Goal: Task Accomplishment & Management: Use online tool/utility

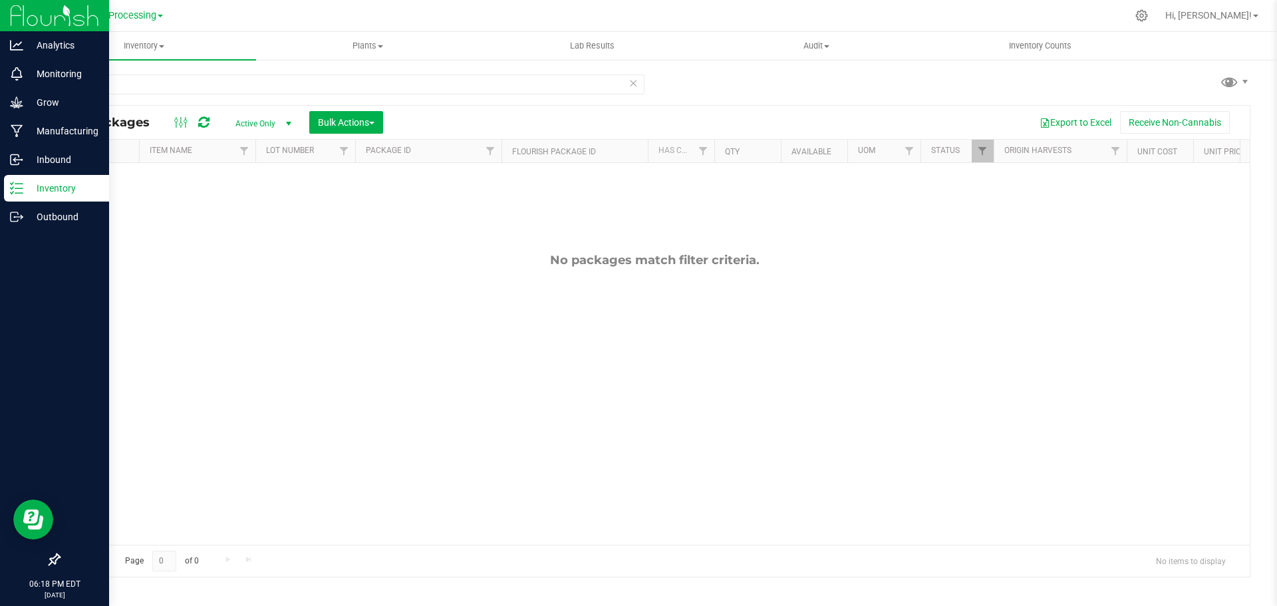
click at [45, 193] on p "Inventory" at bounding box center [63, 188] width 80 height 16
drag, startPoint x: 71, startPoint y: 86, endPoint x: 1, endPoint y: 86, distance: 69.8
click at [3, 86] on div "Analytics Monitoring Grow Manufacturing Inbound Inventory Outbound 06:18 PM EDT…" at bounding box center [638, 303] width 1277 height 606
click at [40, 180] on div "Inventory" at bounding box center [56, 188] width 105 height 27
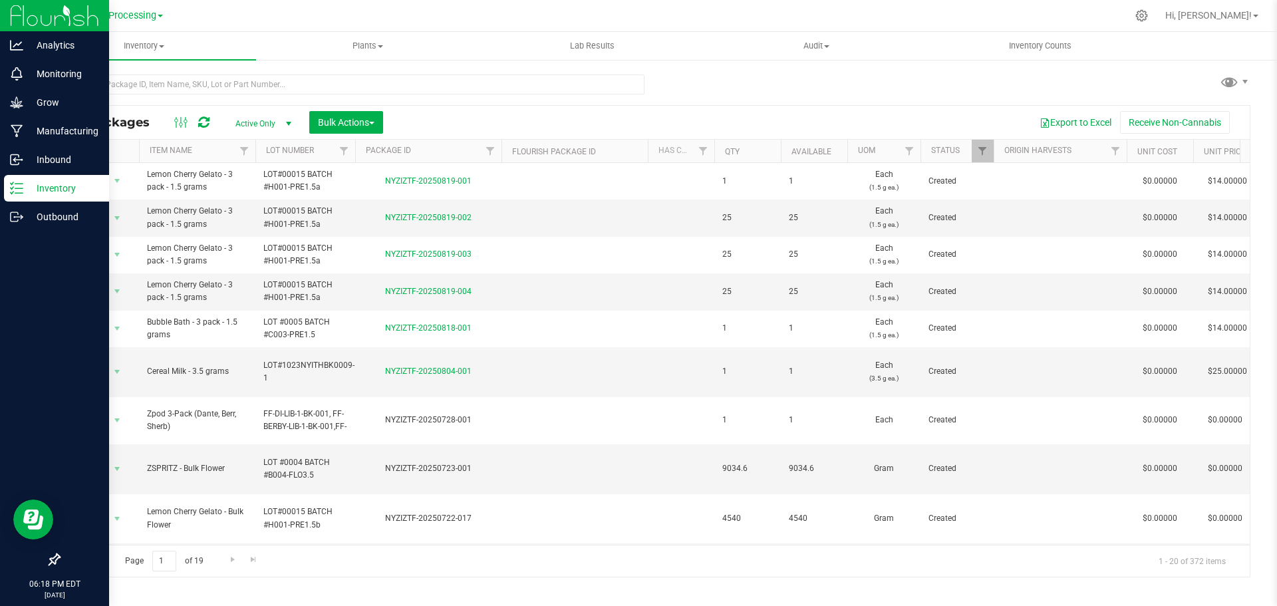
click at [56, 193] on p "Inventory" at bounding box center [63, 188] width 80 height 16
click at [27, 217] on p "Outbound" at bounding box center [63, 217] width 80 height 16
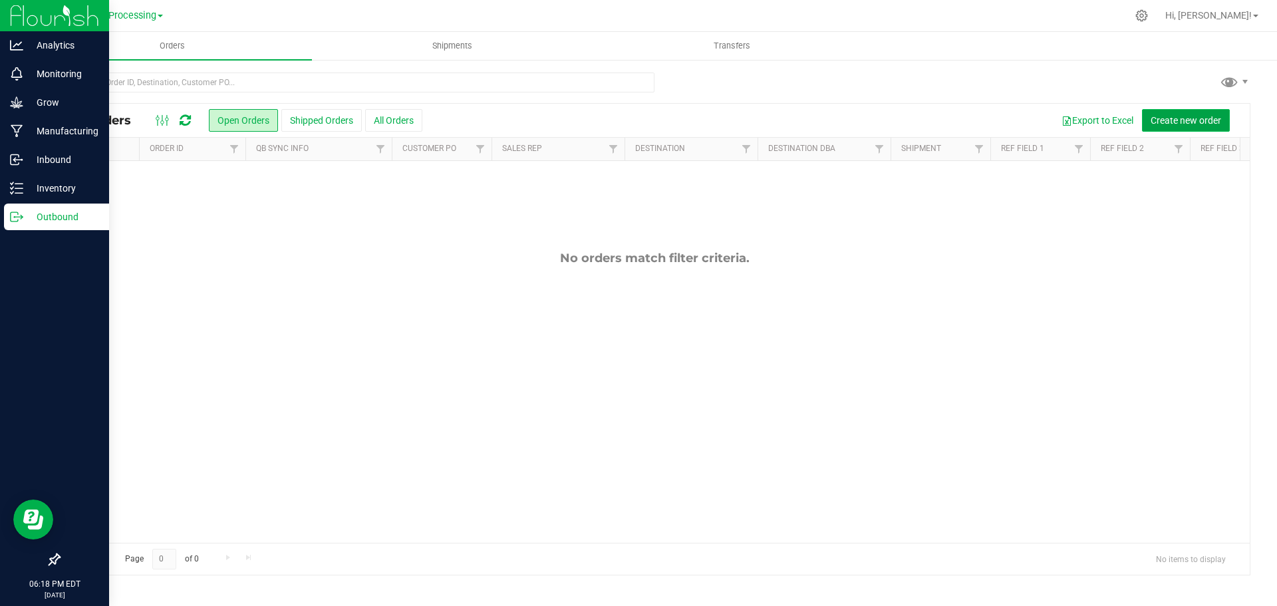
click at [1176, 122] on span "Create new order" at bounding box center [1185, 120] width 70 height 11
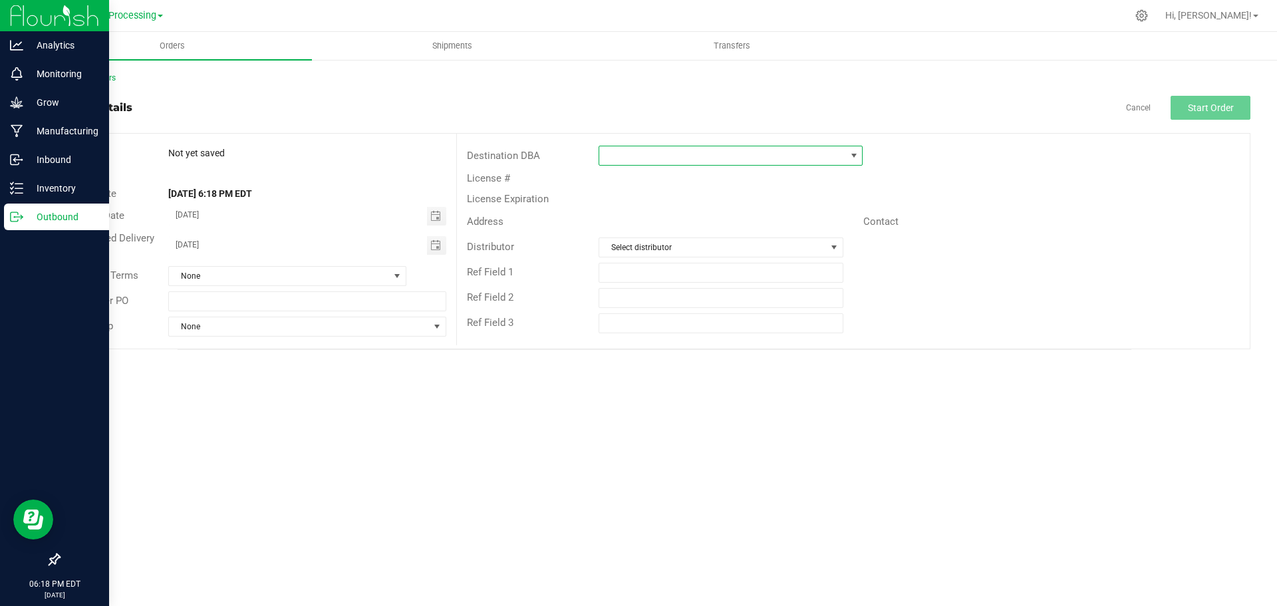
click at [686, 154] on span at bounding box center [722, 155] width 246 height 19
click at [647, 303] on li "ZIZ NY GRW LLC" at bounding box center [730, 300] width 263 height 23
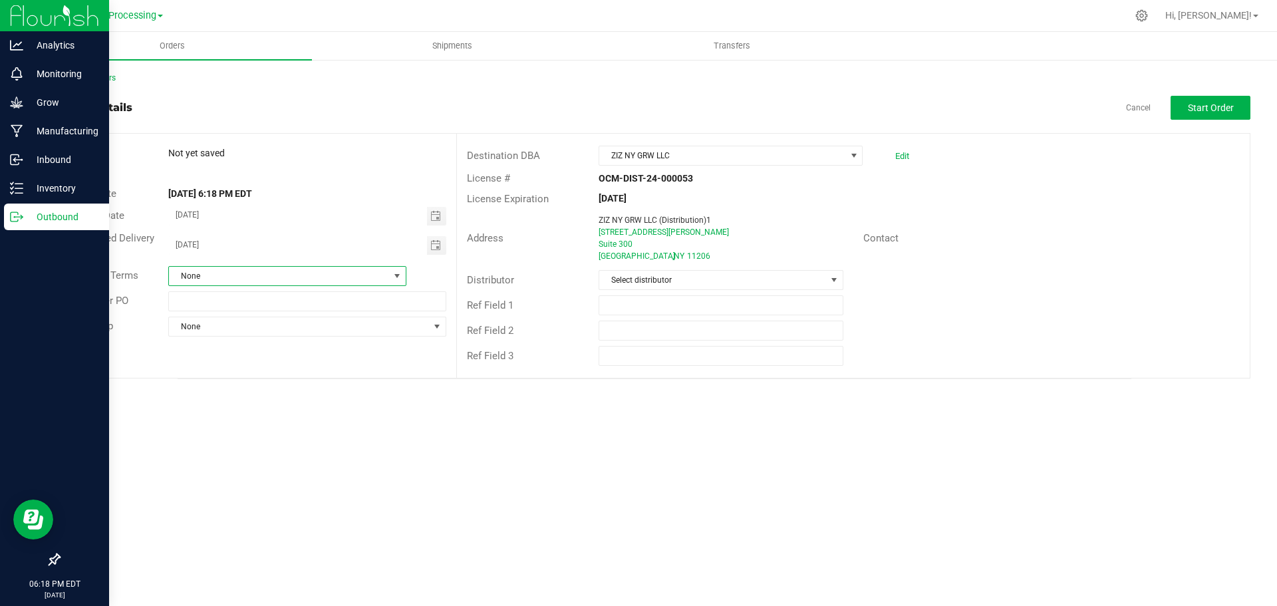
click at [313, 274] on span "None" at bounding box center [279, 276] width 220 height 19
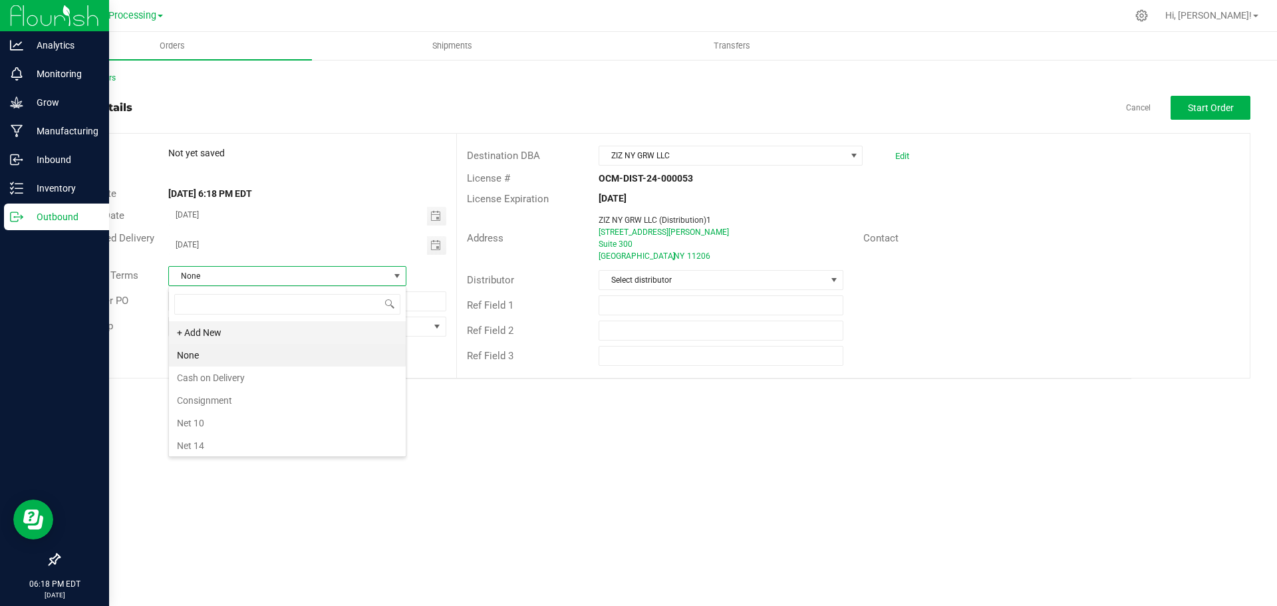
scroll to position [20, 238]
drag, startPoint x: 263, startPoint y: 358, endPoint x: 391, endPoint y: 344, distance: 128.4
click at [263, 358] on li "None" at bounding box center [287, 355] width 237 height 23
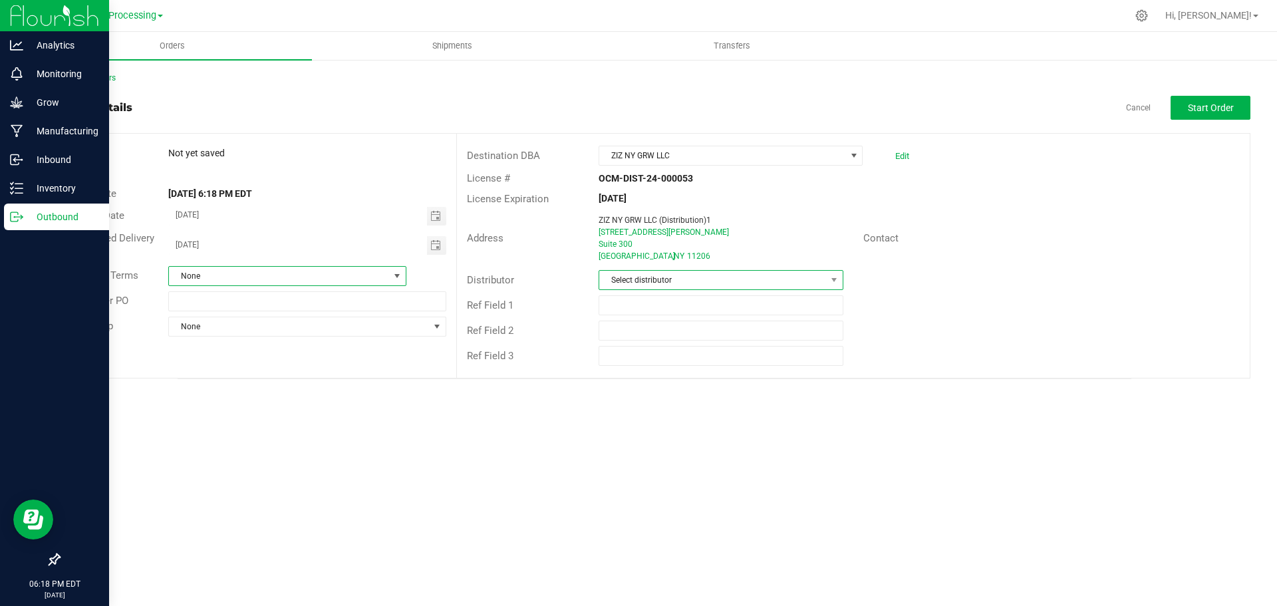
click at [773, 281] on span "Select distributor" at bounding box center [712, 280] width 226 height 19
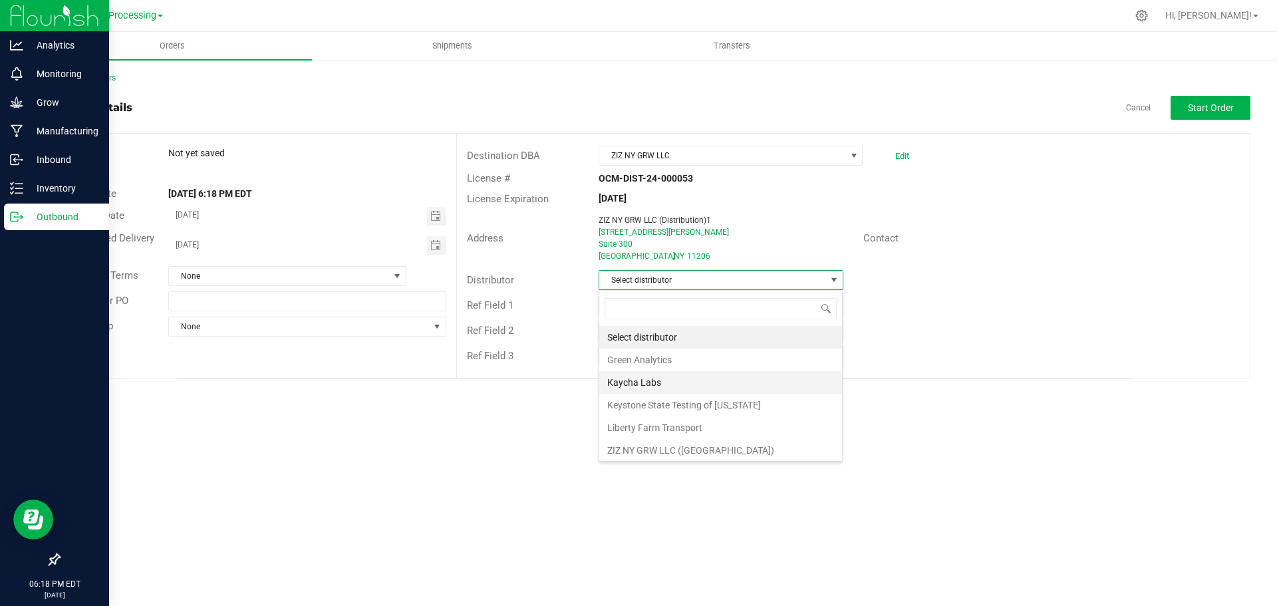
scroll to position [48, 0]
click at [722, 396] on li "ZIZ NY GRW LLC (Brooklyn)" at bounding box center [720, 402] width 243 height 23
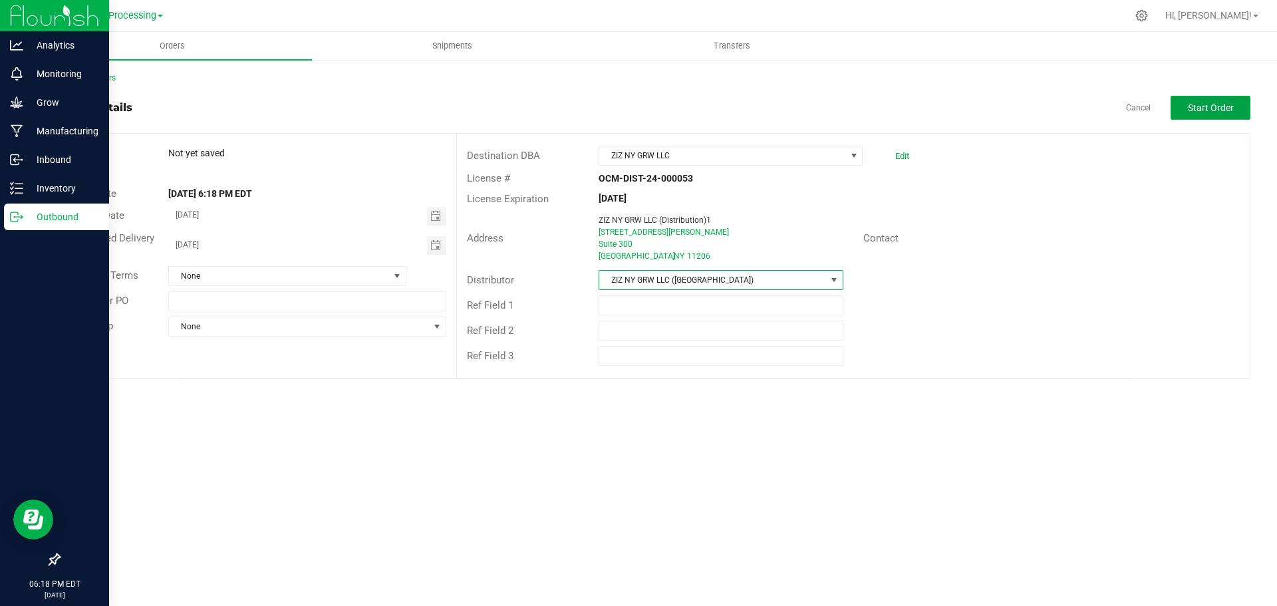
click at [1215, 113] on button "Start Order" at bounding box center [1210, 108] width 80 height 24
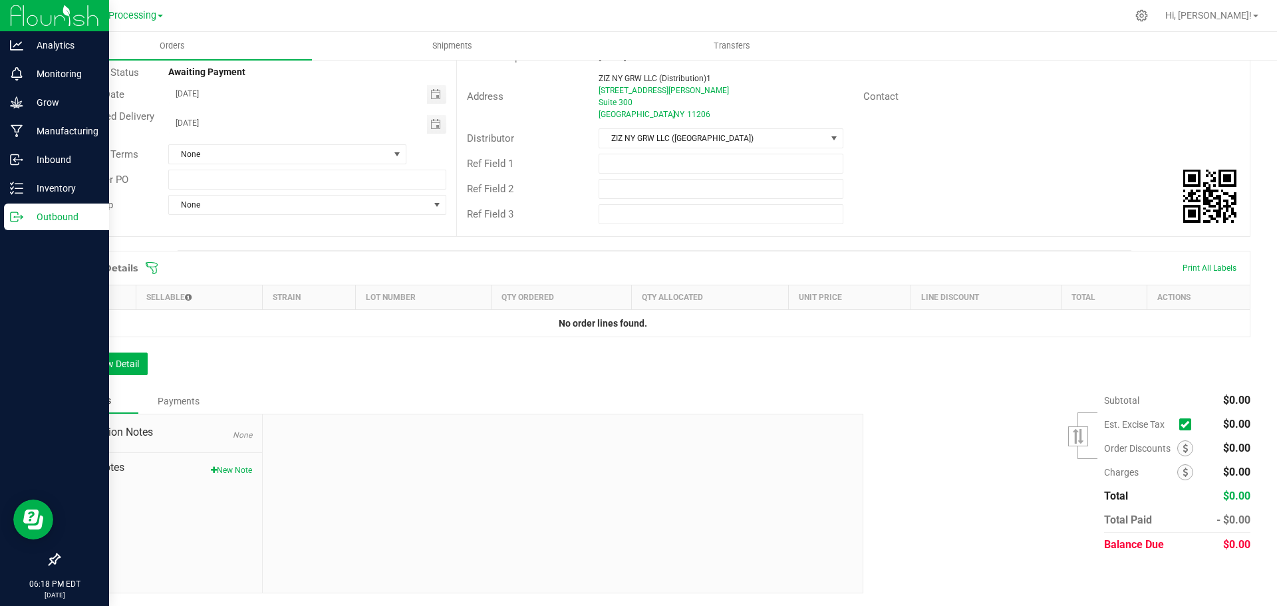
scroll to position [142, 0]
click at [119, 368] on button "Add New Detail" at bounding box center [103, 363] width 89 height 23
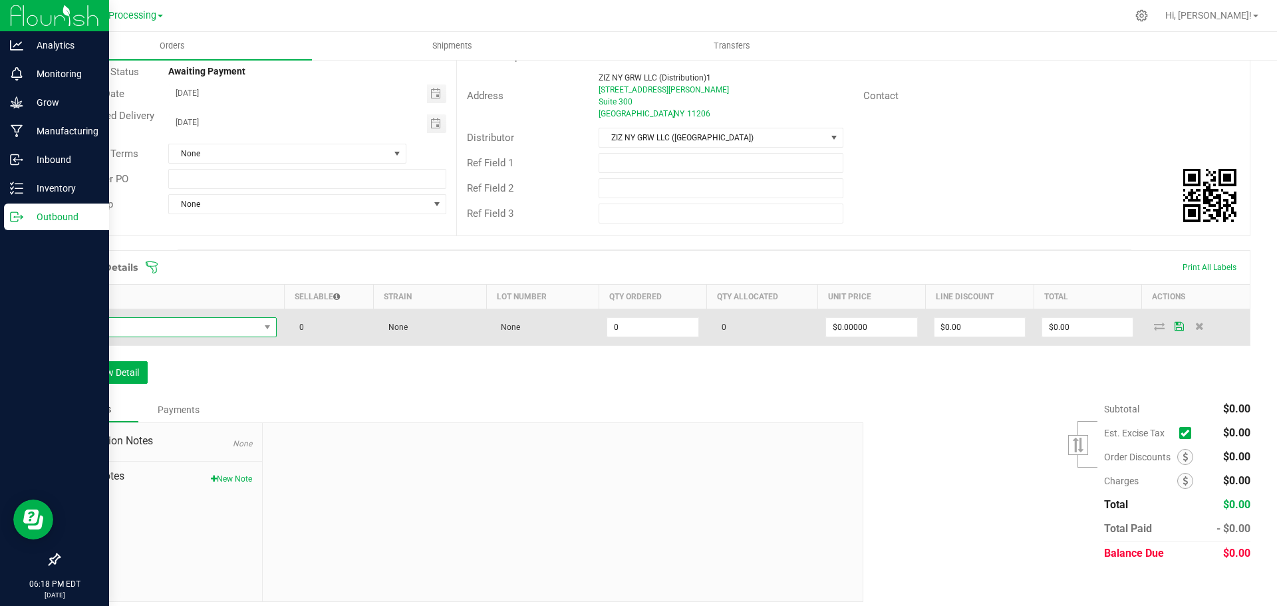
click at [259, 329] on span "NO DATA FOUND" at bounding box center [267, 327] width 17 height 19
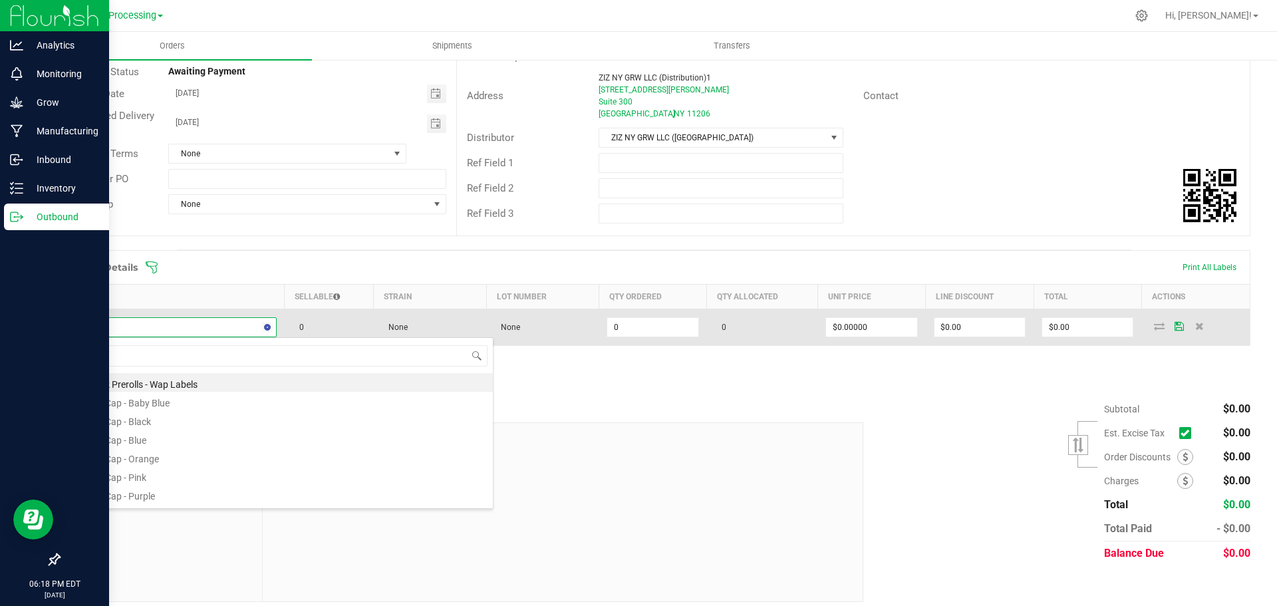
type input "Silver"
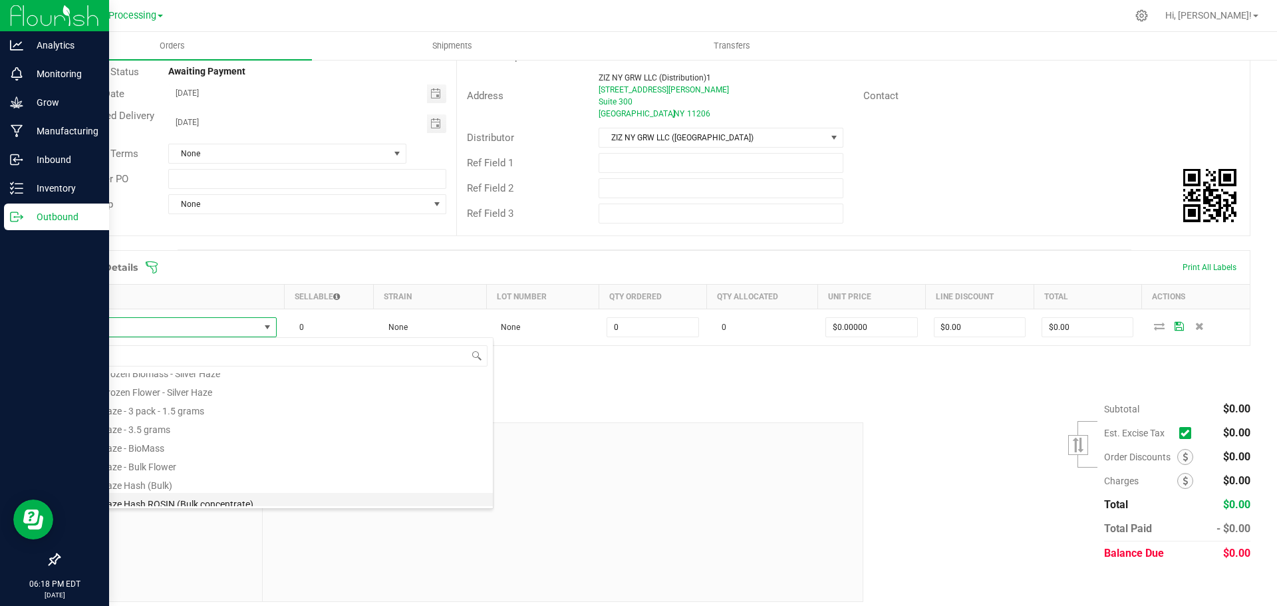
scroll to position [90, 0]
click at [175, 417] on li "Silver Haze - 3.5 grams" at bounding box center [280, 422] width 424 height 19
type input "0 ea"
type input "$27.00000"
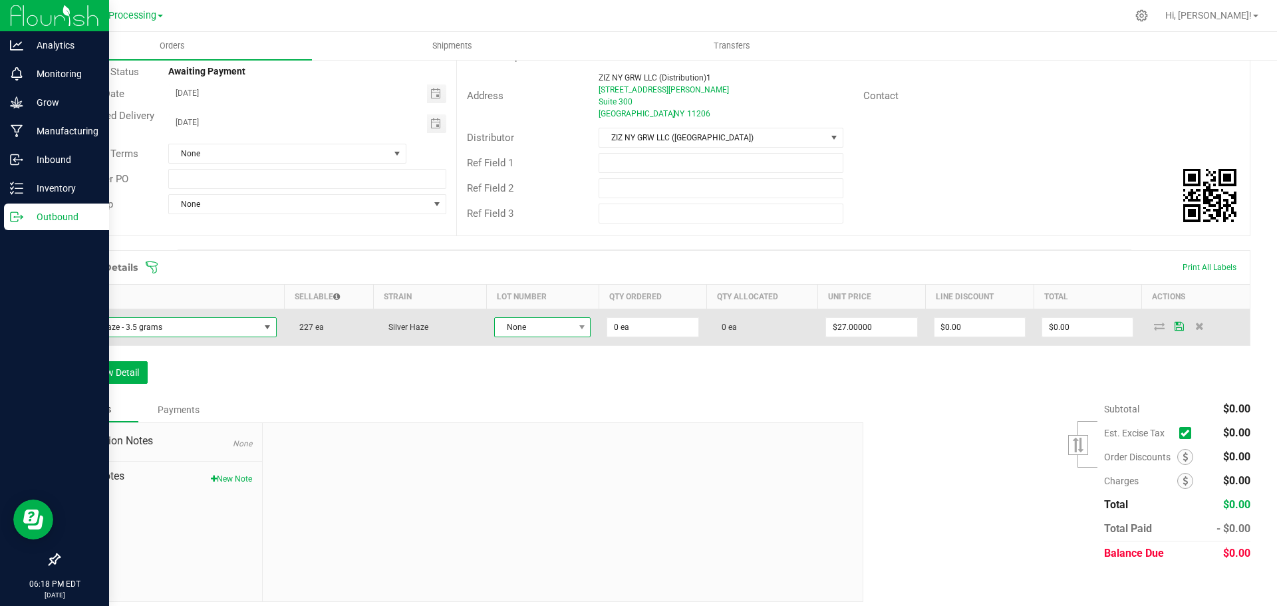
click at [573, 326] on span at bounding box center [581, 327] width 17 height 19
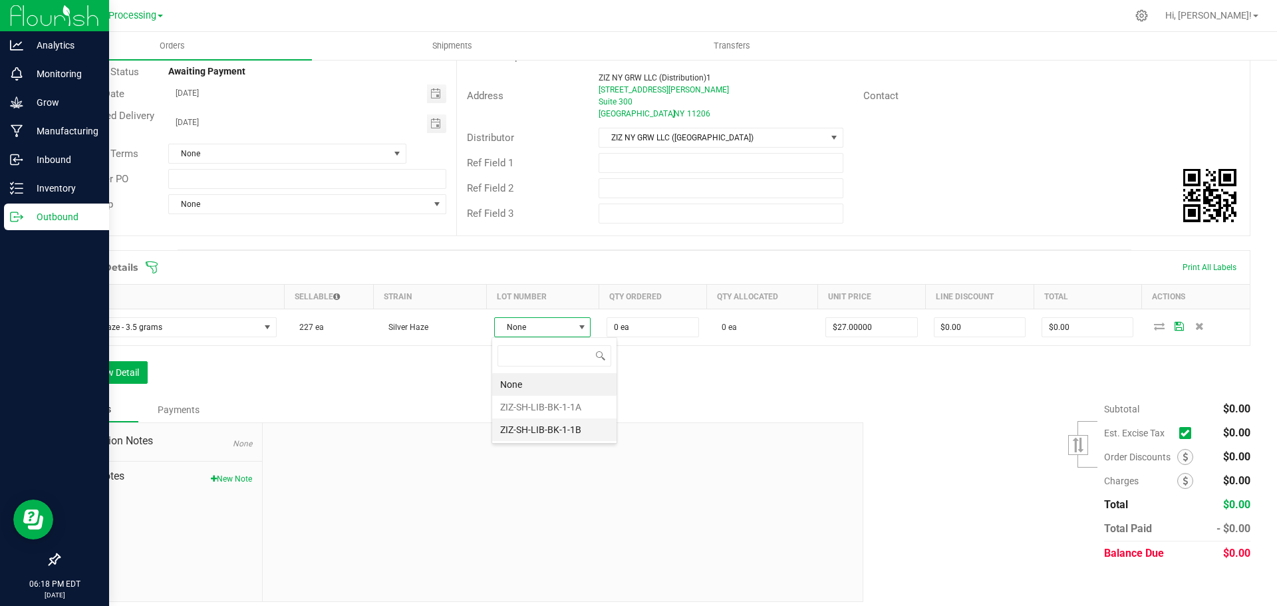
click at [560, 430] on li "ZIZ-SH-LIB-BK-1-1B" at bounding box center [554, 429] width 124 height 23
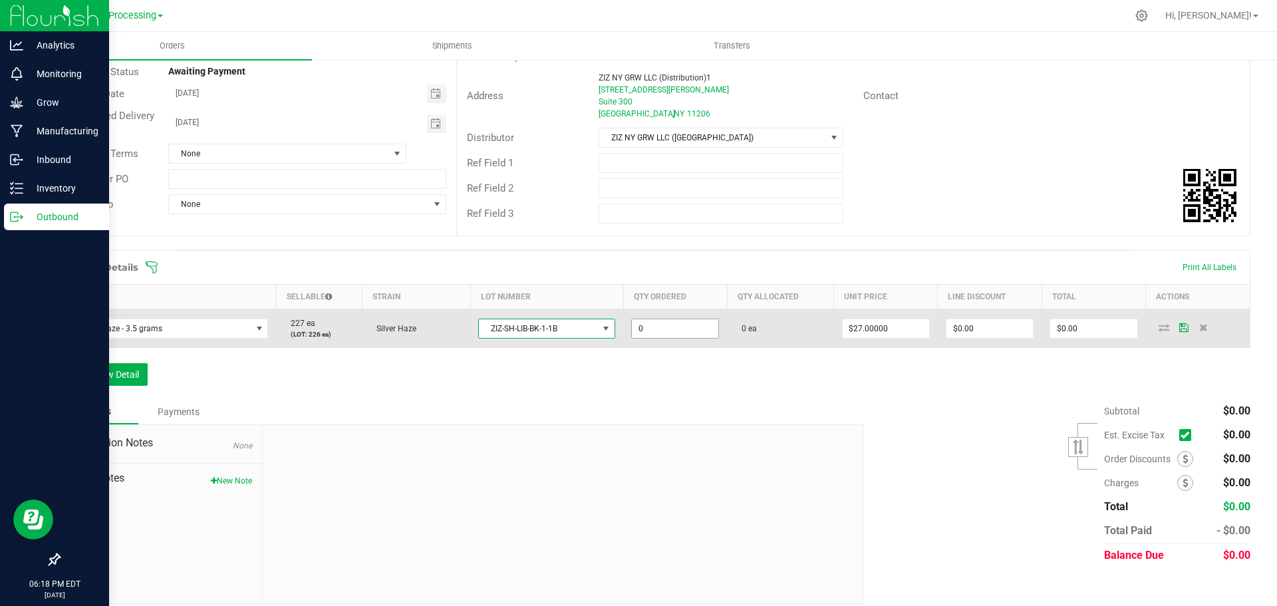
click at [652, 323] on input "0" at bounding box center [675, 328] width 86 height 19
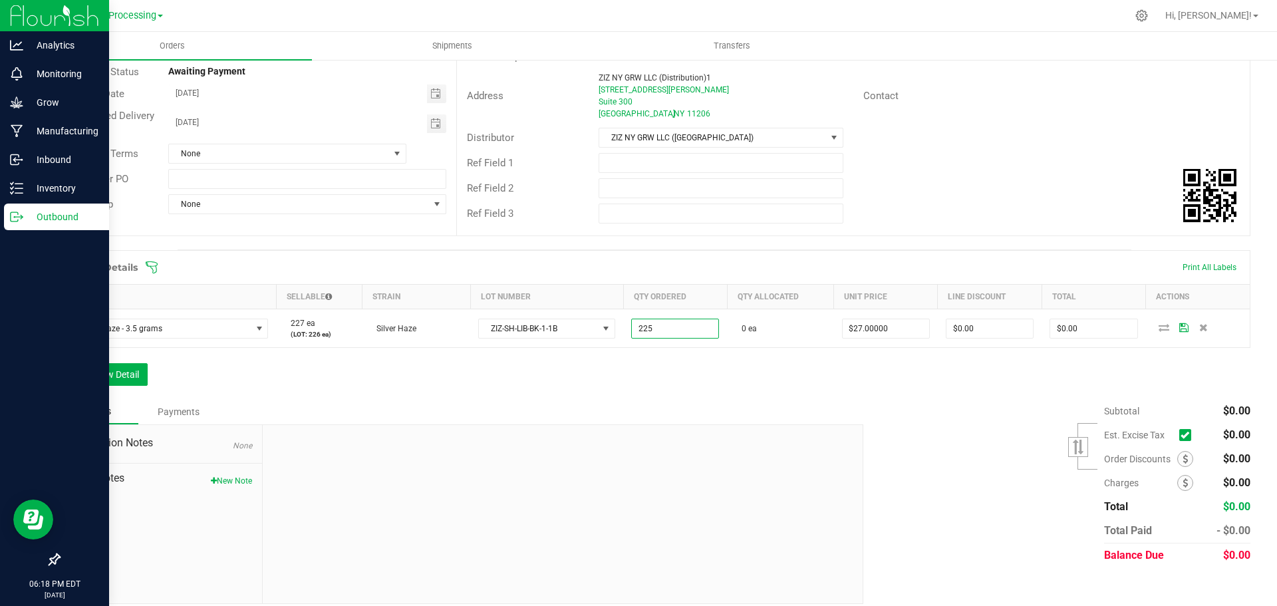
type input "225 ea"
type input "$6,075.00"
click at [949, 465] on div "Subtotal $0.00 Est. Excise Tax" at bounding box center [1051, 483] width 397 height 168
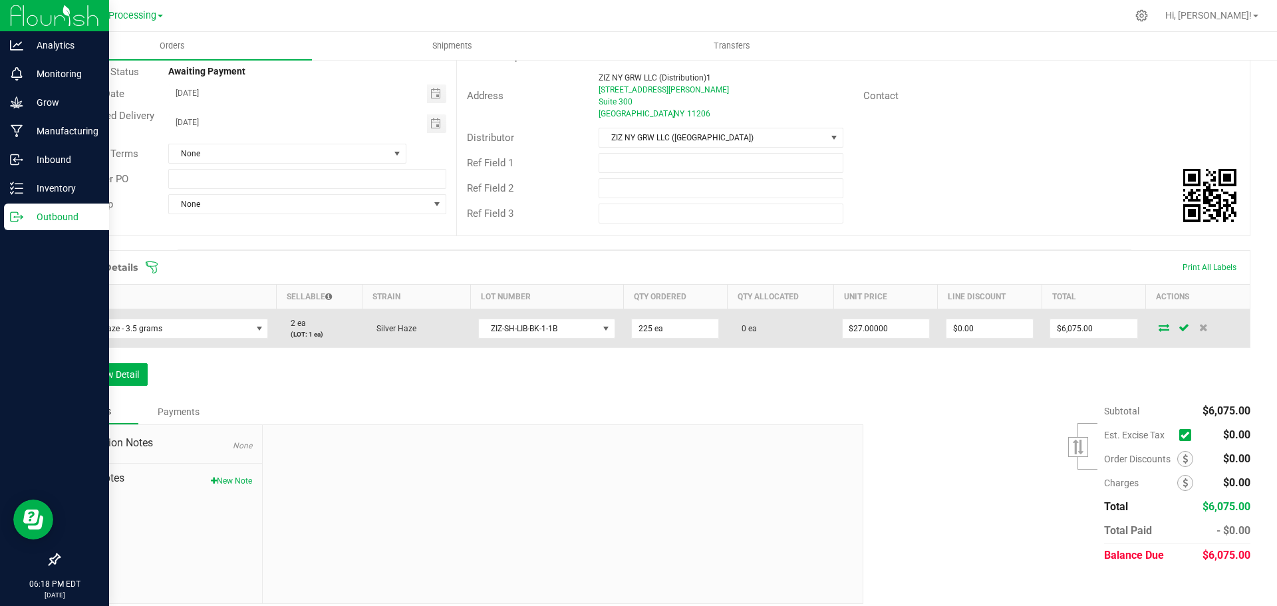
click at [1156, 333] on td at bounding box center [1198, 328] width 104 height 39
click at [1158, 326] on icon at bounding box center [1163, 327] width 11 height 8
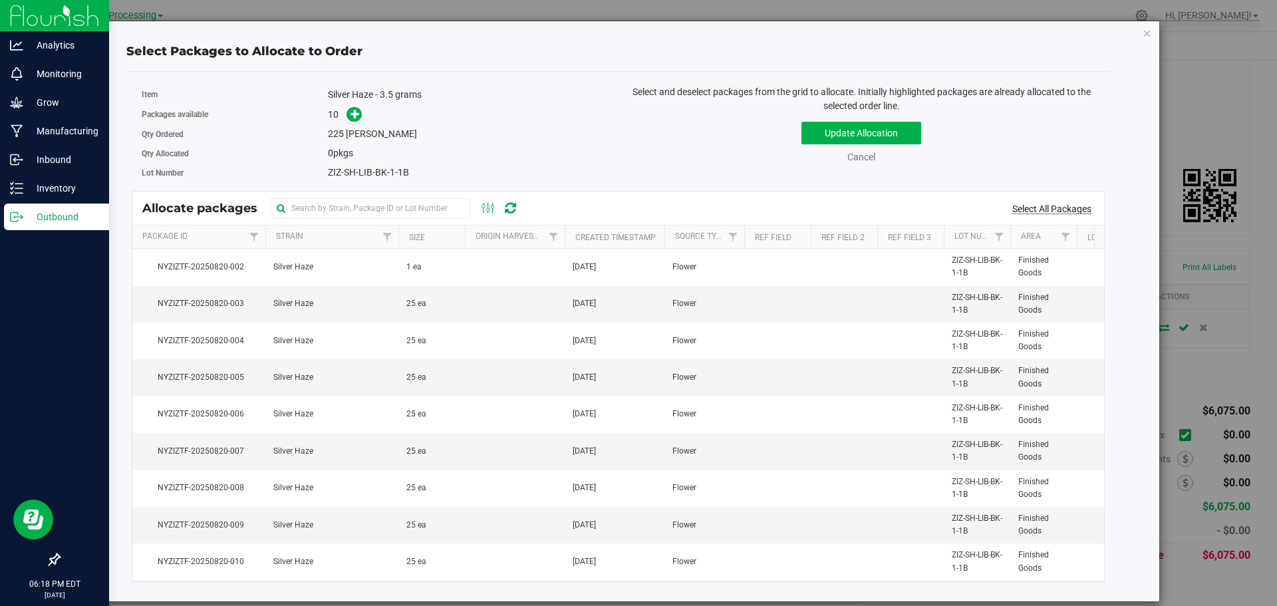
click at [1085, 207] on link "Select All Packages" at bounding box center [1051, 208] width 79 height 11
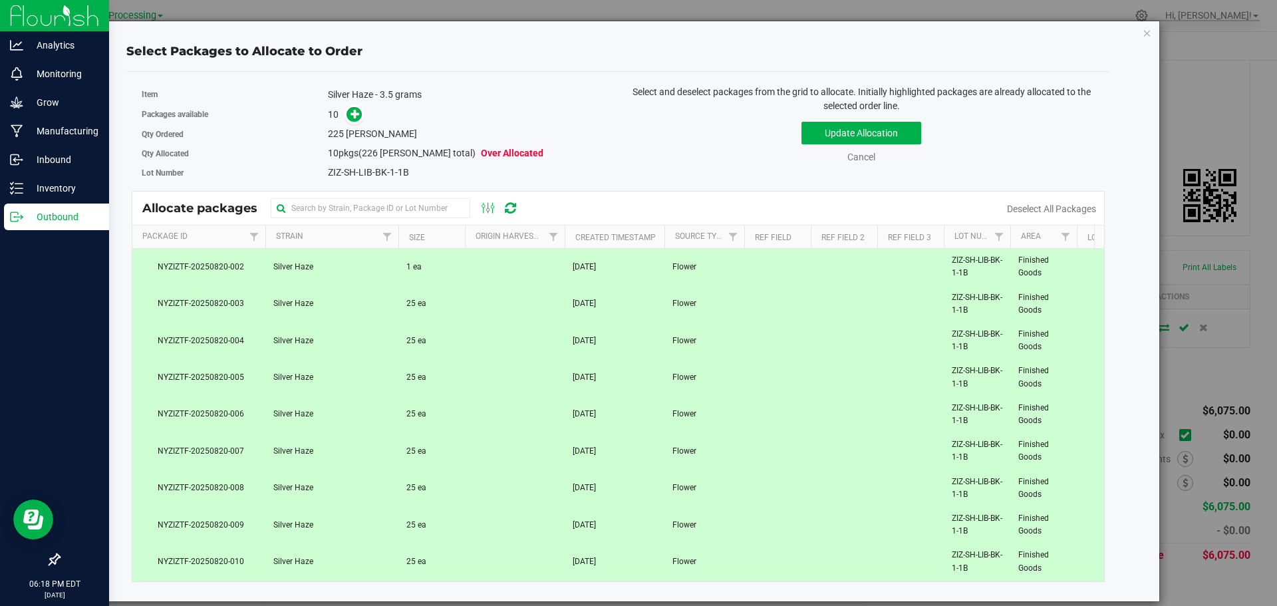
click at [511, 272] on td at bounding box center [515, 267] width 100 height 37
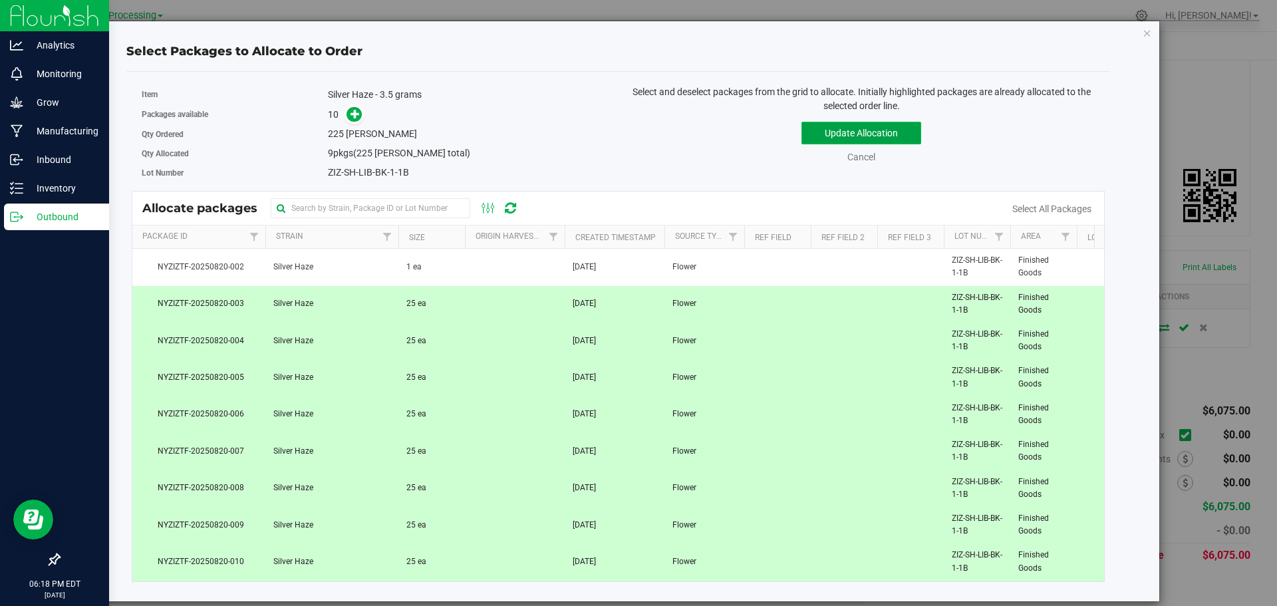
click at [871, 136] on button "Update Allocation" at bounding box center [861, 133] width 120 height 23
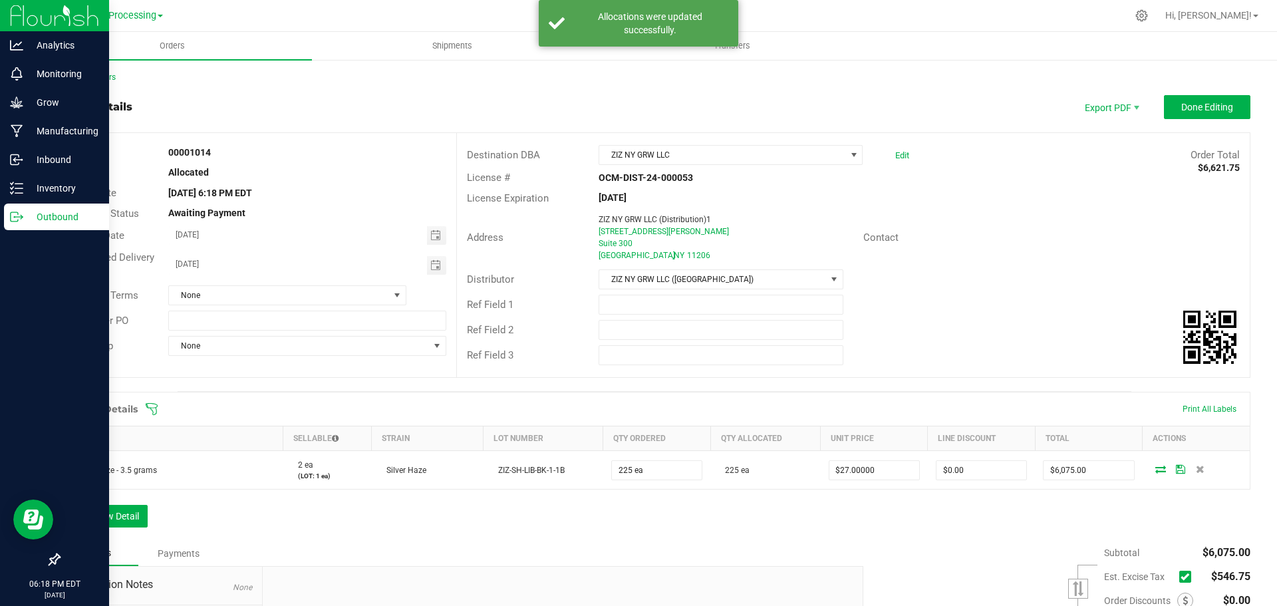
scroll to position [0, 0]
click at [441, 46] on span "Shipments" at bounding box center [452, 46] width 76 height 12
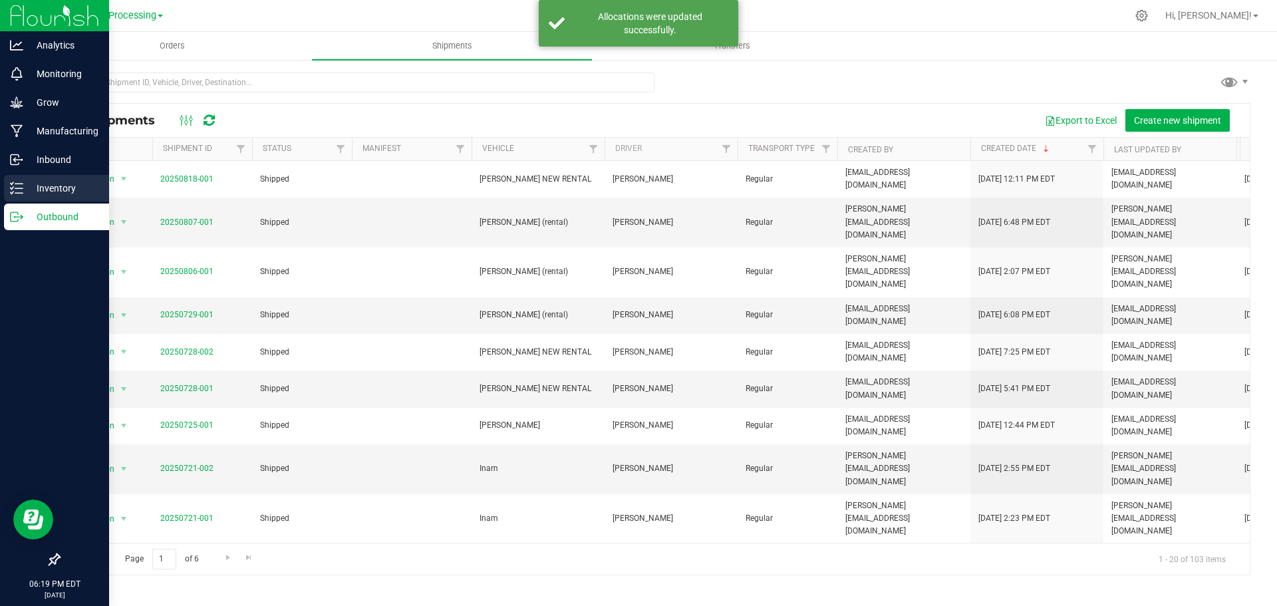
click at [37, 187] on p "Inventory" at bounding box center [63, 188] width 80 height 16
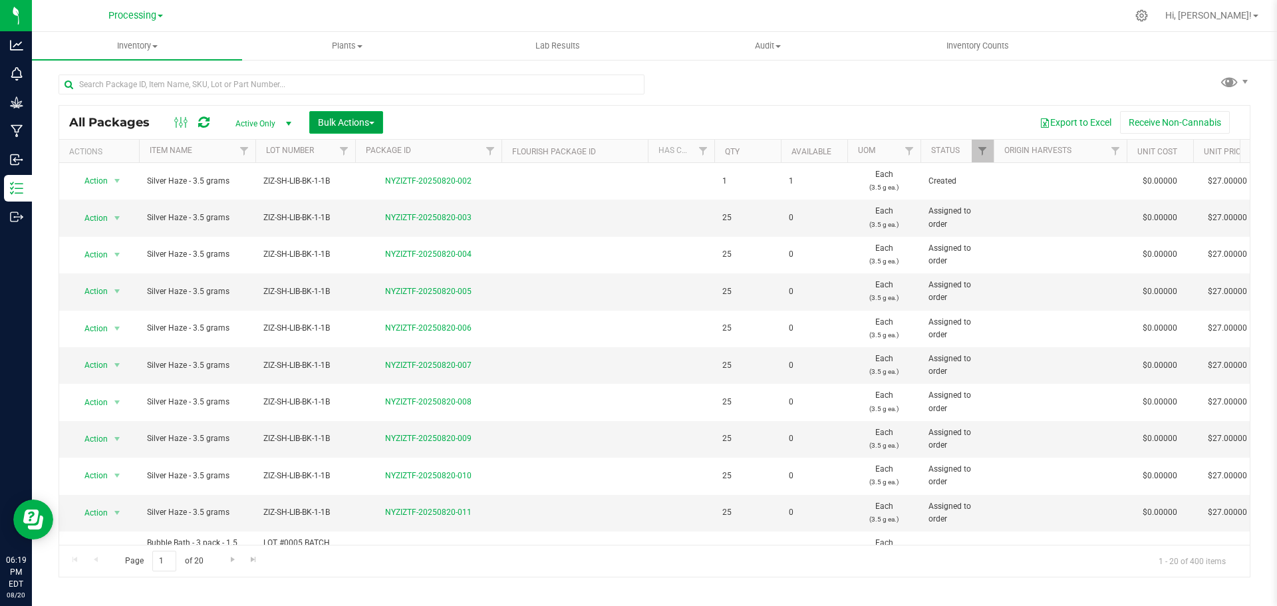
click at [358, 130] on button "Bulk Actions" at bounding box center [346, 122] width 74 height 23
click at [369, 274] on span "Print package labels" at bounding box center [357, 274] width 80 height 11
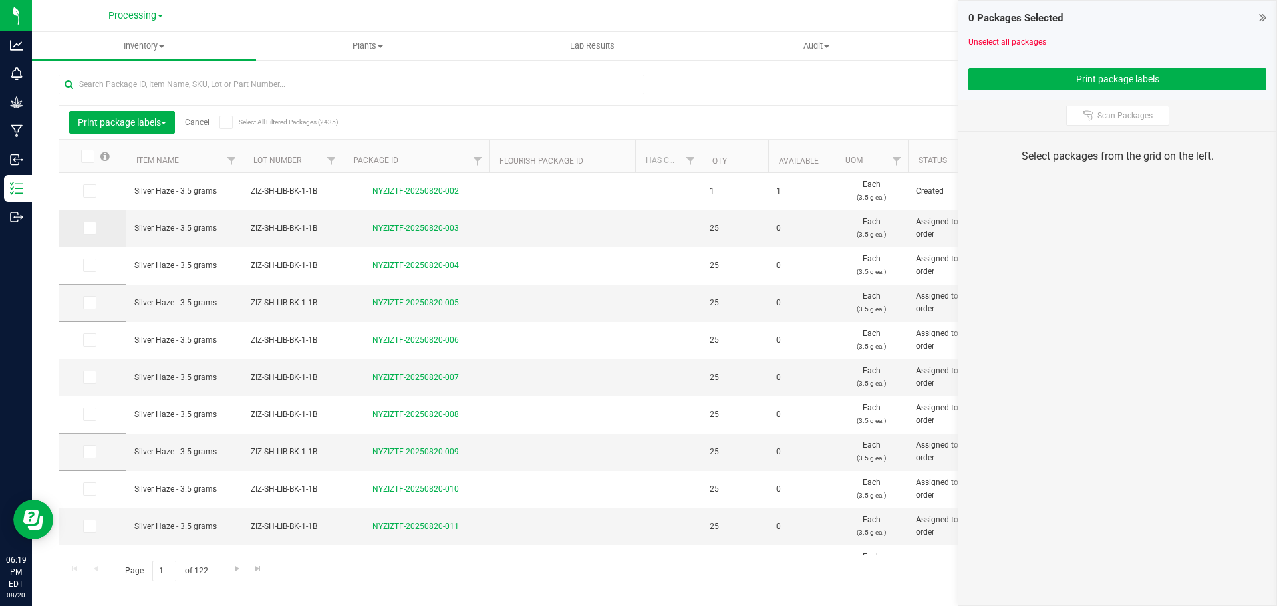
click at [86, 228] on icon at bounding box center [88, 228] width 9 height 0
click at [0, 0] on input "checkbox" at bounding box center [0, 0] width 0 height 0
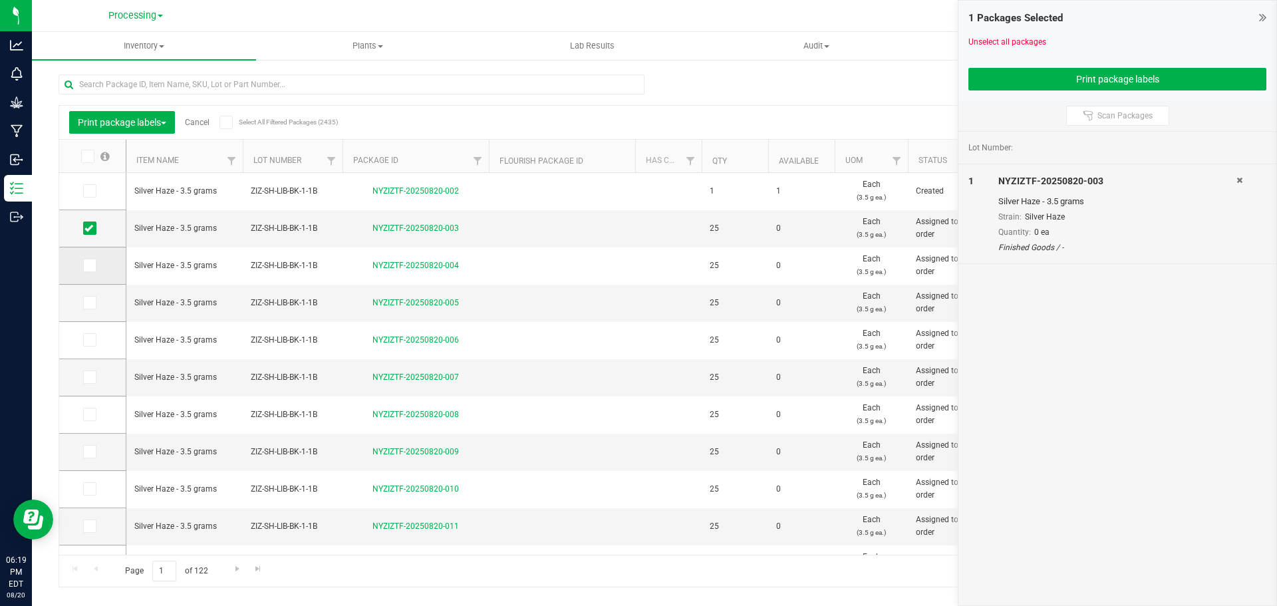
click at [87, 265] on icon at bounding box center [88, 265] width 9 height 0
click at [0, 0] on input "checkbox" at bounding box center [0, 0] width 0 height 0
click at [92, 303] on icon at bounding box center [88, 303] width 9 height 0
click at [0, 0] on input "checkbox" at bounding box center [0, 0] width 0 height 0
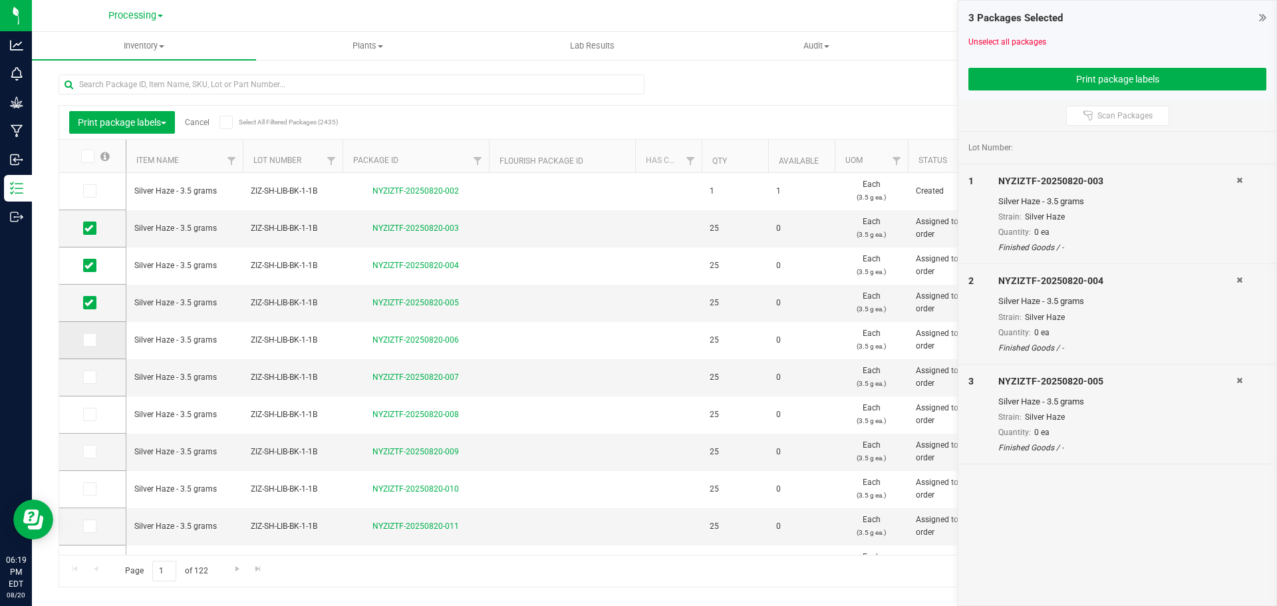
click at [88, 340] on icon at bounding box center [88, 340] width 9 height 0
click at [0, 0] on input "checkbox" at bounding box center [0, 0] width 0 height 0
drag, startPoint x: 86, startPoint y: 378, endPoint x: 88, endPoint y: 424, distance: 46.0
click at [85, 377] on icon at bounding box center [88, 377] width 9 height 0
click at [0, 0] on input "checkbox" at bounding box center [0, 0] width 0 height 0
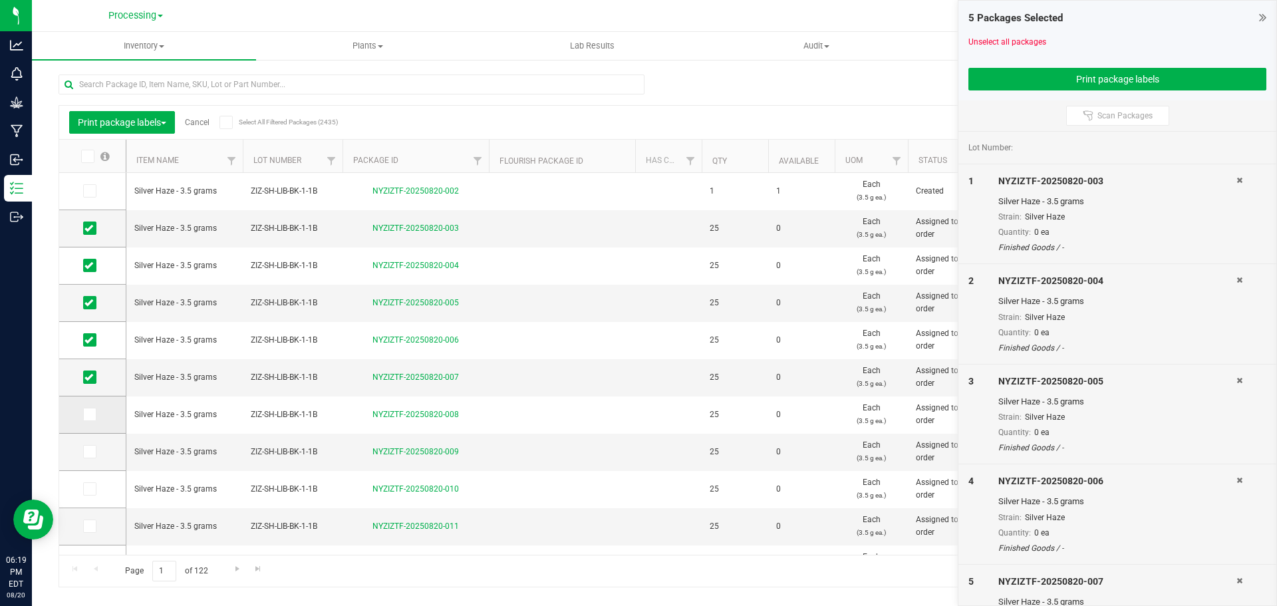
click at [88, 414] on icon at bounding box center [88, 414] width 9 height 0
click at [0, 0] on input "checkbox" at bounding box center [0, 0] width 0 height 0
click at [90, 452] on icon at bounding box center [88, 452] width 9 height 0
click at [0, 0] on input "checkbox" at bounding box center [0, 0] width 0 height 0
click at [94, 491] on span at bounding box center [89, 488] width 13 height 13
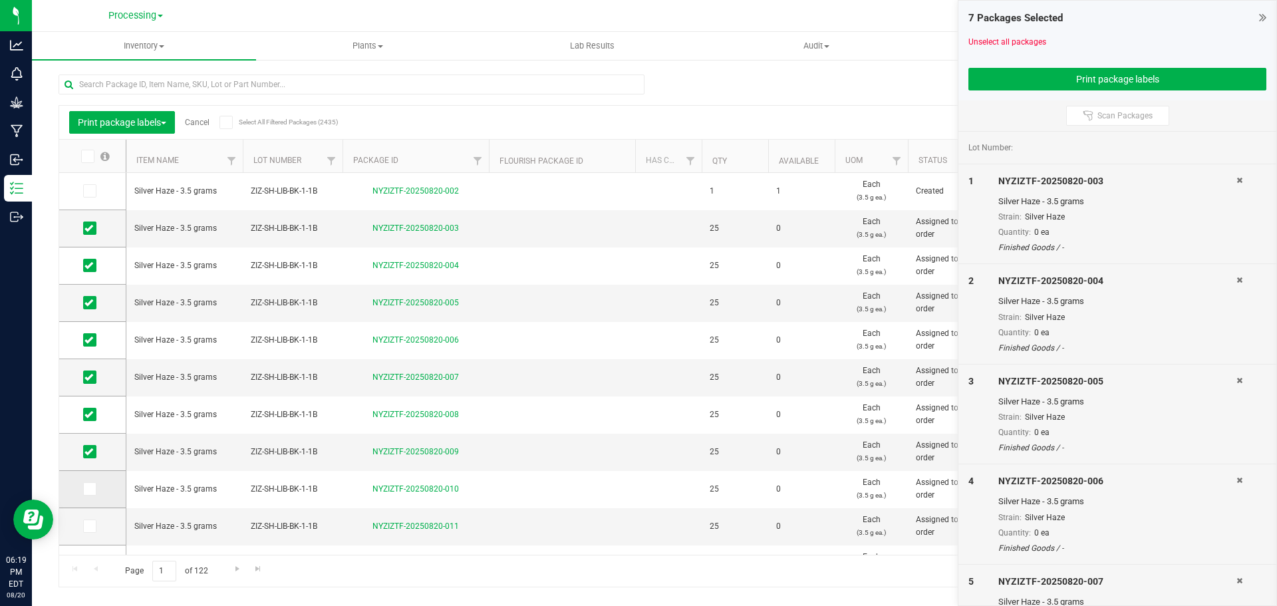
click at [0, 0] on input "checkbox" at bounding box center [0, 0] width 0 height 0
click at [90, 526] on icon at bounding box center [88, 526] width 9 height 0
click at [0, 0] on input "checkbox" at bounding box center [0, 0] width 0 height 0
click at [1034, 83] on button "Print package labels" at bounding box center [1117, 79] width 298 height 23
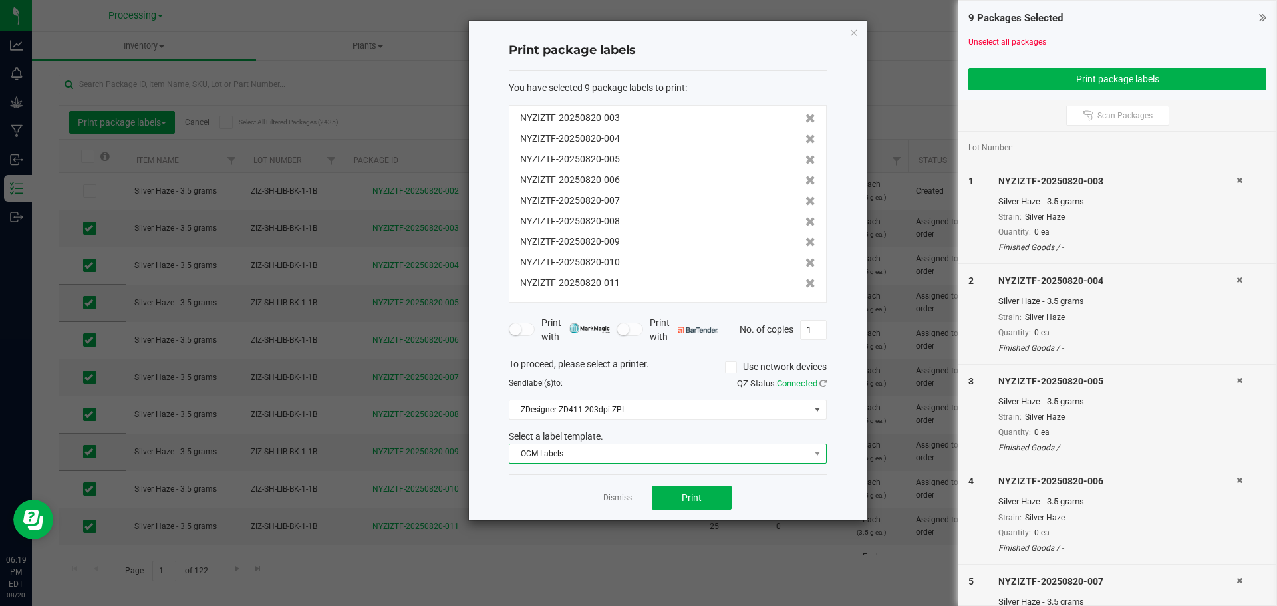
click at [725, 458] on span "OCM Labels" at bounding box center [659, 453] width 300 height 19
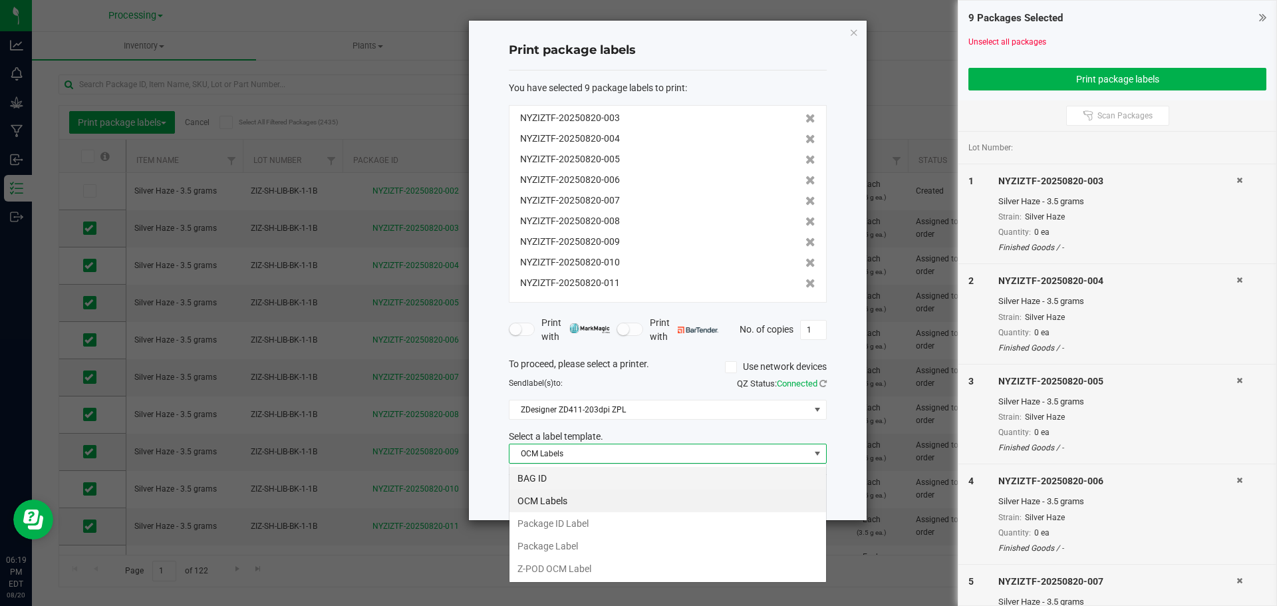
scroll to position [20, 318]
drag, startPoint x: 634, startPoint y: 523, endPoint x: 670, endPoint y: 517, distance: 37.1
click at [633, 522] on li "Package ID Label" at bounding box center [667, 523] width 317 height 23
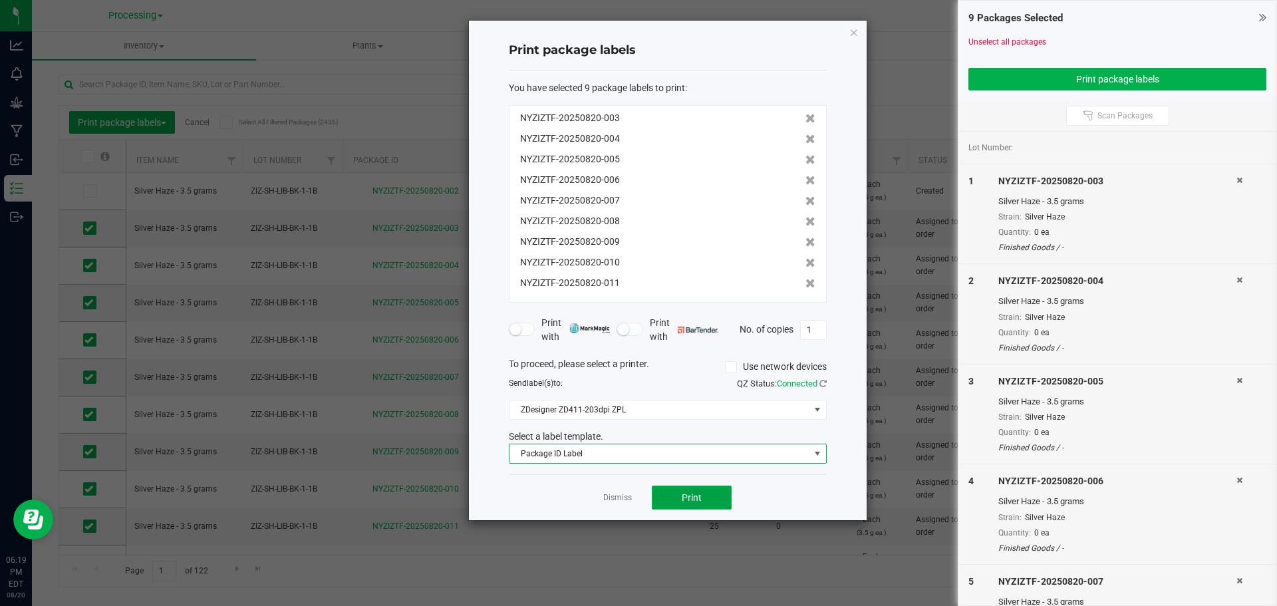
click at [714, 492] on button "Print" at bounding box center [692, 497] width 80 height 24
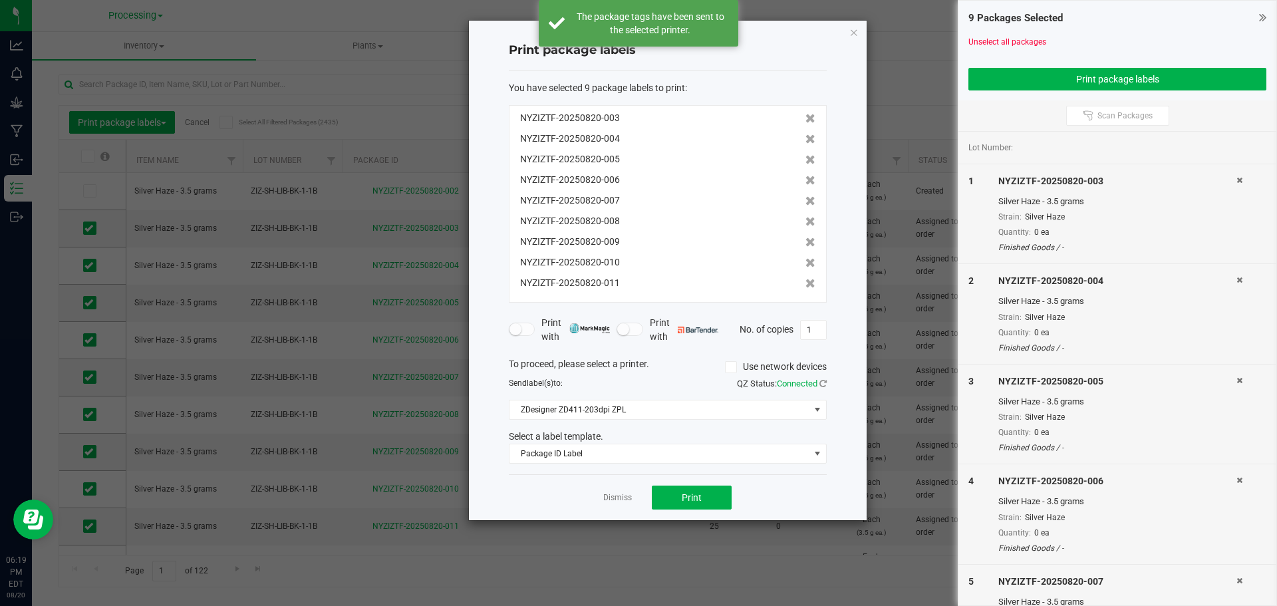
click at [618, 489] on div "Dismiss Print" at bounding box center [668, 497] width 318 height 46
click at [618, 496] on link "Dismiss" at bounding box center [617, 497] width 29 height 11
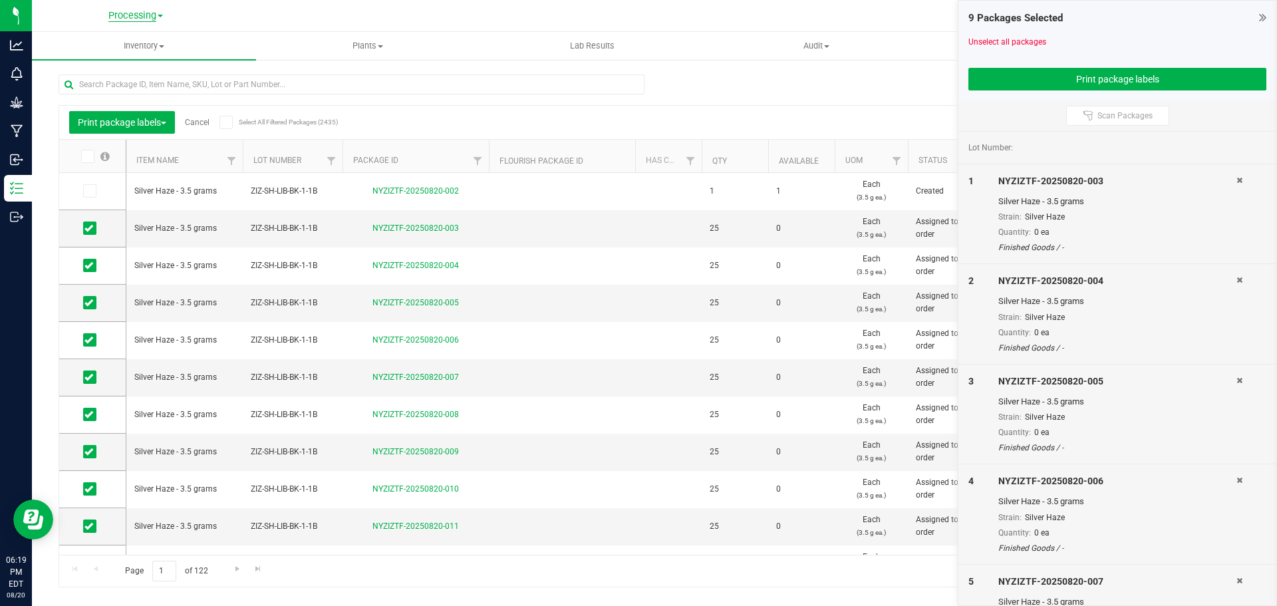
click at [134, 18] on span "Processing" at bounding box center [132, 16] width 48 height 12
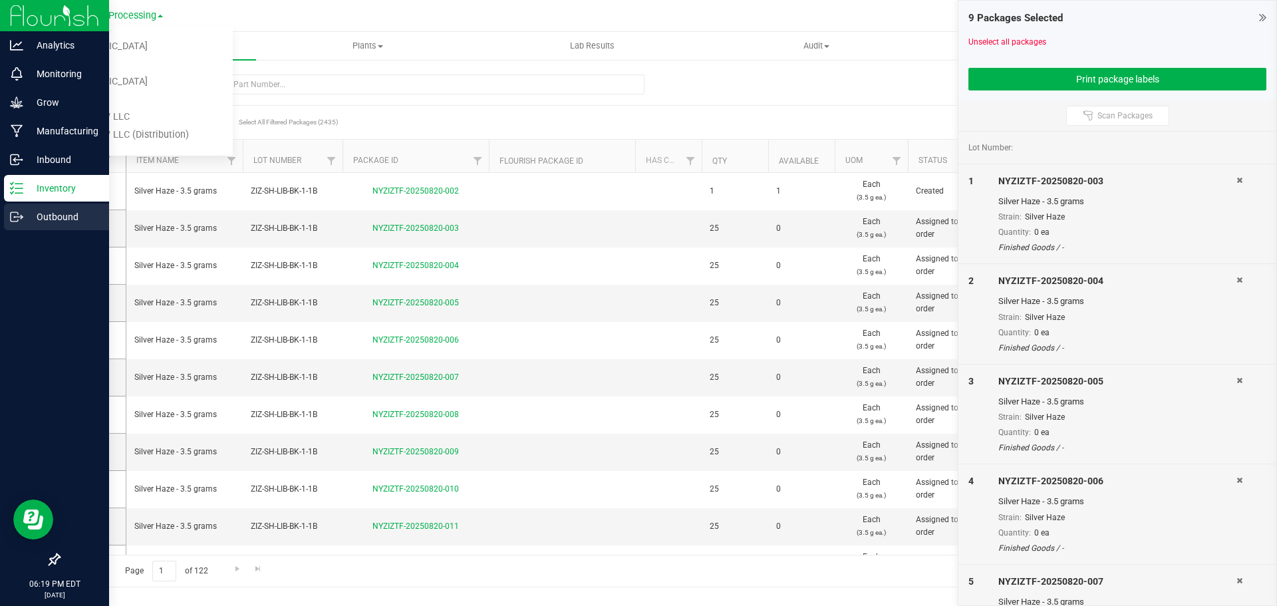
click at [45, 221] on p "Outbound" at bounding box center [63, 217] width 80 height 16
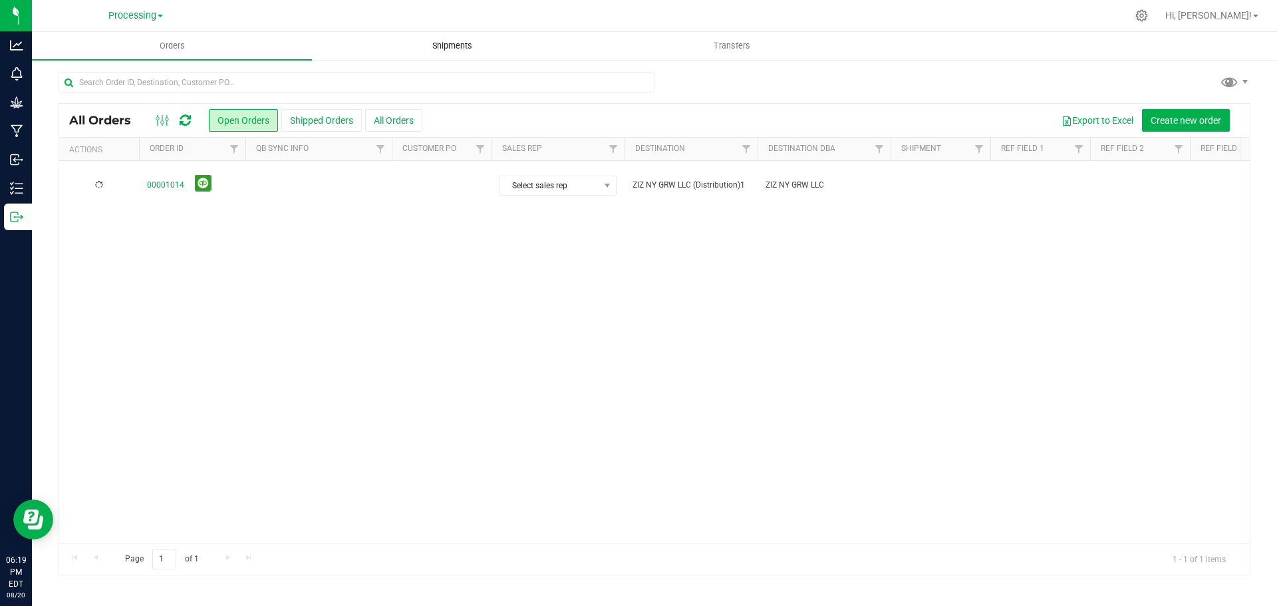
click at [460, 49] on span "Shipments" at bounding box center [452, 46] width 76 height 12
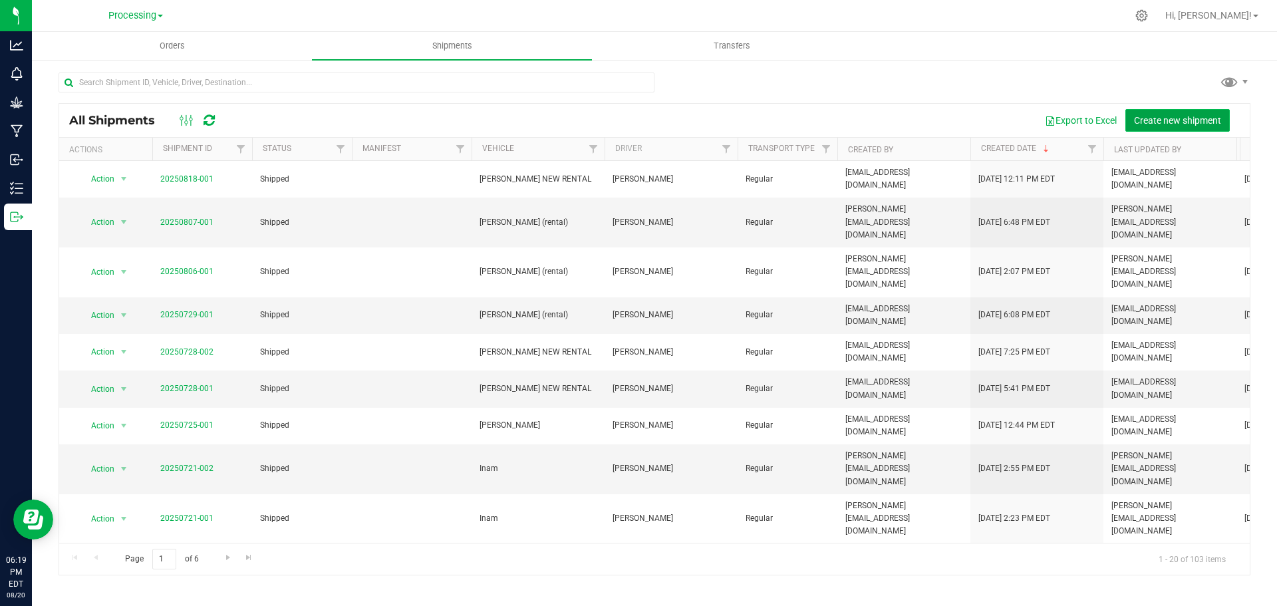
click at [1146, 115] on span "Create new shipment" at bounding box center [1177, 120] width 87 height 11
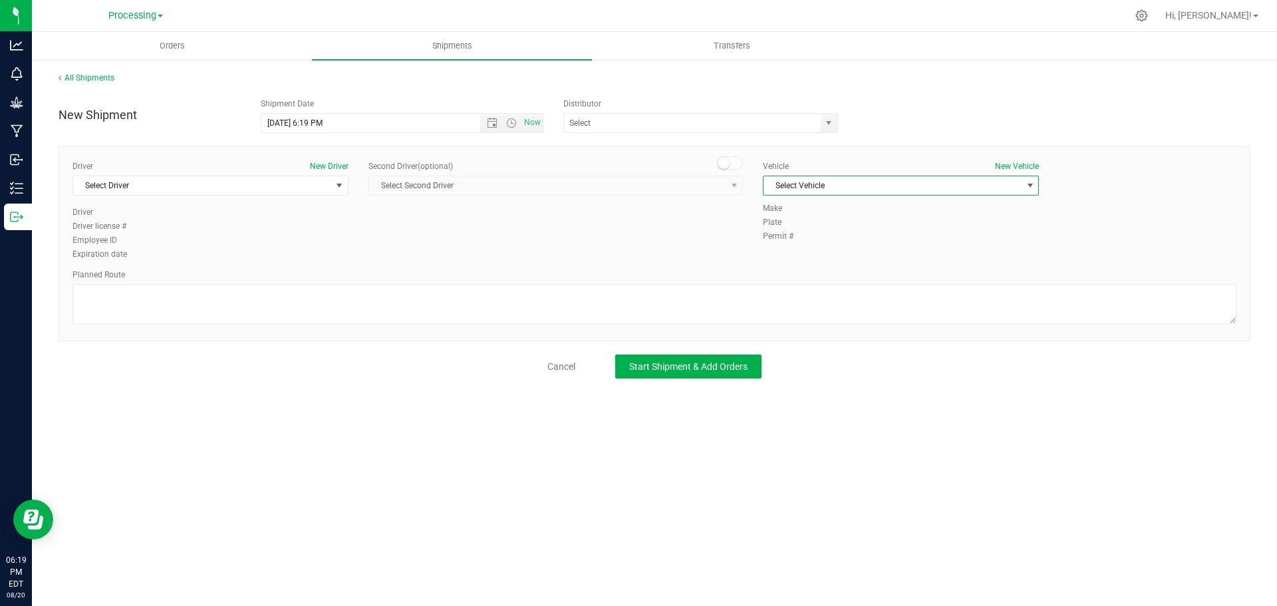
click at [862, 193] on span "Select Vehicle" at bounding box center [892, 185] width 258 height 19
click at [860, 381] on li "Zane (rental)" at bounding box center [900, 386] width 275 height 20
click at [224, 188] on span "Select Driver" at bounding box center [202, 185] width 258 height 19
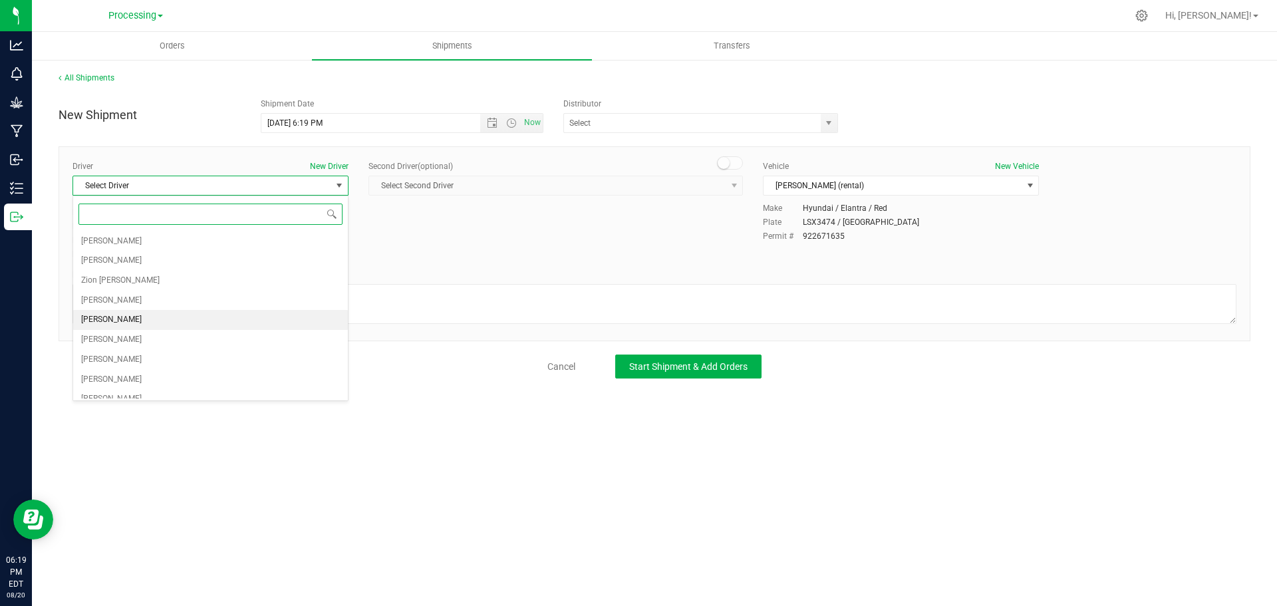
click at [217, 311] on li "Ivan Jines" at bounding box center [210, 320] width 275 height 20
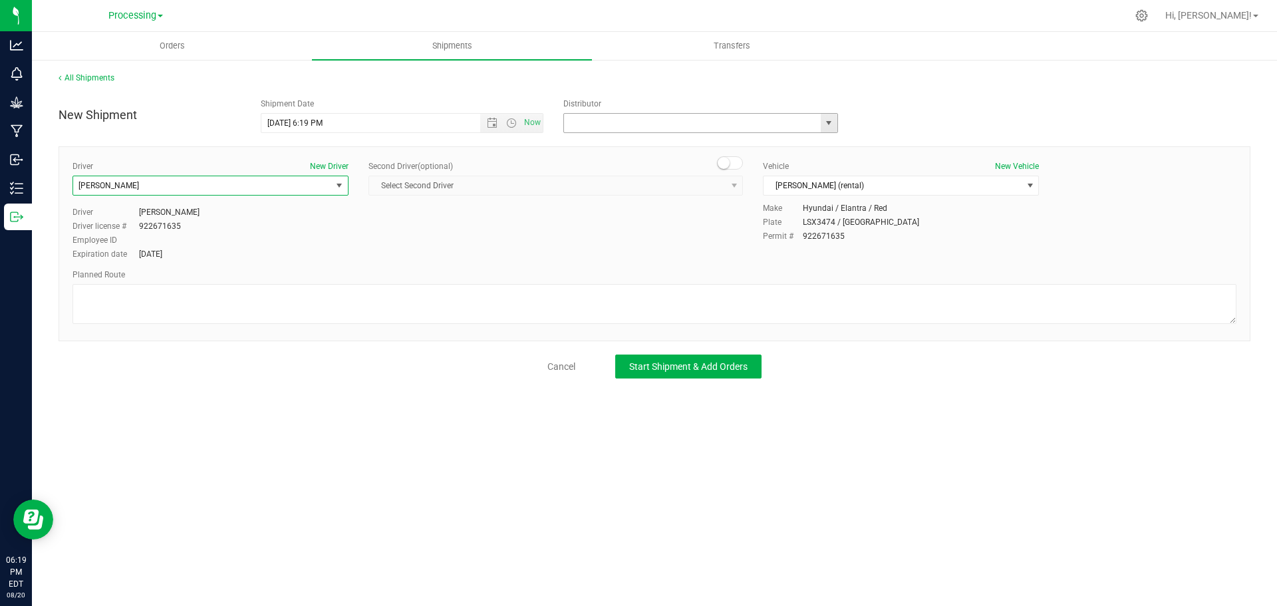
click at [723, 125] on input "text" at bounding box center [688, 123] width 249 height 19
click at [827, 118] on span "select" at bounding box center [828, 123] width 11 height 11
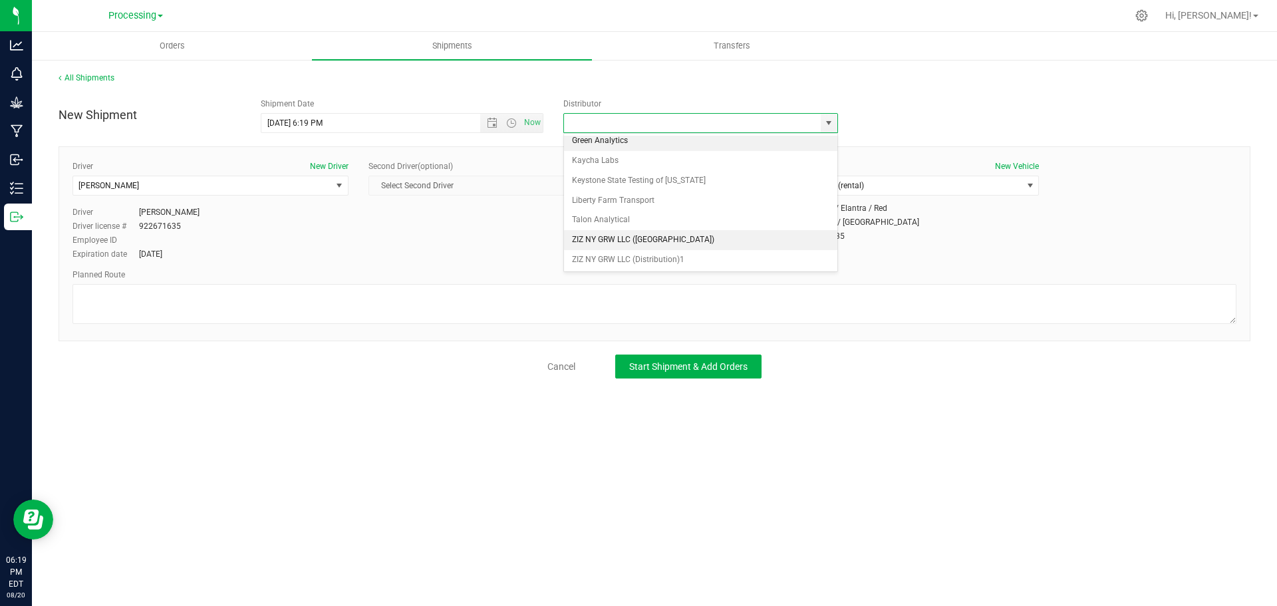
scroll to position [5, 0]
click at [660, 236] on li "ZIZ NY GRW LLC (Brooklyn)" at bounding box center [700, 239] width 273 height 20
type input "ZIZ NY GRW LLC (Brooklyn)"
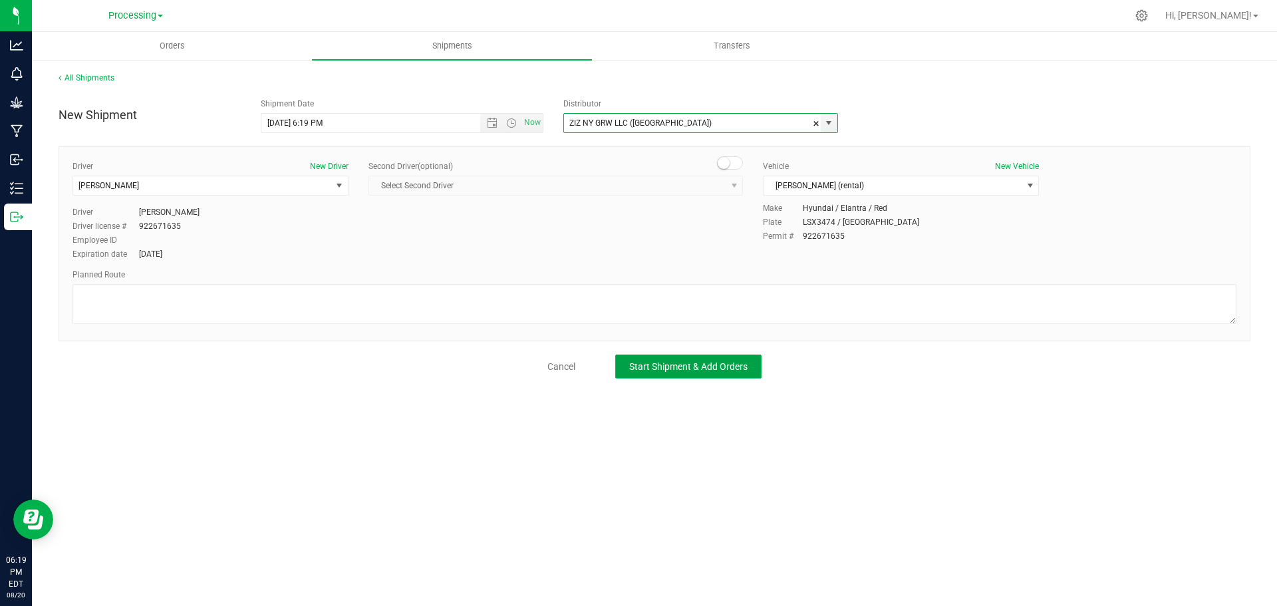
click at [678, 371] on span "Start Shipment & Add Orders" at bounding box center [688, 366] width 118 height 11
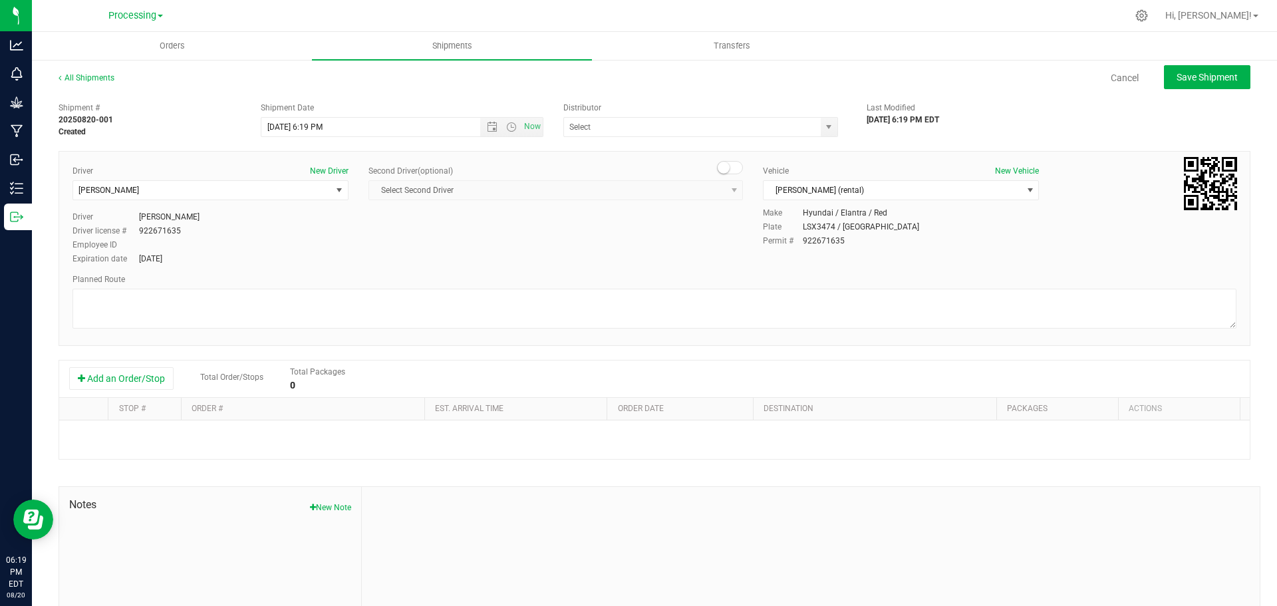
type input "ZIZ NY GRW LLC (Brooklyn)"
drag, startPoint x: 149, startPoint y: 366, endPoint x: 152, endPoint y: 376, distance: 9.7
click at [149, 367] on div "Add an Order/Stop Total Order/Stops Total Packages 0" at bounding box center [654, 378] width 1170 height 23
click at [156, 392] on div "Add an Order/Stop Total Order/Stops Total Packages 0" at bounding box center [654, 378] width 1190 height 37
click at [158, 384] on button "Add an Order/Stop" at bounding box center [121, 378] width 104 height 23
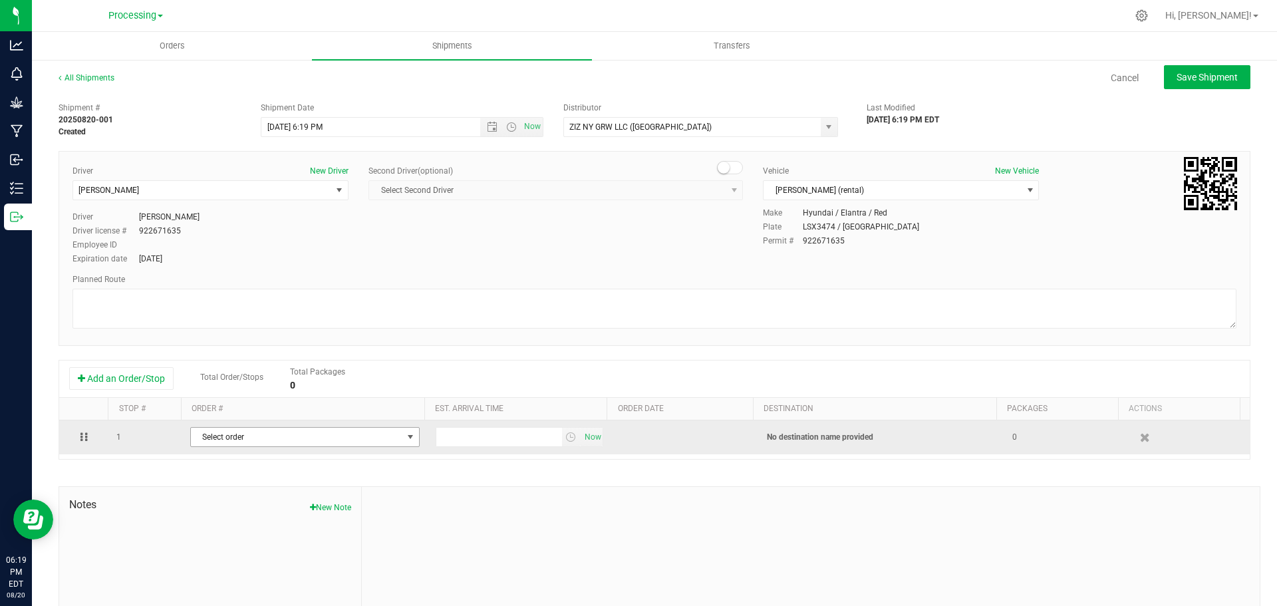
click at [269, 440] on span "Select order" at bounding box center [296, 437] width 211 height 19
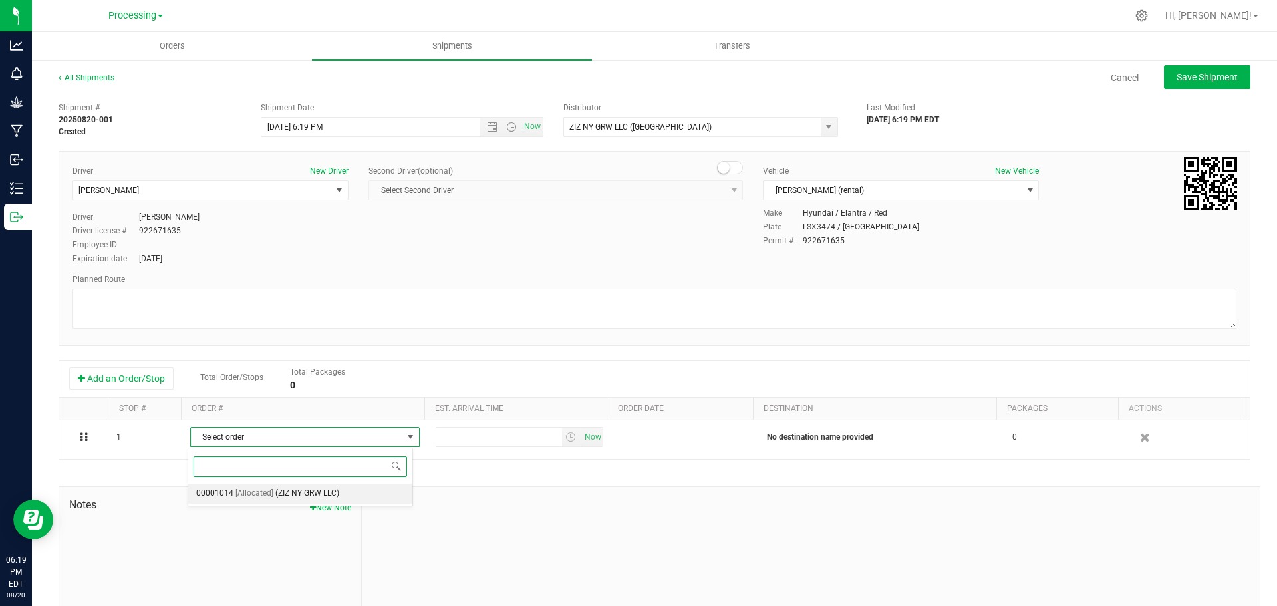
click at [280, 495] on span "(ZIZ NY GRW LLC)" at bounding box center [307, 493] width 64 height 17
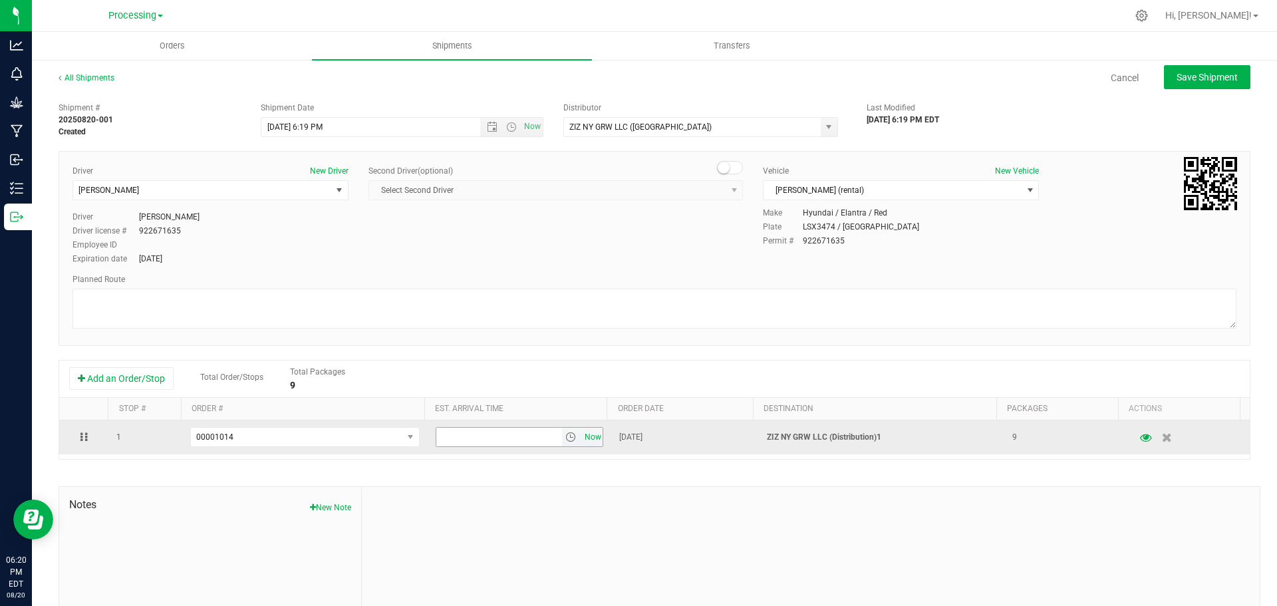
click at [591, 440] on span "Now" at bounding box center [592, 437] width 23 height 19
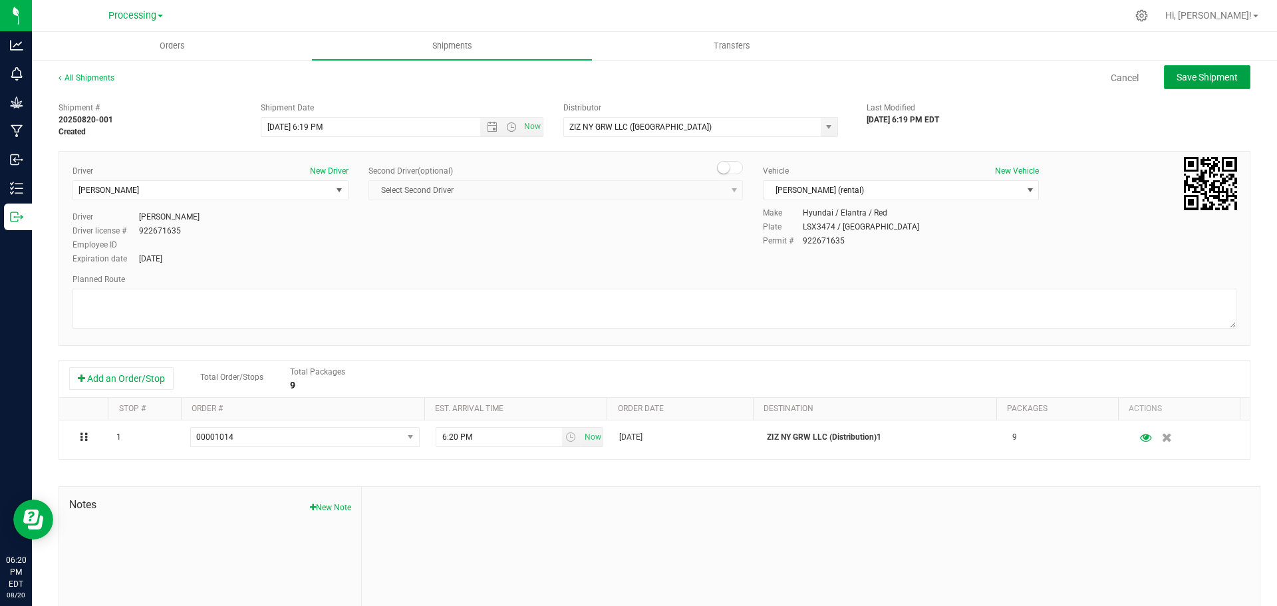
click at [1190, 70] on button "Save Shipment" at bounding box center [1207, 77] width 86 height 24
type input "8/20/2025 10:19 PM"
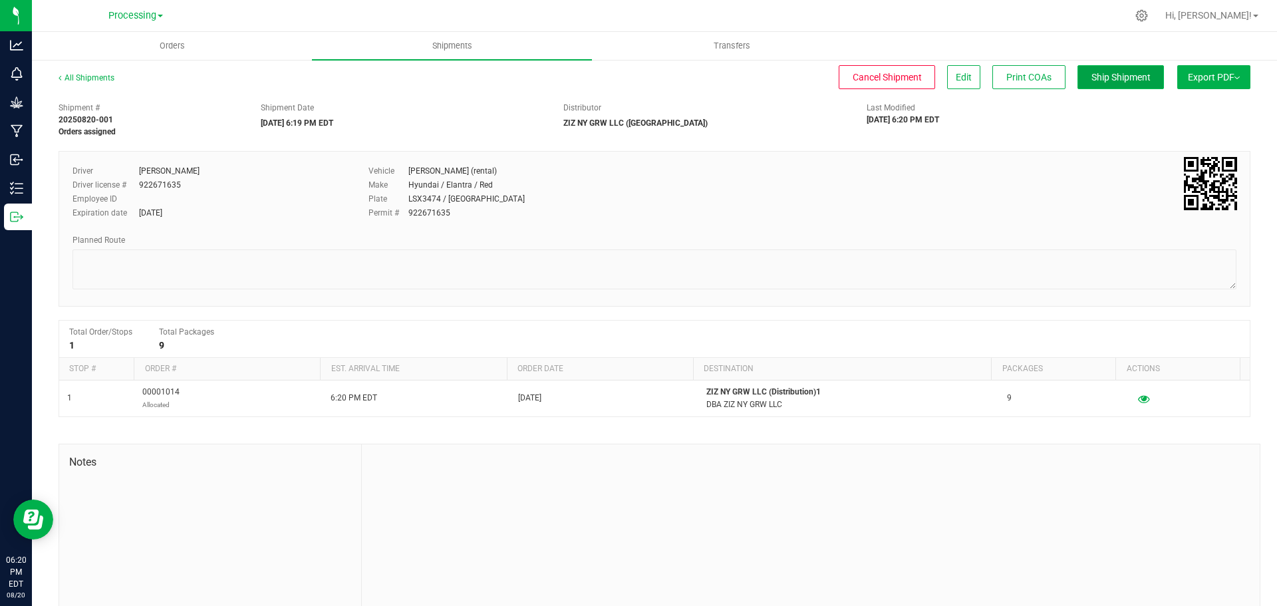
click at [1101, 78] on span "Ship Shipment" at bounding box center [1120, 77] width 59 height 11
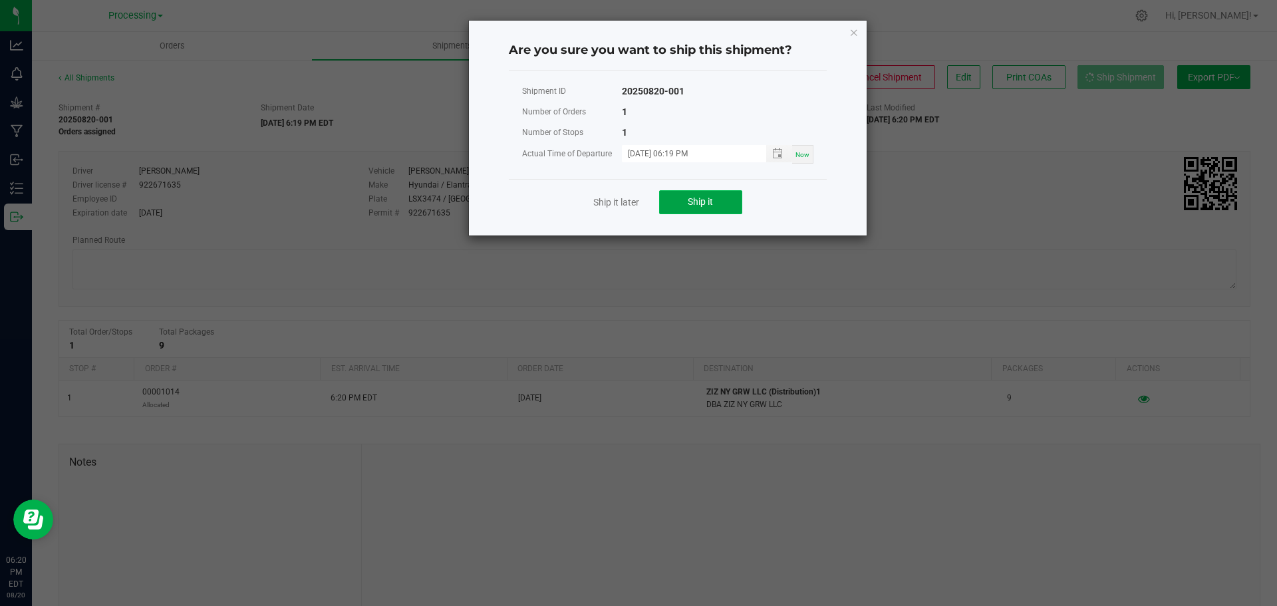
click at [714, 200] on button "Ship it" at bounding box center [700, 202] width 83 height 24
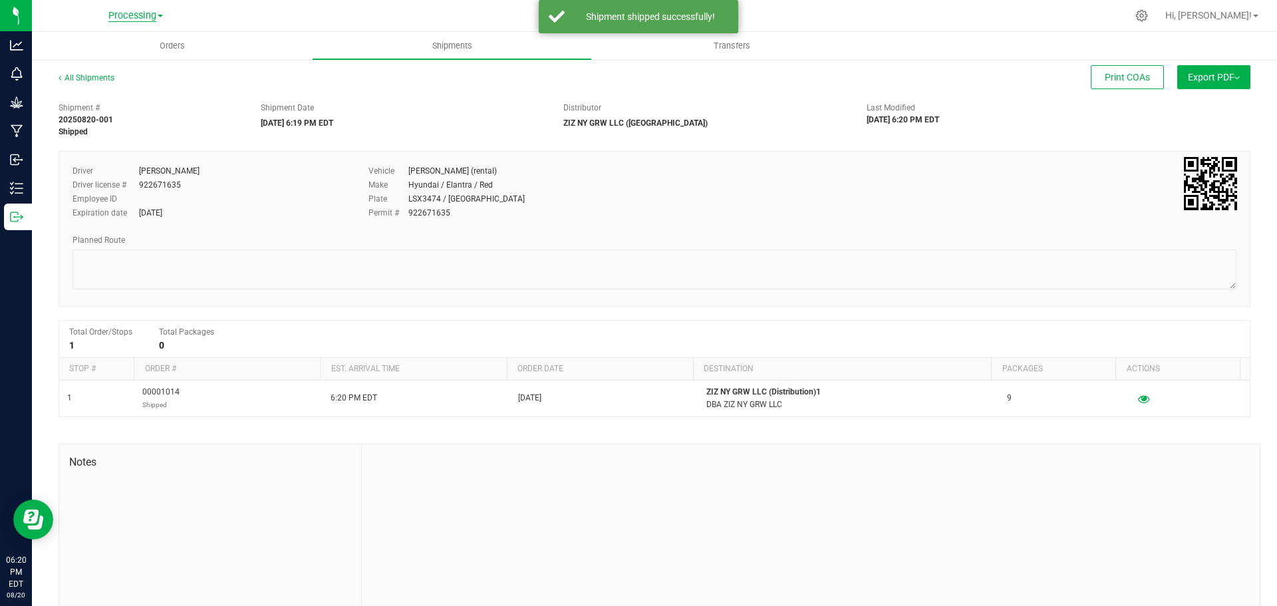
click at [146, 17] on span "Processing" at bounding box center [132, 16] width 48 height 12
click at [123, 132] on link "ZIZ NY GRW LLC (Distribution)" at bounding box center [136, 135] width 194 height 18
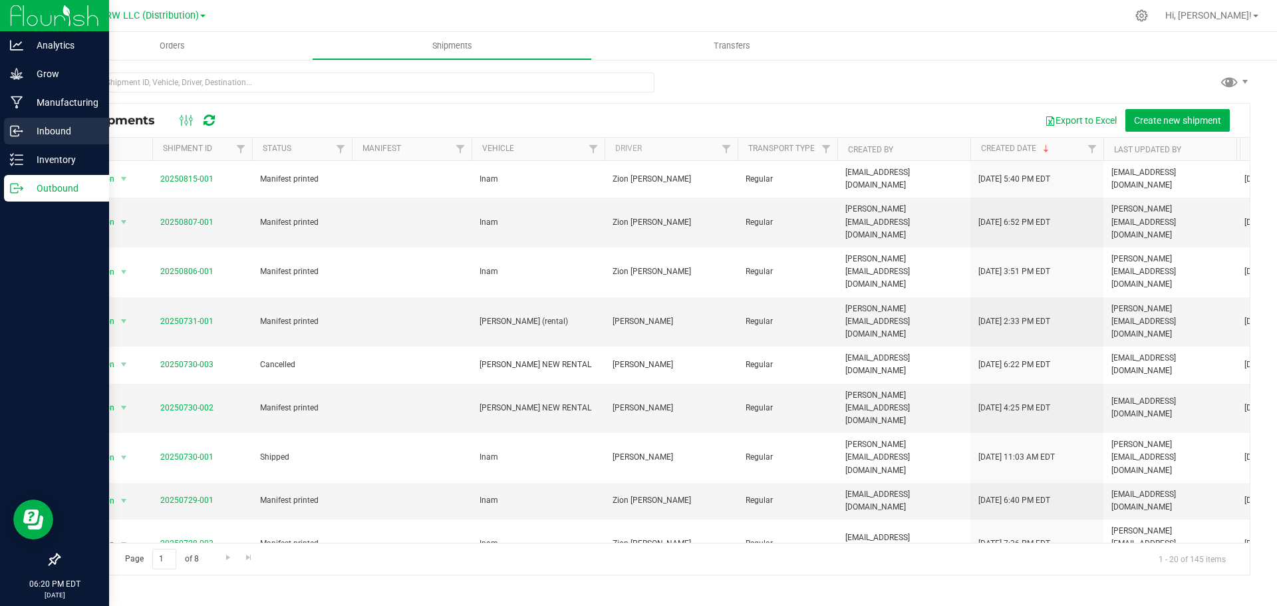
click at [45, 127] on p "Inbound" at bounding box center [63, 131] width 80 height 16
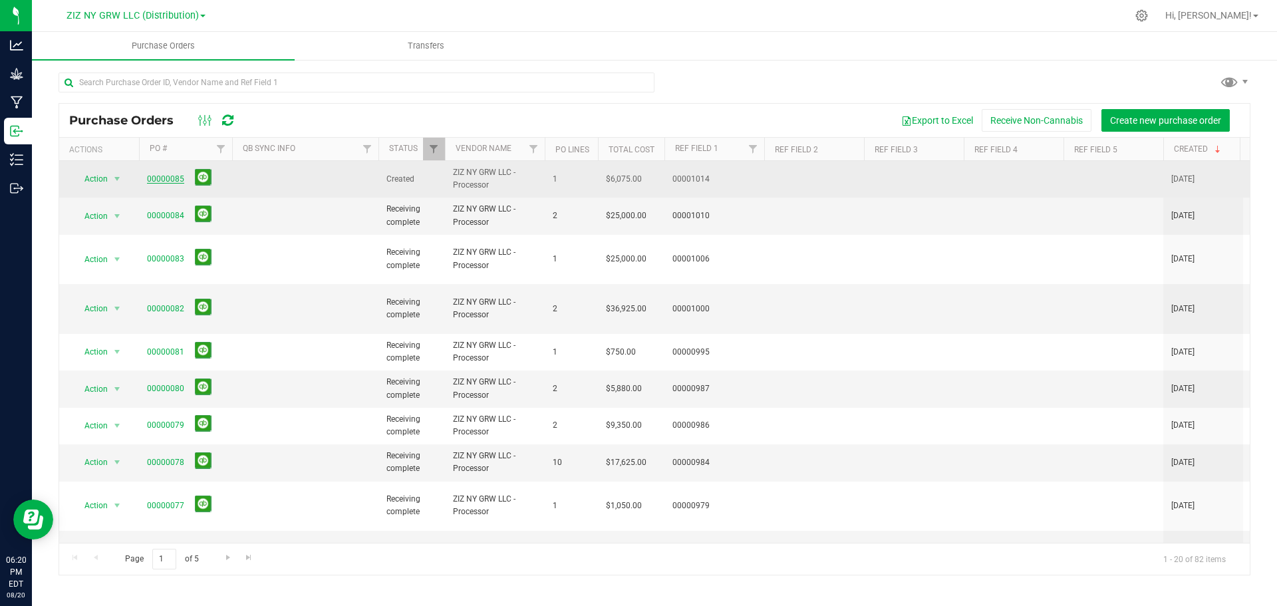
click at [173, 179] on link "00000085" at bounding box center [165, 178] width 37 height 9
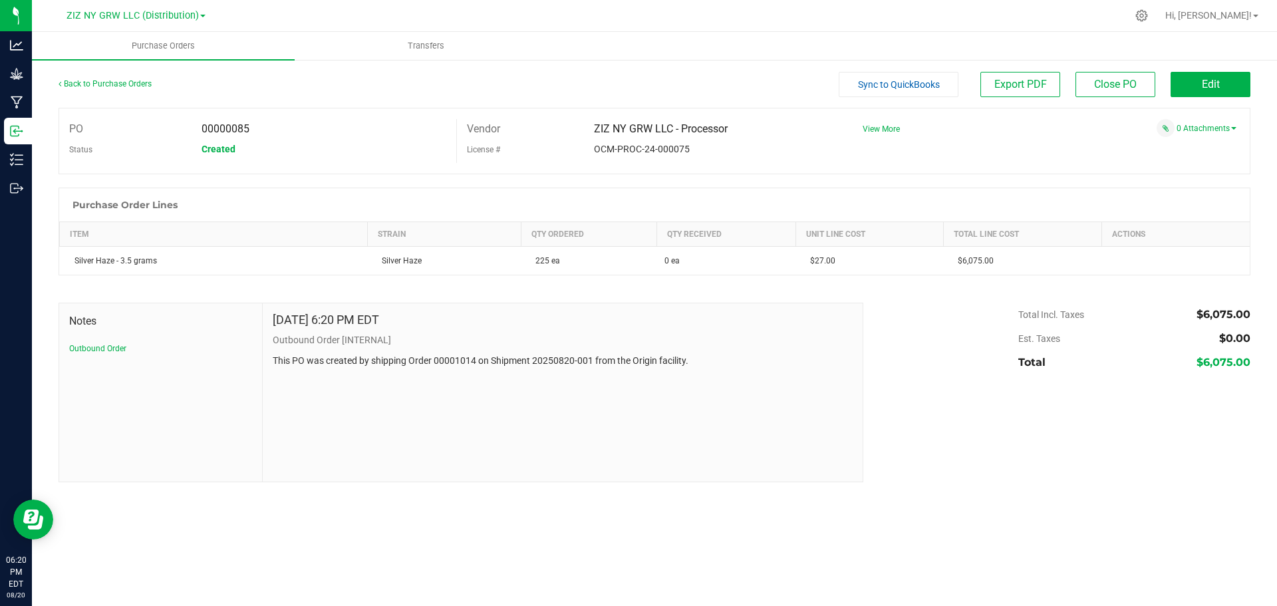
click at [1254, 88] on div "Back to Purchase Orders Sync to QuickBooks Export PDF Close PO Edit PO 00000085…" at bounding box center [654, 277] width 1245 height 437
click at [1232, 88] on button "Edit" at bounding box center [1210, 84] width 80 height 25
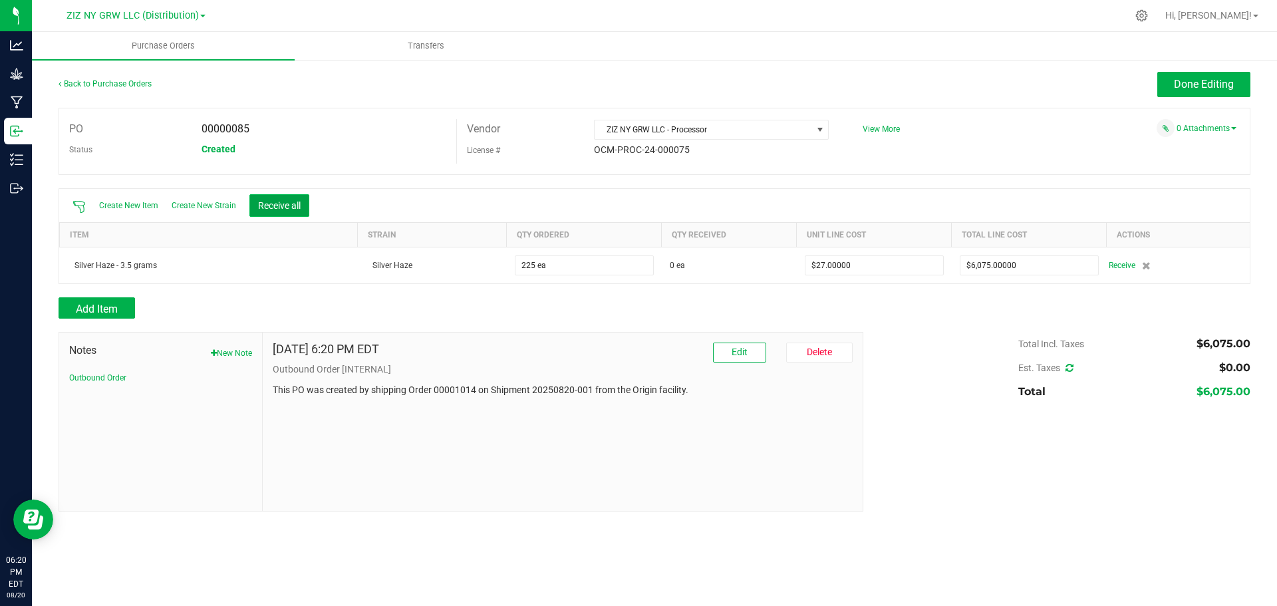
click at [284, 203] on button "Receive all" at bounding box center [279, 205] width 60 height 23
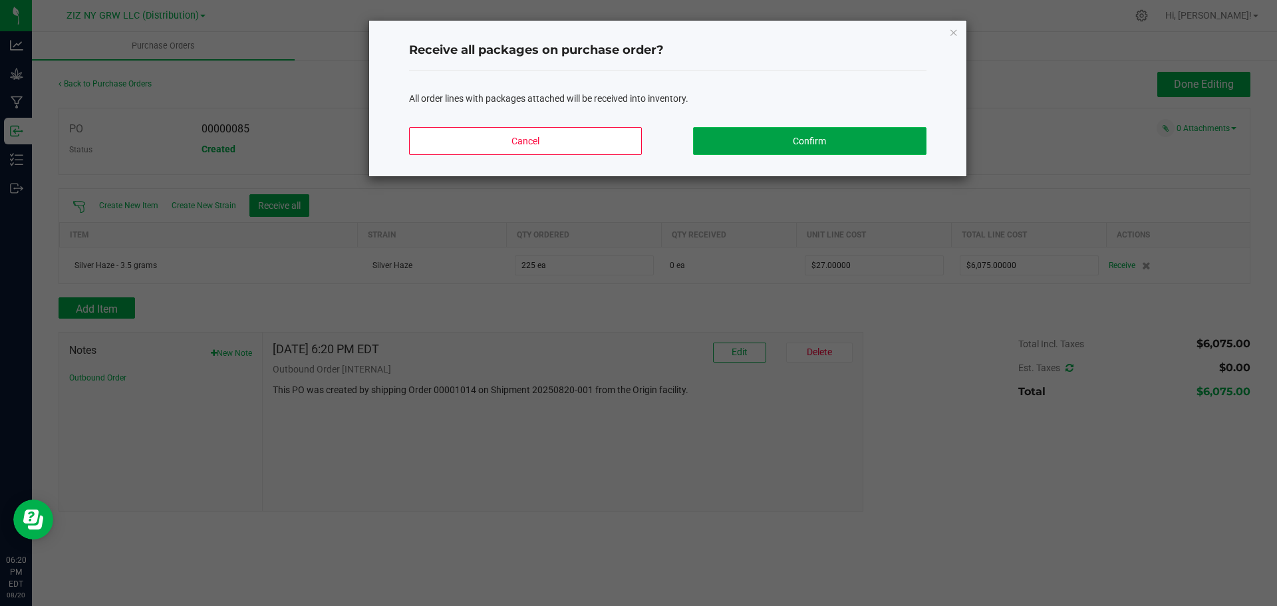
click at [851, 151] on button "Confirm" at bounding box center [809, 141] width 233 height 28
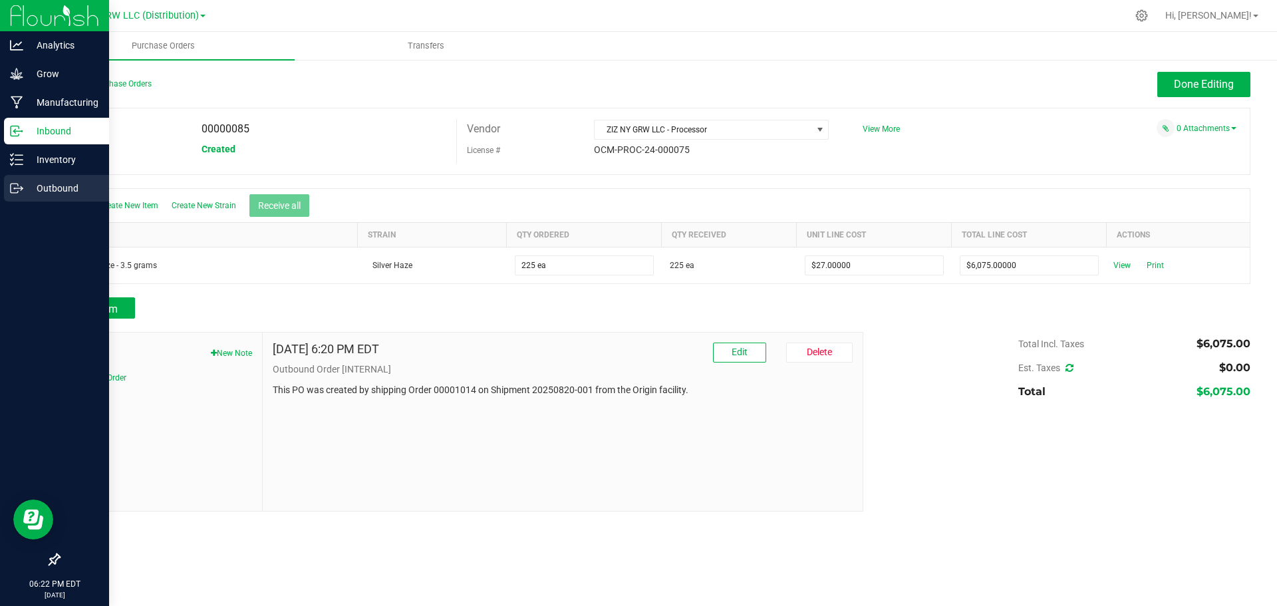
click at [71, 187] on p "Outbound" at bounding box center [63, 188] width 80 height 16
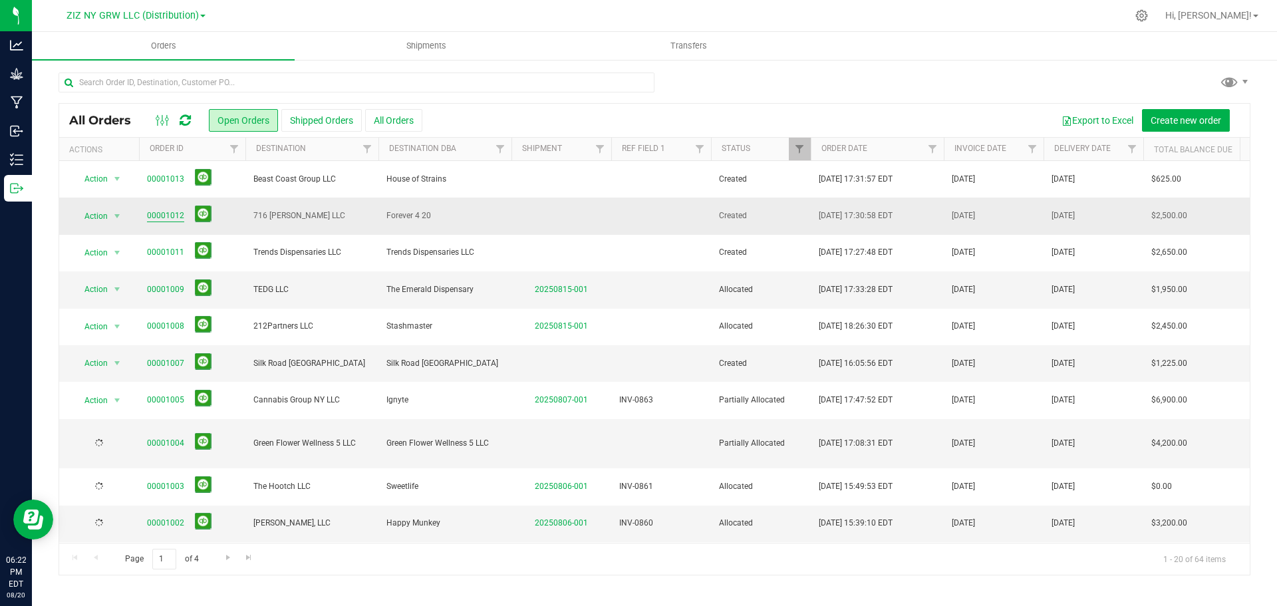
click at [172, 214] on link "00001012" at bounding box center [165, 215] width 37 height 13
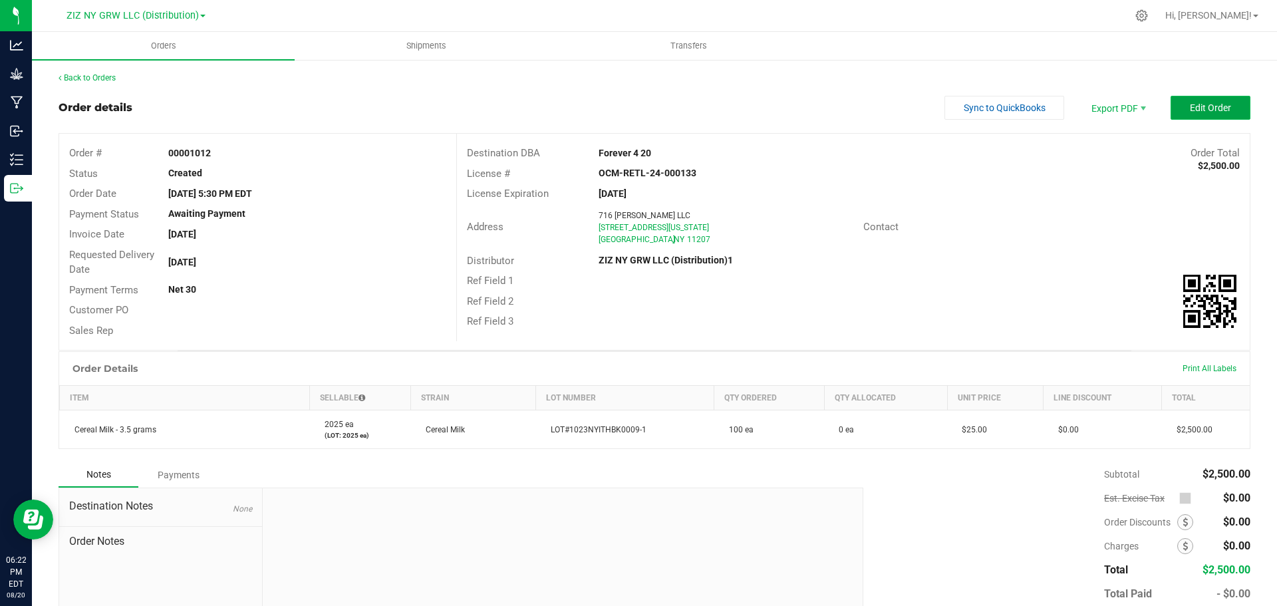
click at [1201, 106] on span "Edit Order" at bounding box center [1210, 107] width 41 height 11
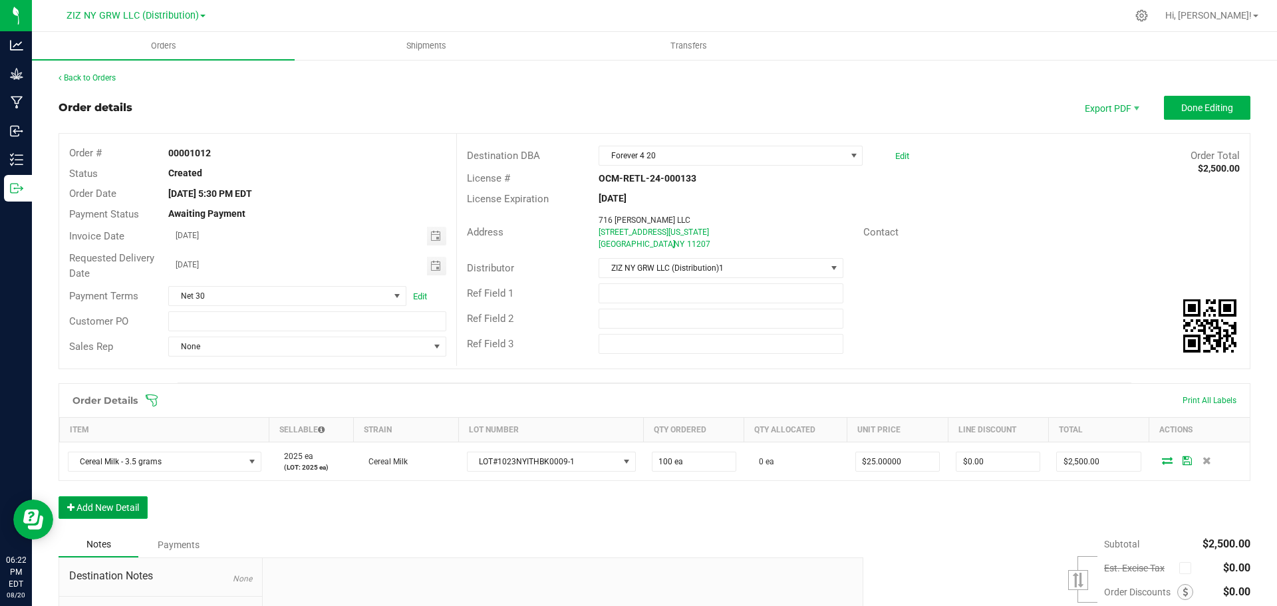
click at [132, 511] on button "Add New Detail" at bounding box center [103, 507] width 89 height 23
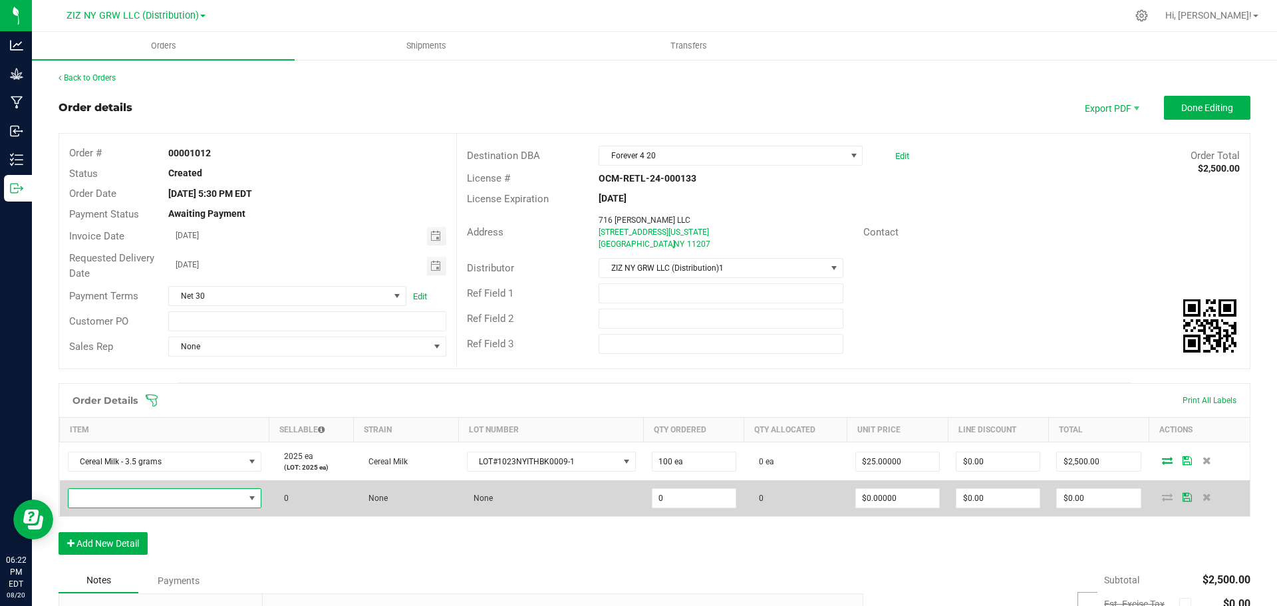
click at [175, 502] on span "NO DATA FOUND" at bounding box center [156, 498] width 176 height 19
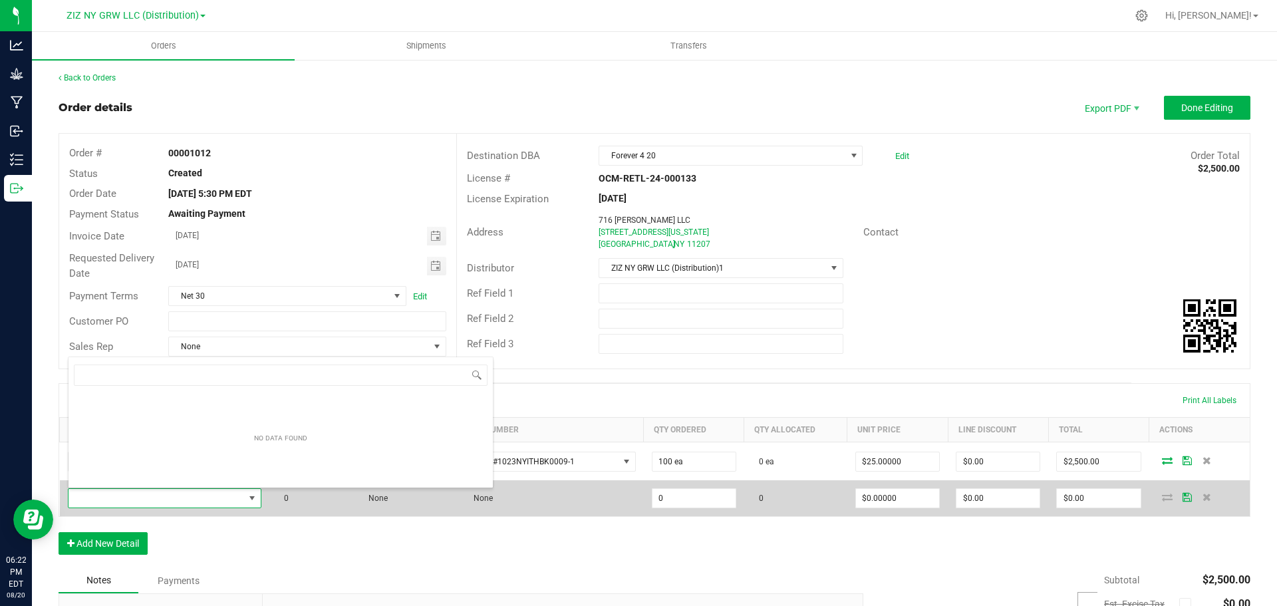
scroll to position [20, 191]
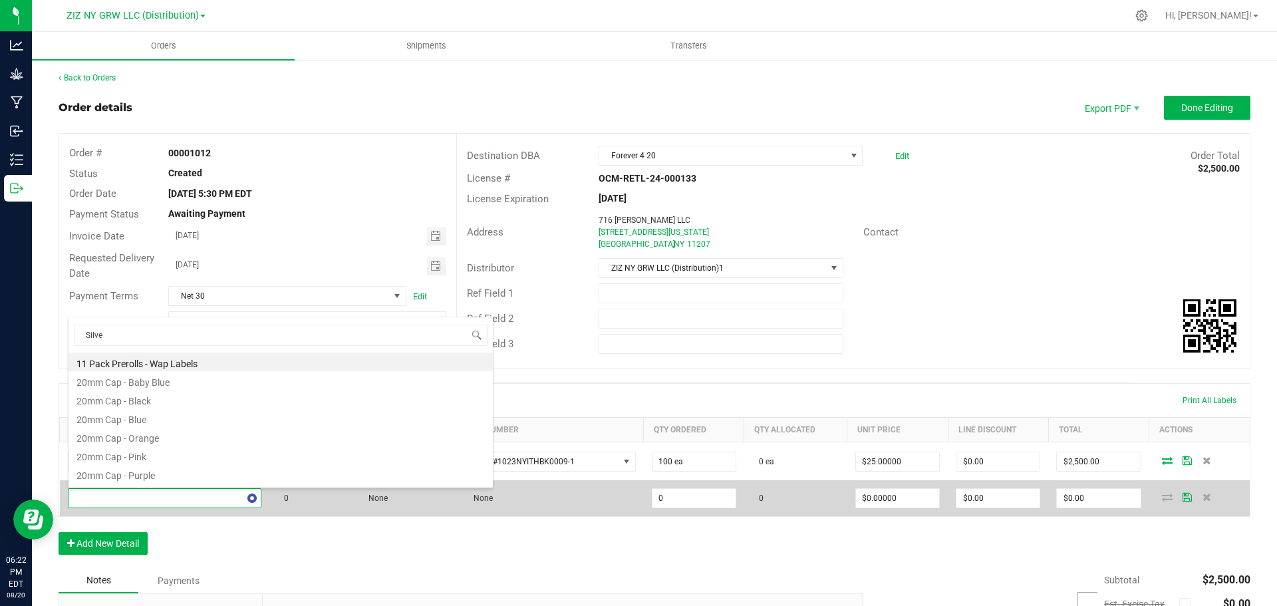
type input "Silver"
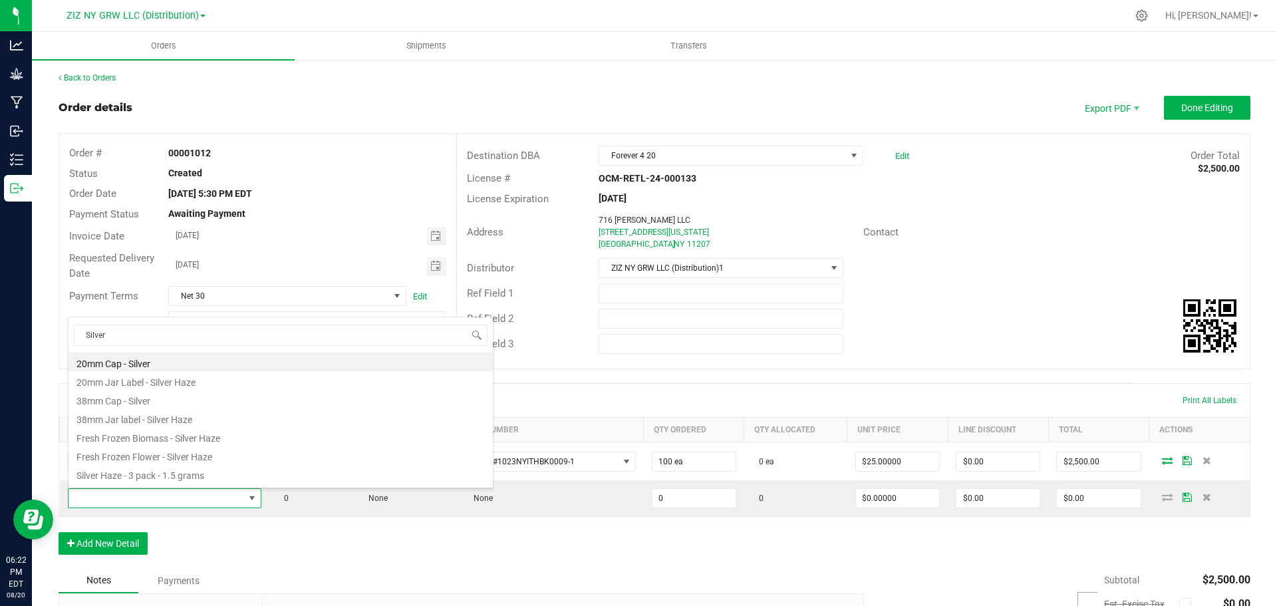
scroll to position [90, 0]
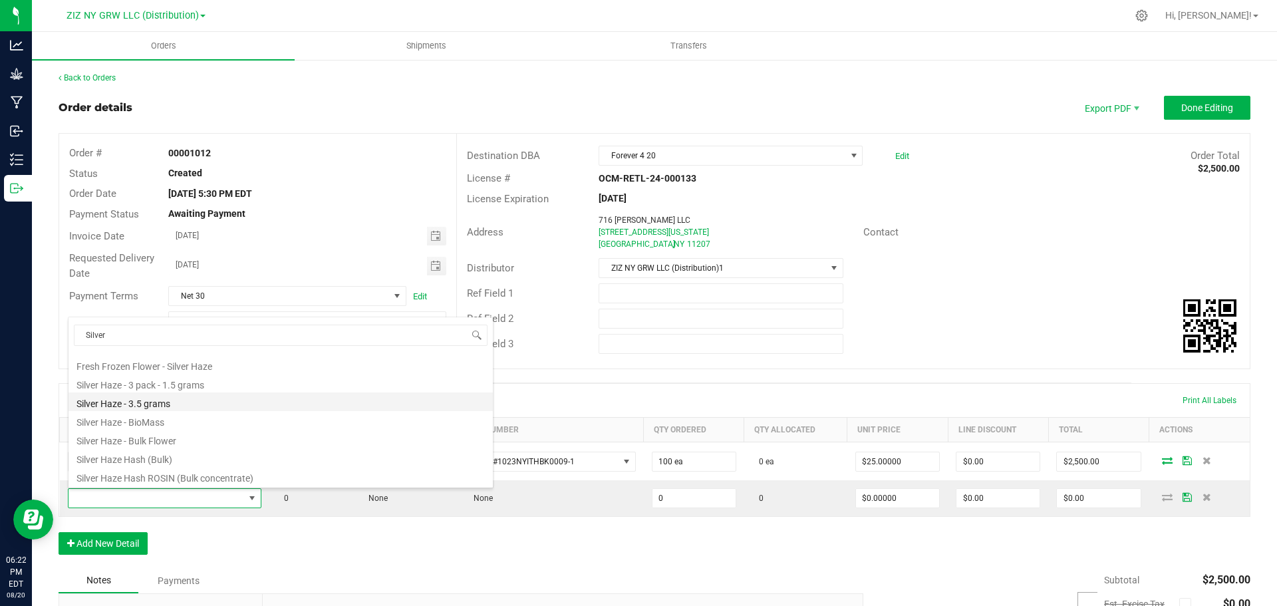
click at [188, 404] on li "Silver Haze - 3.5 grams" at bounding box center [280, 401] width 424 height 19
type input "0 ea"
type input "$27.00000"
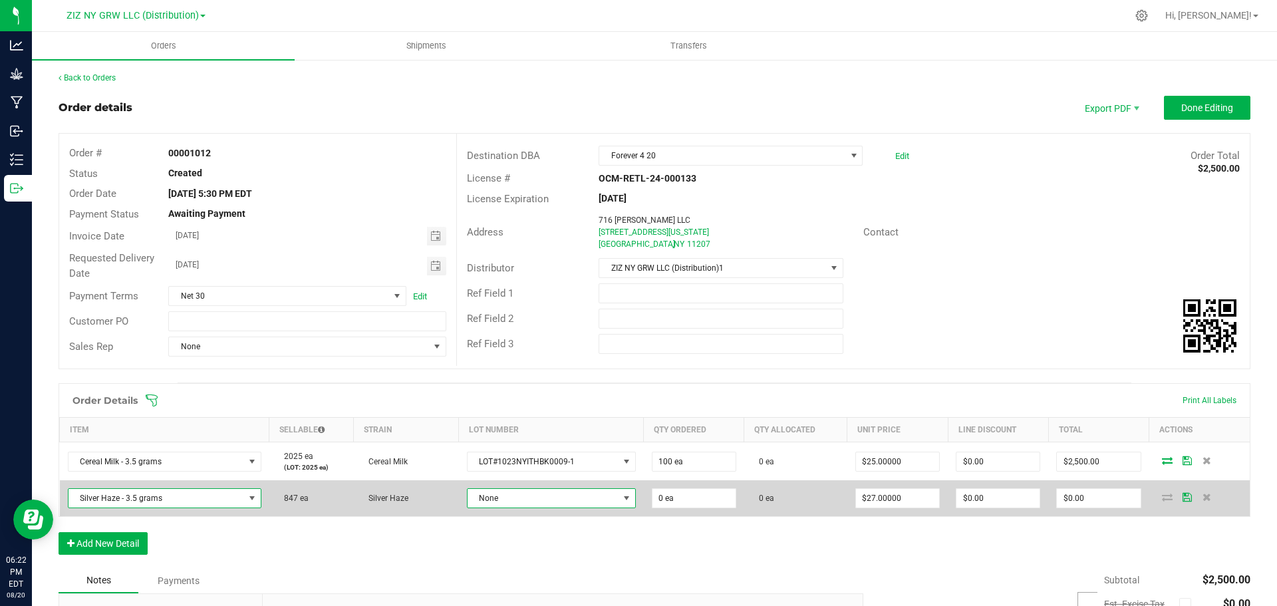
click at [621, 497] on span at bounding box center [626, 498] width 11 height 11
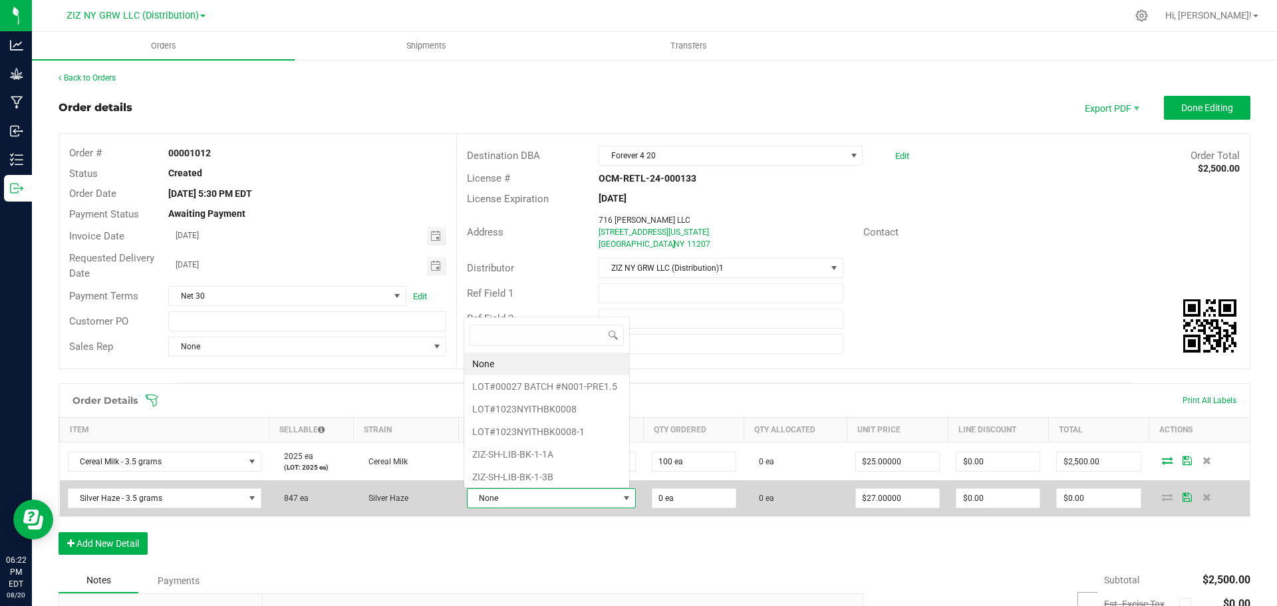
scroll to position [0, 0]
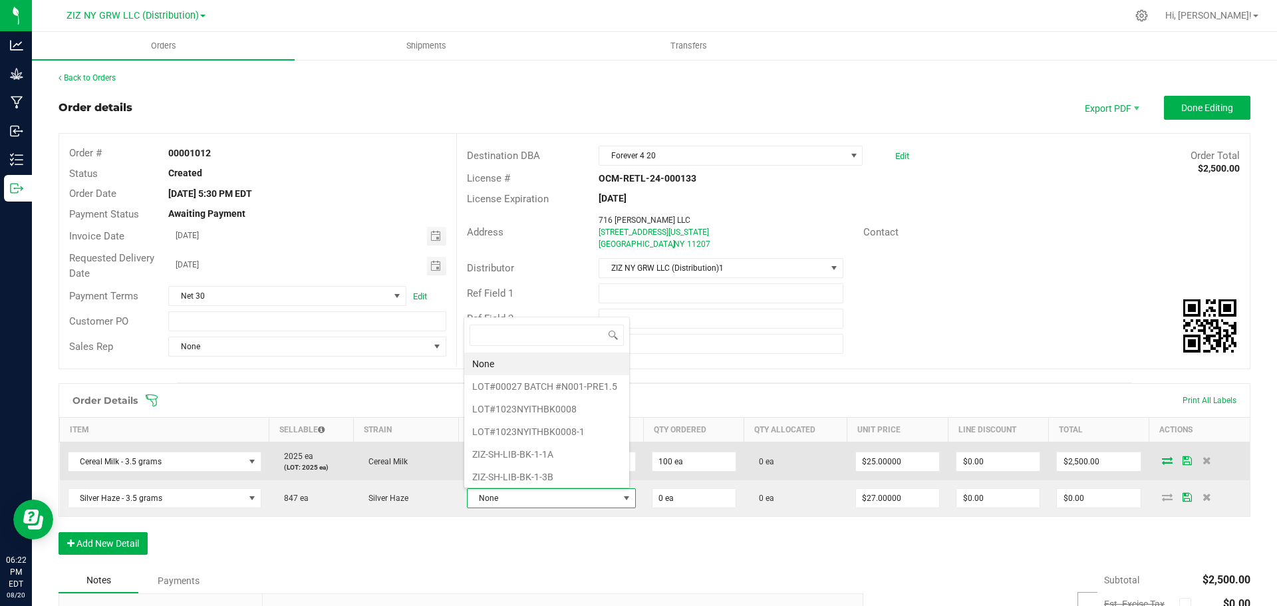
click at [566, 471] on li "ZIZ-SH-LIB-BK-1-3B" at bounding box center [546, 477] width 165 height 23
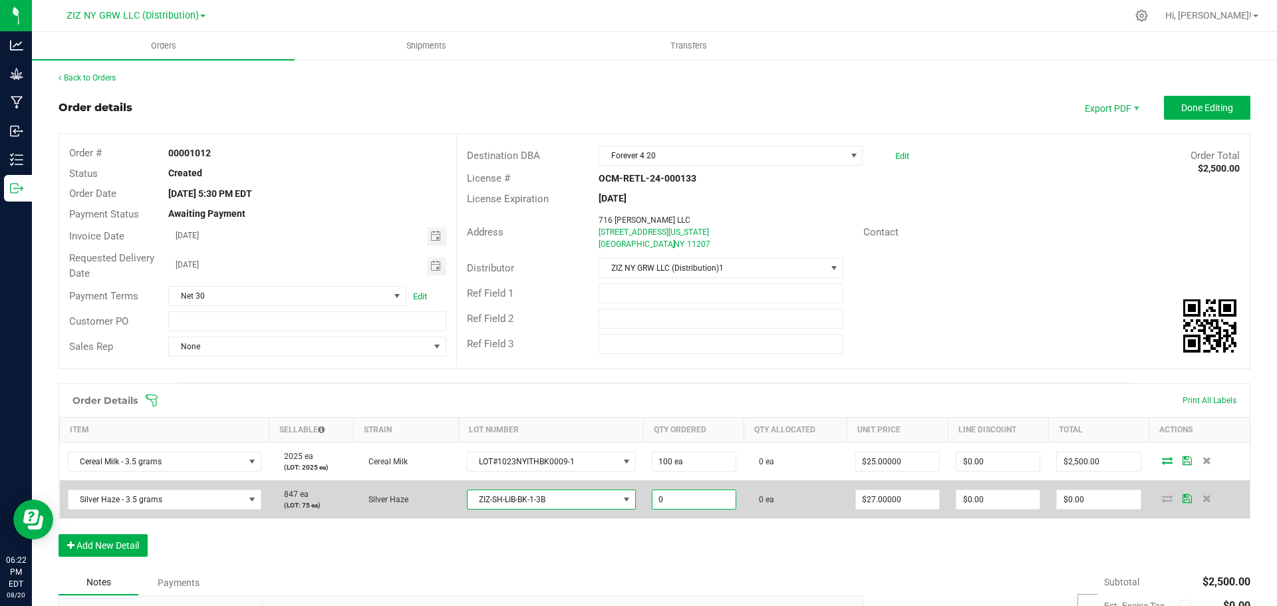
click at [710, 501] on input "0" at bounding box center [693, 499] width 83 height 19
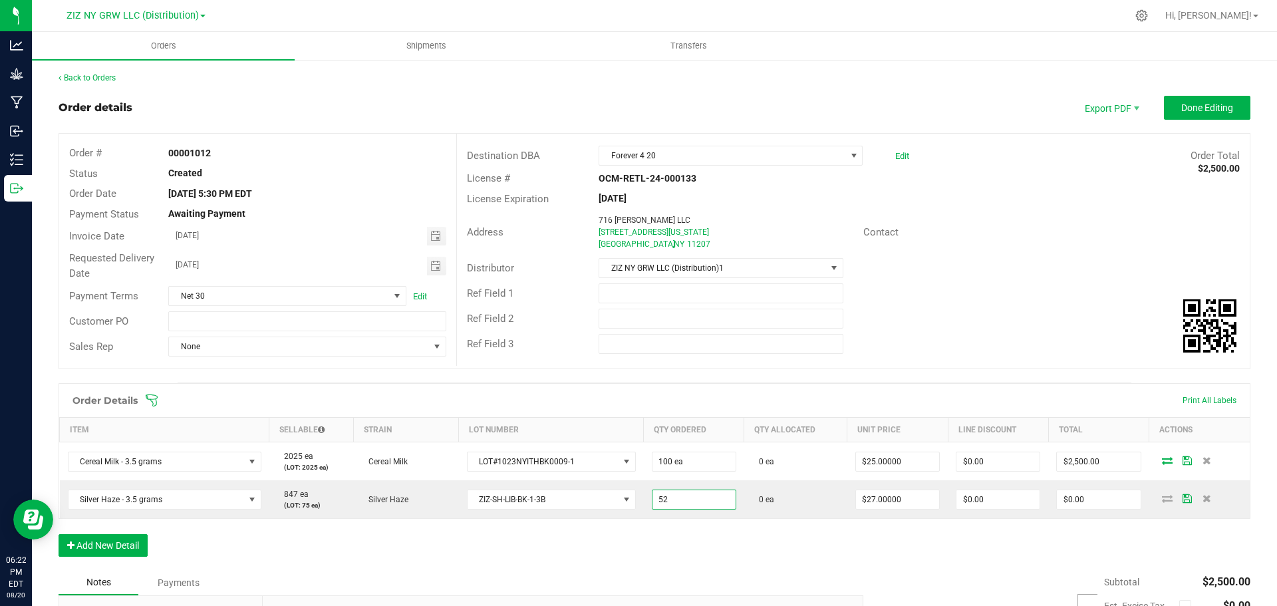
type input "52 ea"
type input "$1,404.00"
drag, startPoint x: 907, startPoint y: 275, endPoint x: 1256, endPoint y: 104, distance: 388.7
click at [907, 275] on div "Distributor ZIZ NY GRW LLC (Distribution)1" at bounding box center [853, 267] width 793 height 25
click at [1181, 111] on span "Done Editing" at bounding box center [1207, 107] width 52 height 11
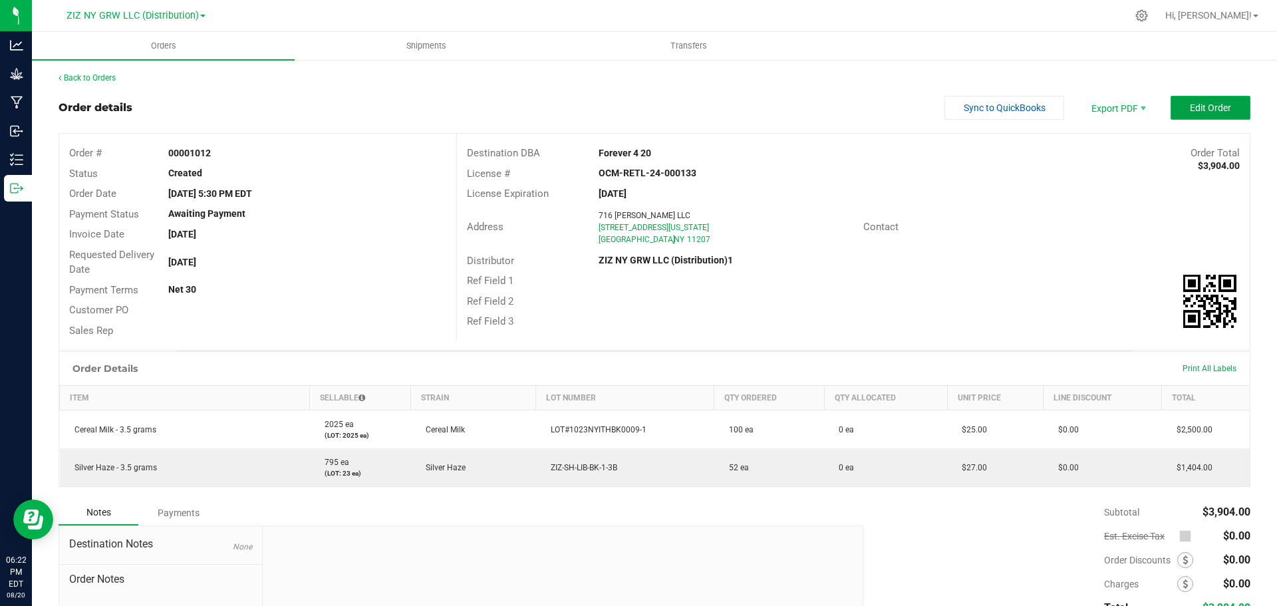
click at [1188, 114] on button "Edit Order" at bounding box center [1210, 108] width 80 height 24
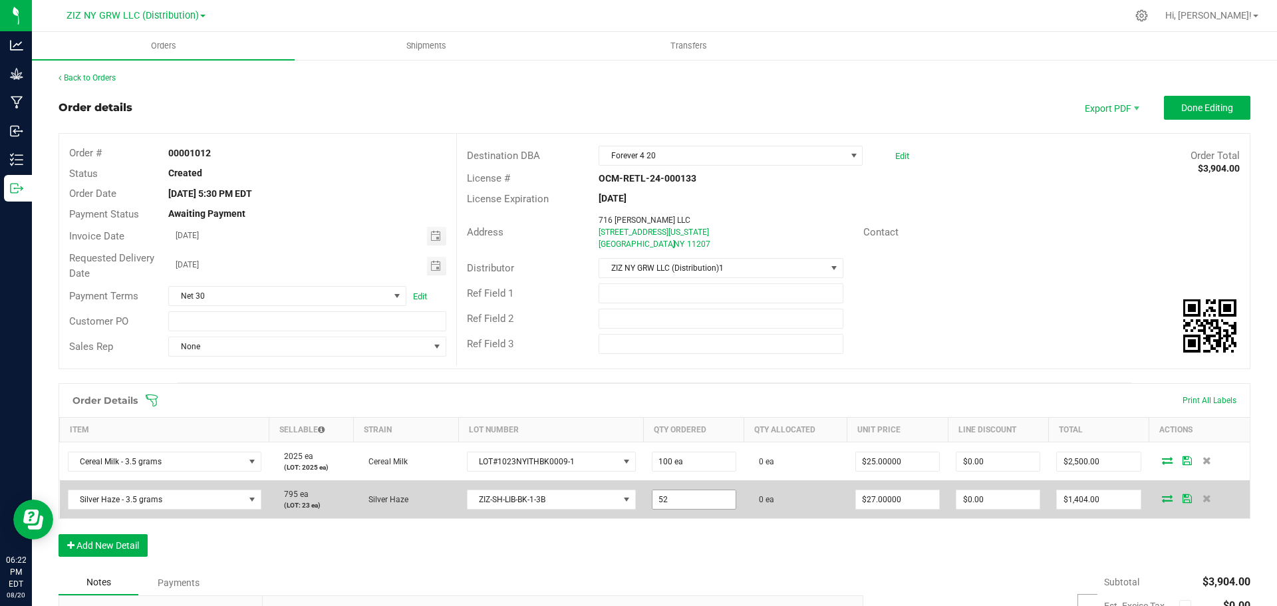
click at [690, 504] on input "52" at bounding box center [693, 499] width 83 height 19
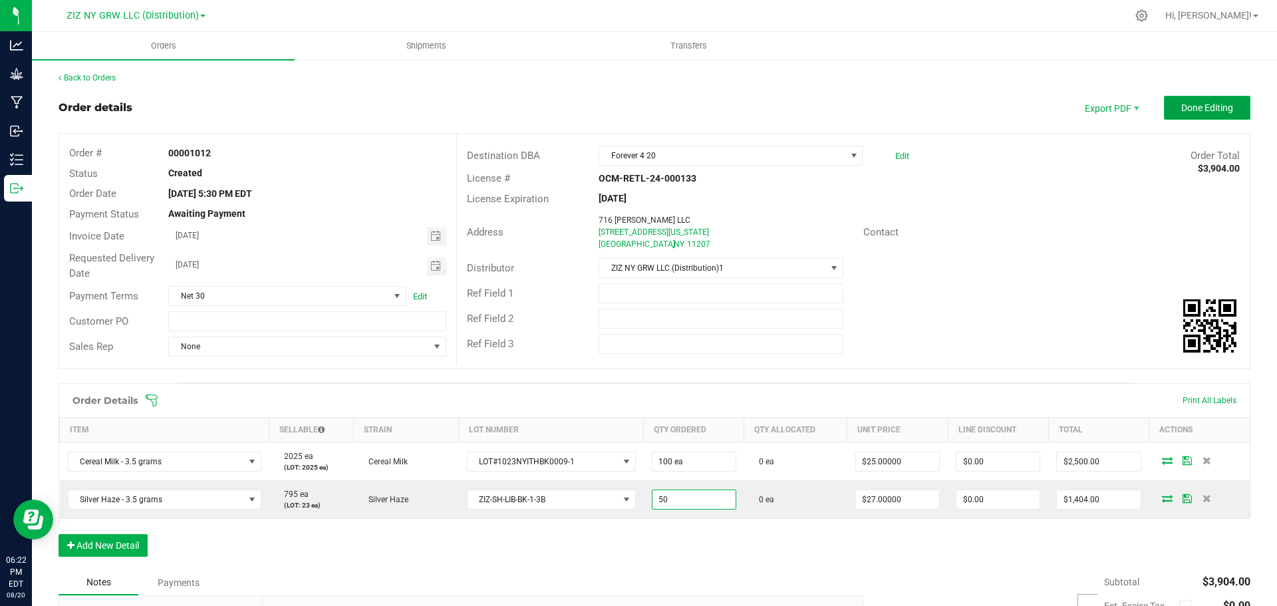
type input "50 ea"
type input "$1,350.00"
click at [1182, 98] on button "Done Editing" at bounding box center [1207, 108] width 86 height 24
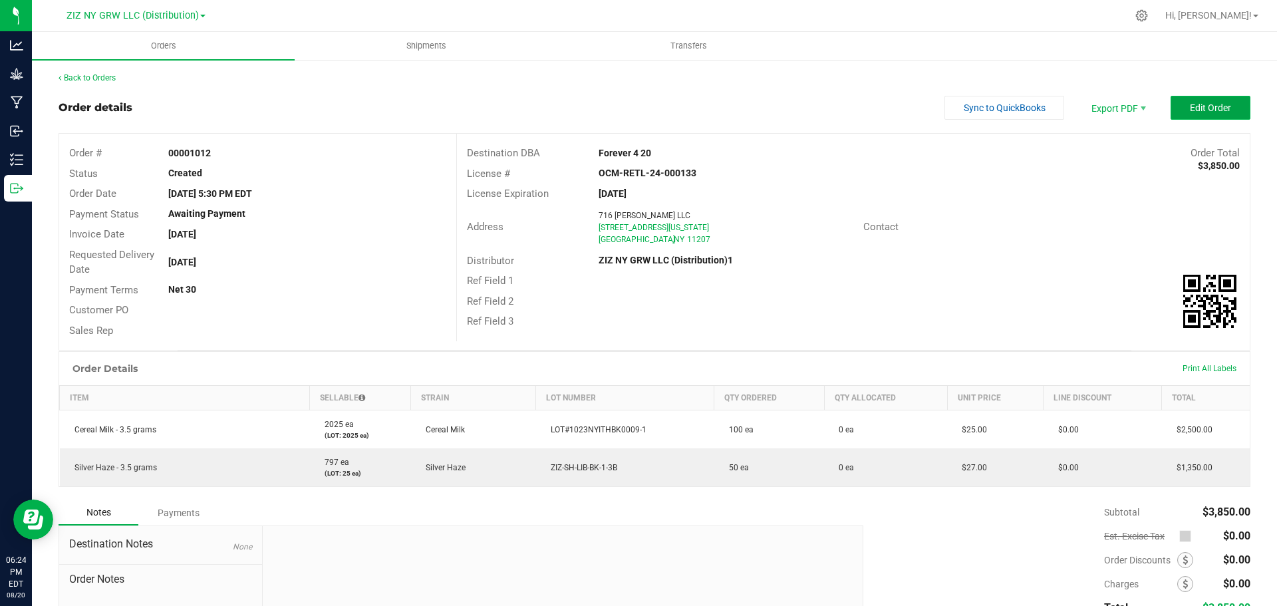
click at [1230, 111] on button "Edit Order" at bounding box center [1210, 108] width 80 height 24
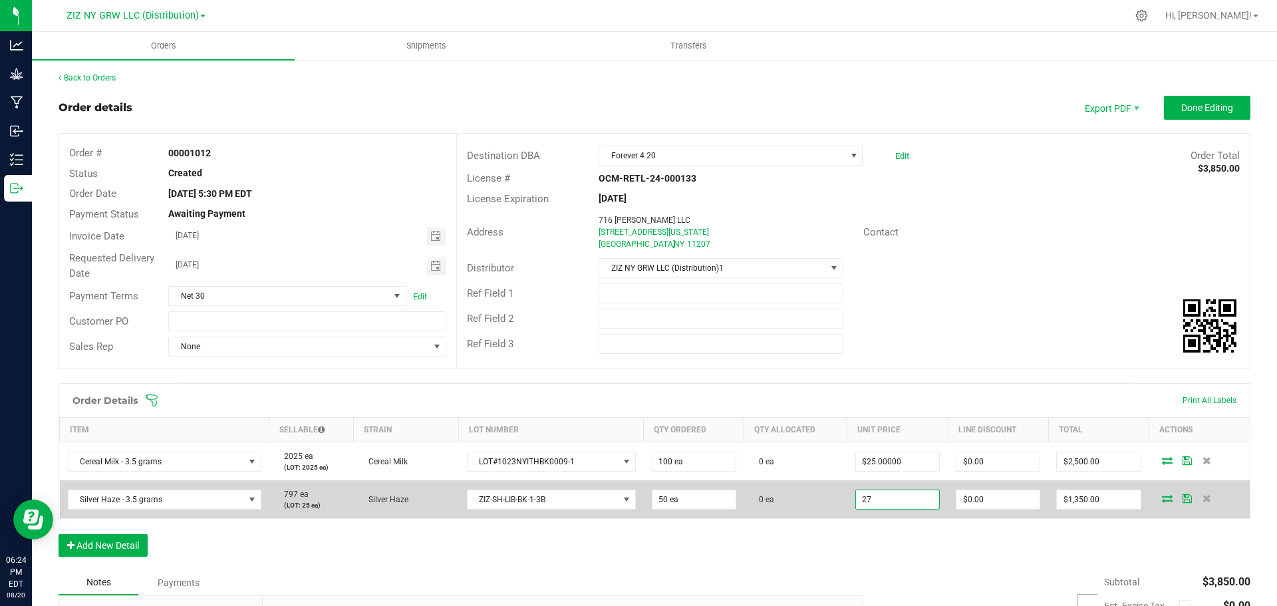
click at [865, 497] on input "27" at bounding box center [897, 499] width 83 height 19
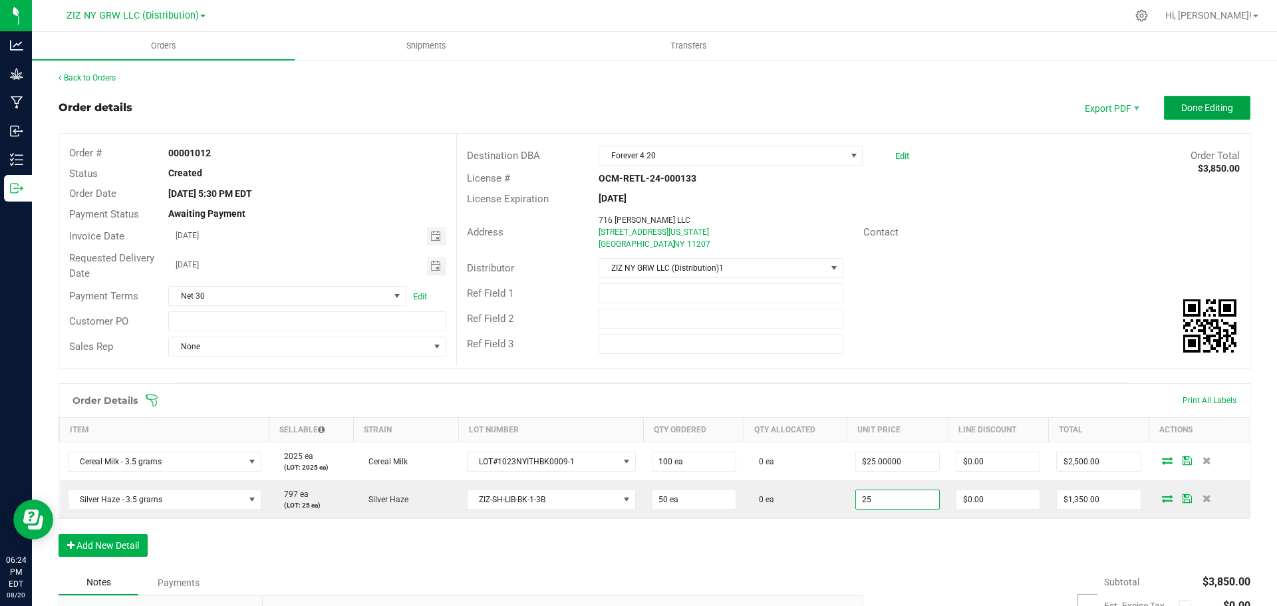
type input "$25.00000"
type input "$1,250.00"
click at [1192, 108] on span "Done Editing" at bounding box center [1207, 107] width 52 height 11
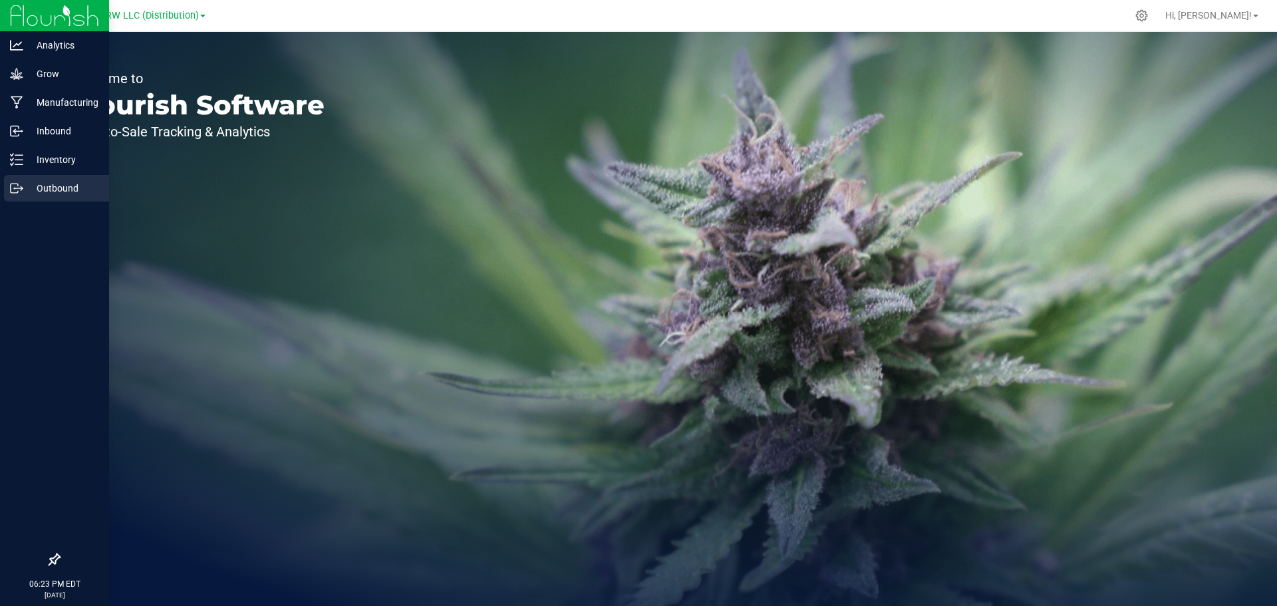
click at [44, 187] on p "Outbound" at bounding box center [63, 188] width 80 height 16
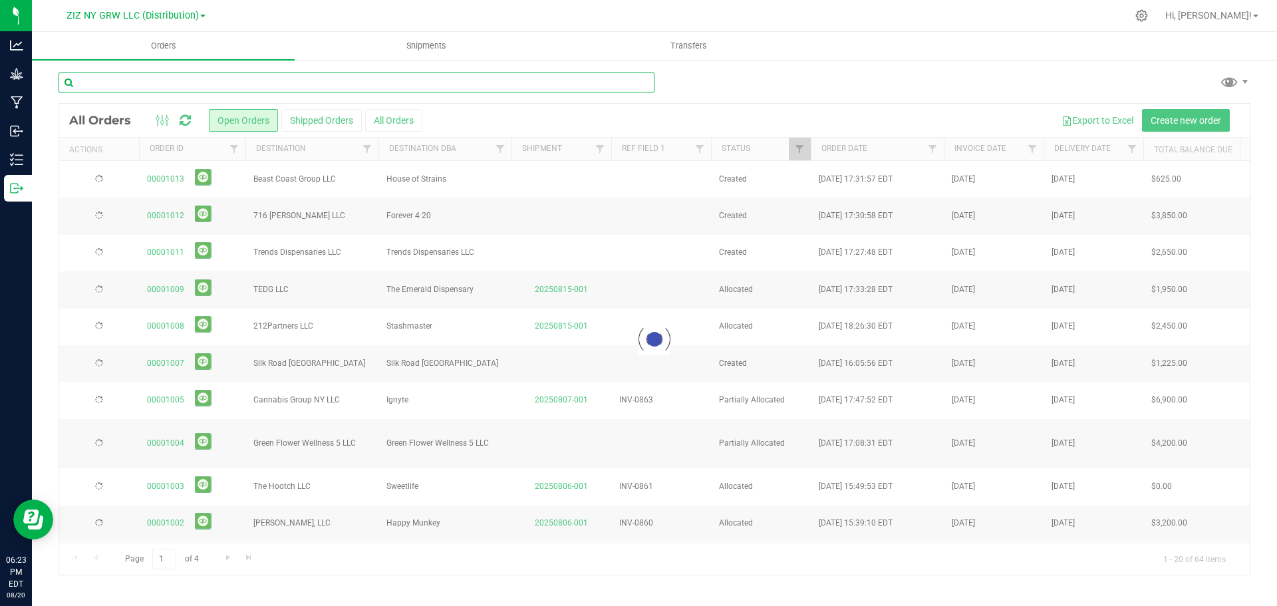
click at [280, 82] on input "text" at bounding box center [357, 82] width 596 height 20
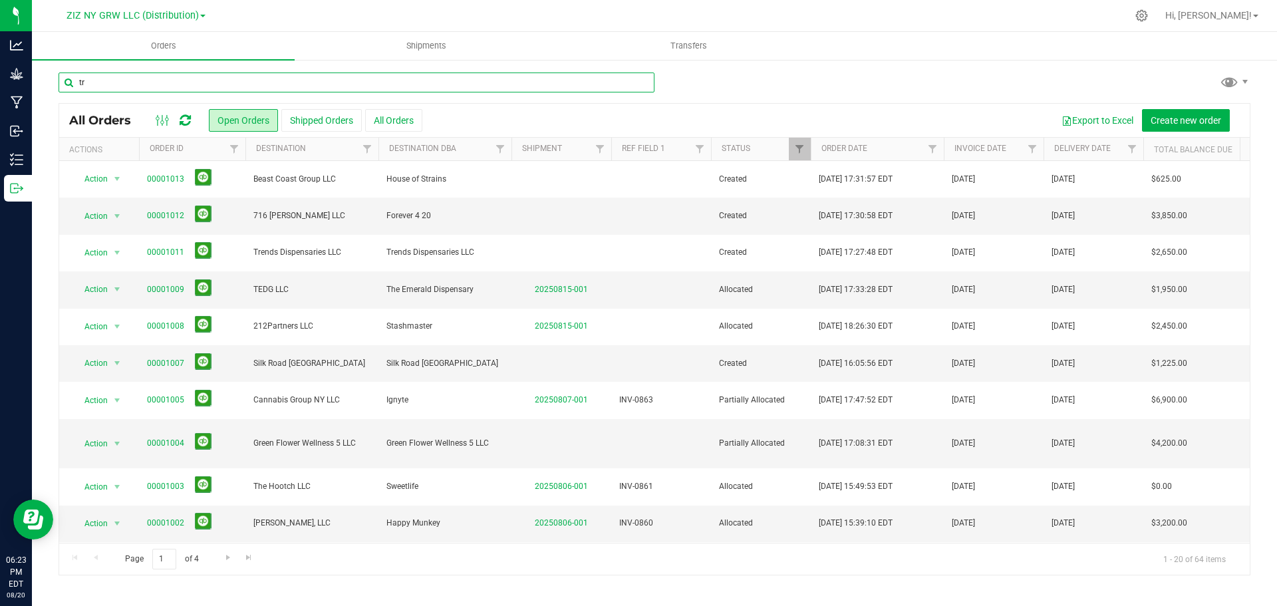
type input "t"
type input "Forever"
click at [396, 126] on button "All Orders" at bounding box center [393, 120] width 57 height 23
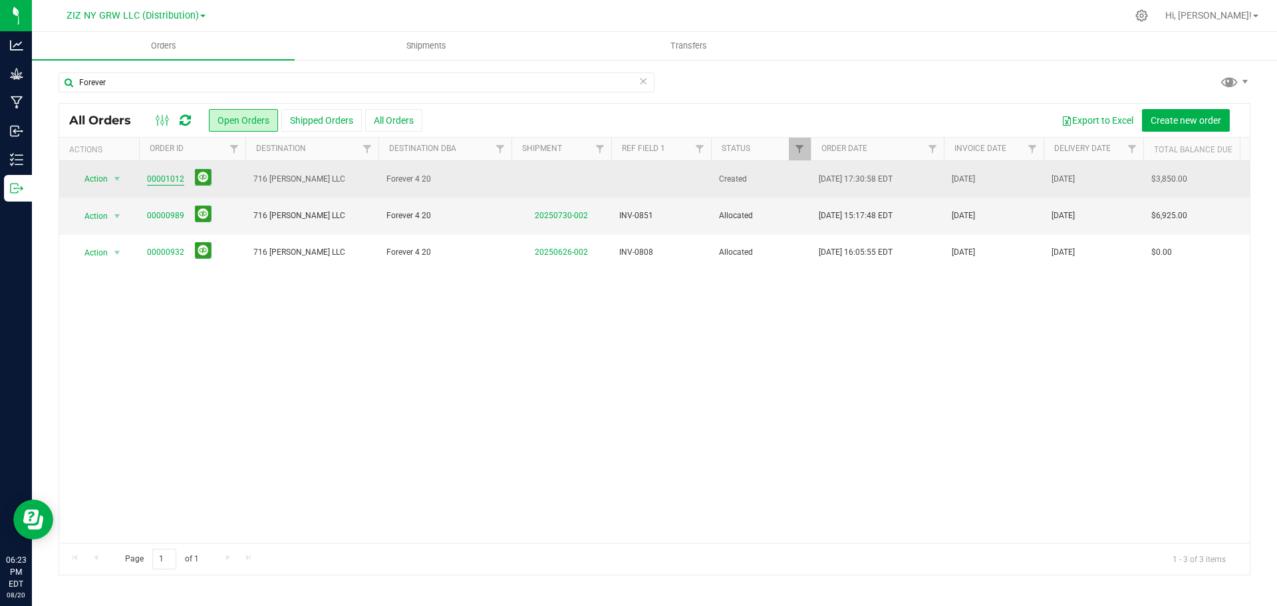
click at [170, 175] on link "00001012" at bounding box center [165, 179] width 37 height 13
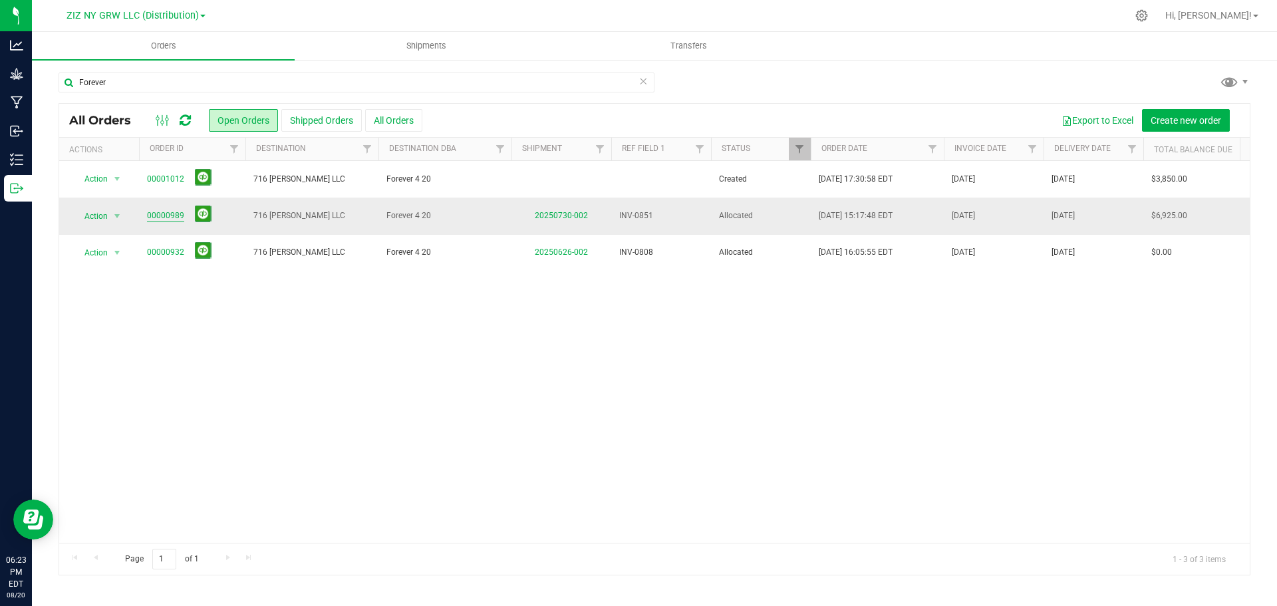
click at [156, 217] on link "00000989" at bounding box center [165, 215] width 37 height 13
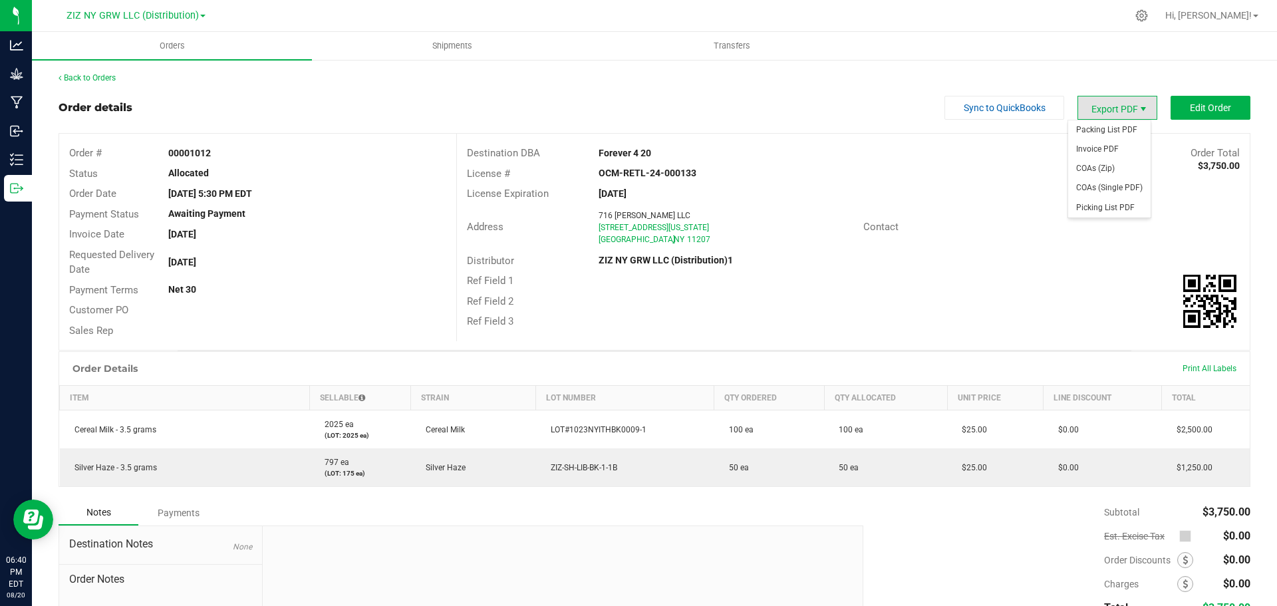
click at [1138, 112] on span "Export PDF" at bounding box center [1143, 109] width 11 height 11
click at [1114, 155] on span "Invoice PDF" at bounding box center [1109, 149] width 82 height 19
click at [436, 41] on span "Shipments" at bounding box center [452, 46] width 76 height 12
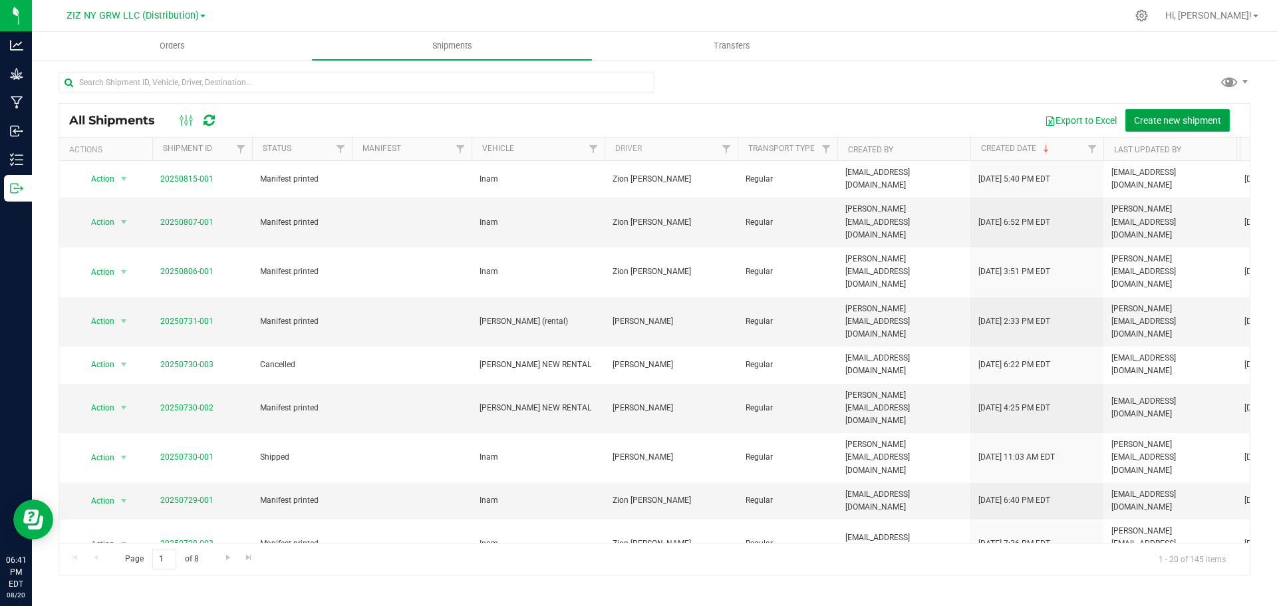
click at [1188, 127] on button "Create new shipment" at bounding box center [1177, 120] width 104 height 23
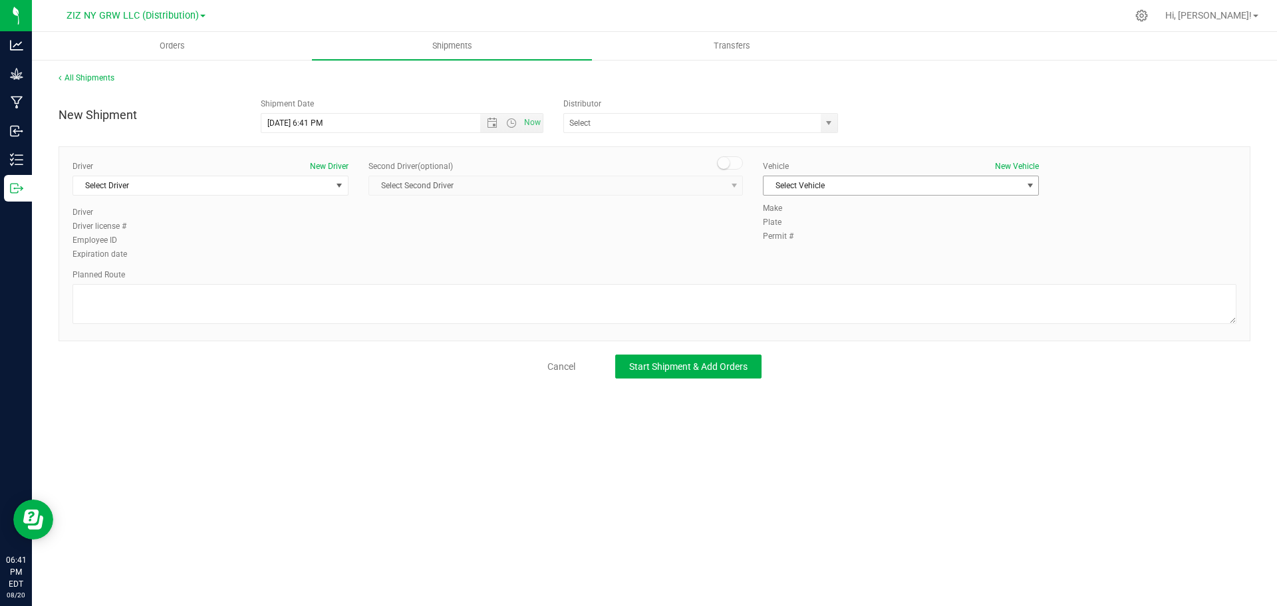
click at [874, 178] on span "Select Vehicle" at bounding box center [892, 185] width 258 height 19
click at [865, 234] on li "Inam" at bounding box center [900, 228] width 275 height 20
click at [225, 197] on div "Driver New Driver Select Driver Select Driver Zasha Devila Richard Donoso Zion …" at bounding box center [210, 183] width 276 height 46
click at [235, 190] on span "Select Driver" at bounding box center [202, 185] width 258 height 19
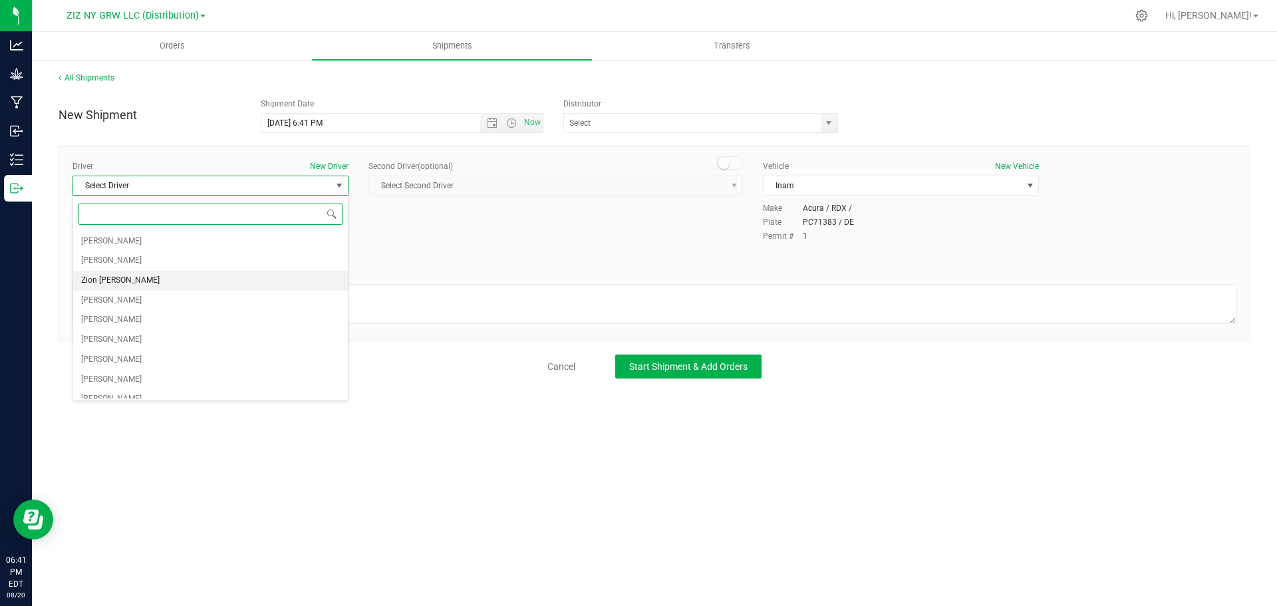
click at [217, 285] on li "Zion [PERSON_NAME]" at bounding box center [210, 281] width 275 height 20
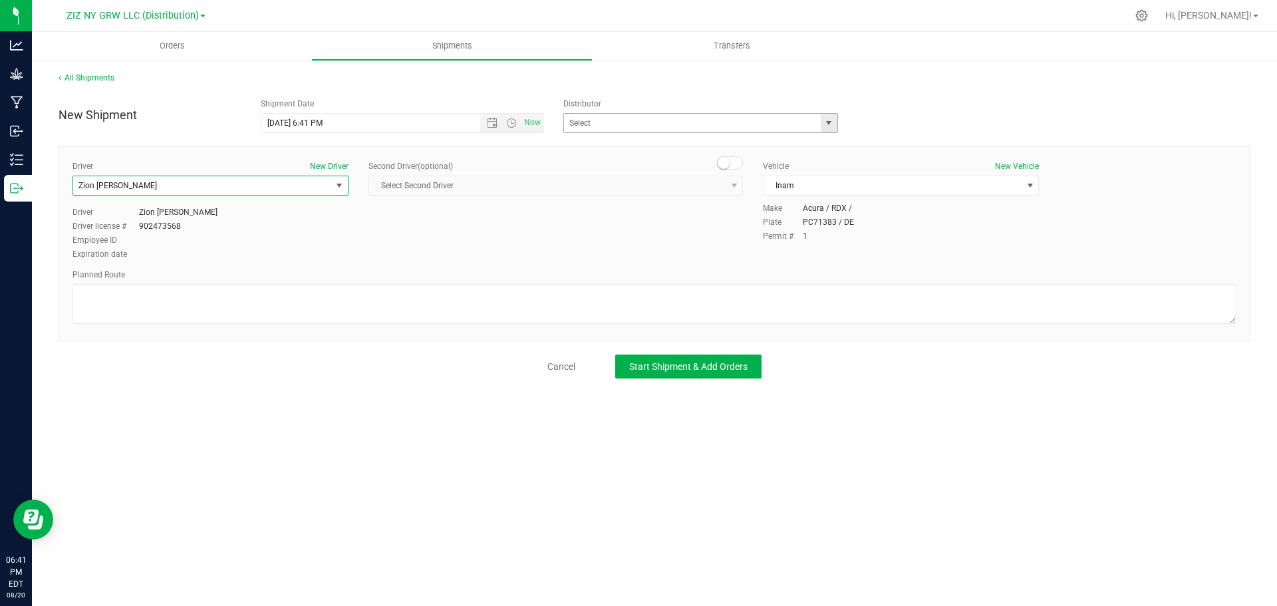
click at [829, 124] on span "select" at bounding box center [828, 123] width 11 height 11
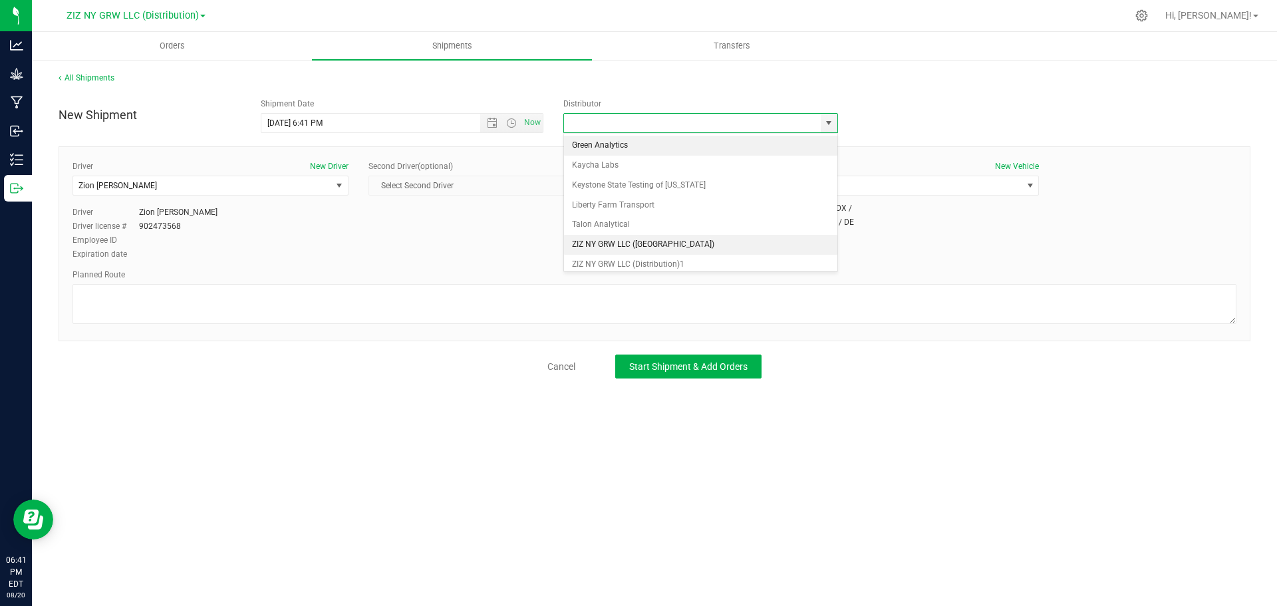
scroll to position [5, 0]
click at [634, 255] on li "ZIZ NY GRW LLC (Distribution)1" at bounding box center [700, 259] width 273 height 20
type input "ZIZ NY GRW LLC (Distribution)1"
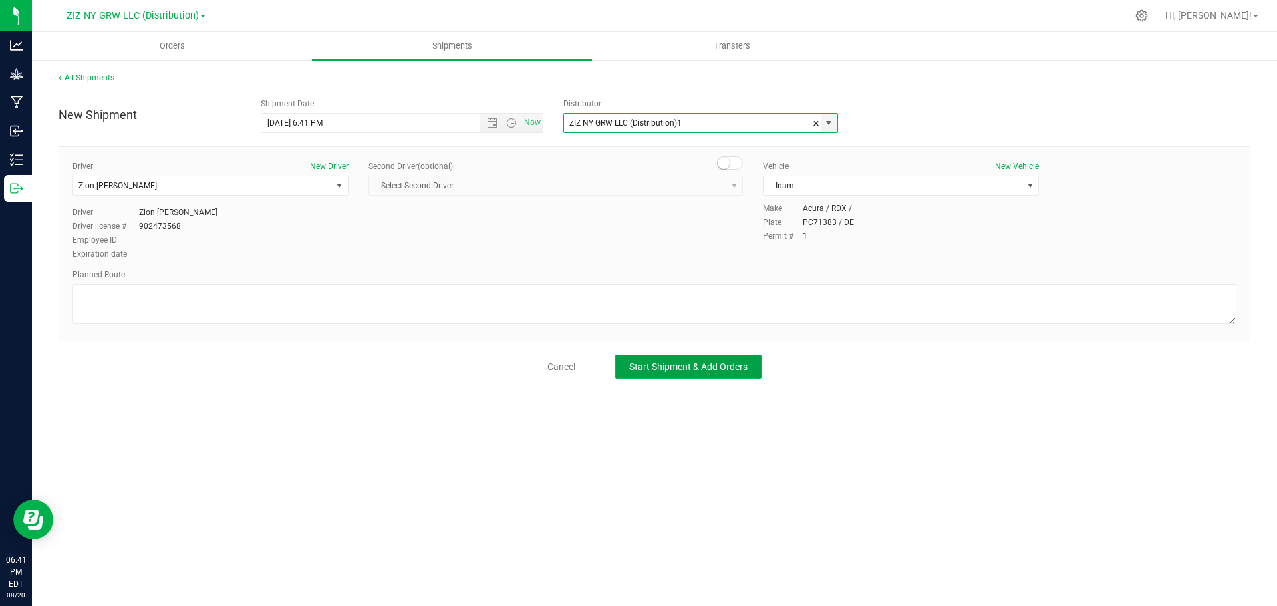
click at [745, 367] on span "Start Shipment & Add Orders" at bounding box center [688, 366] width 118 height 11
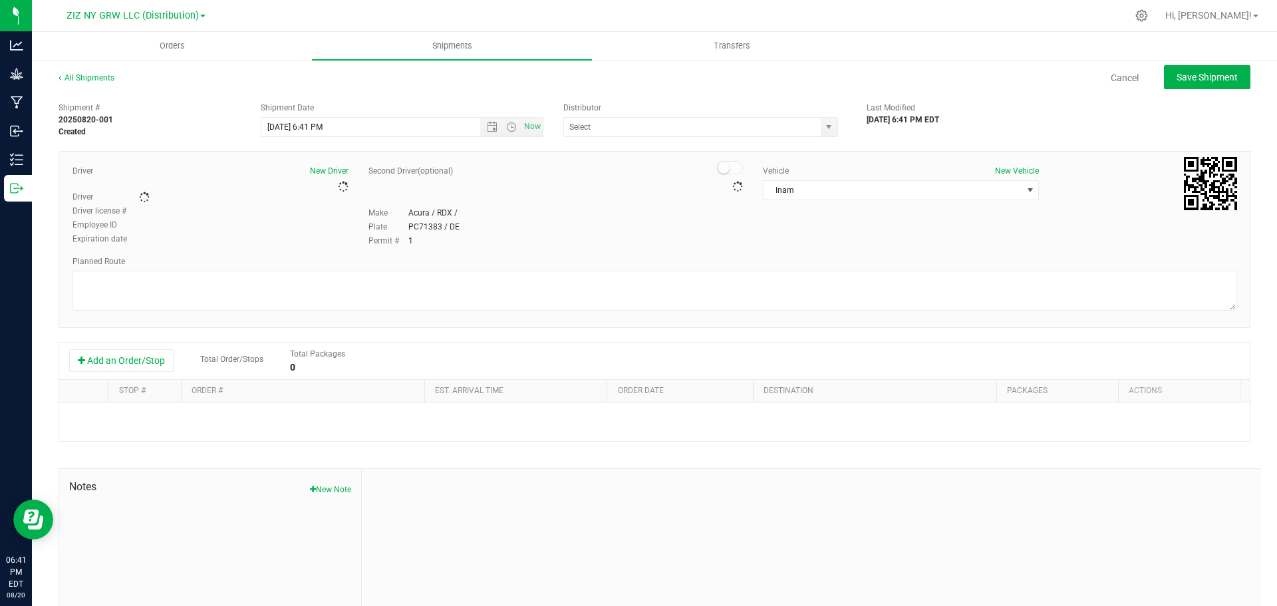
type input "ZIZ NY GRW LLC (Distribution)1"
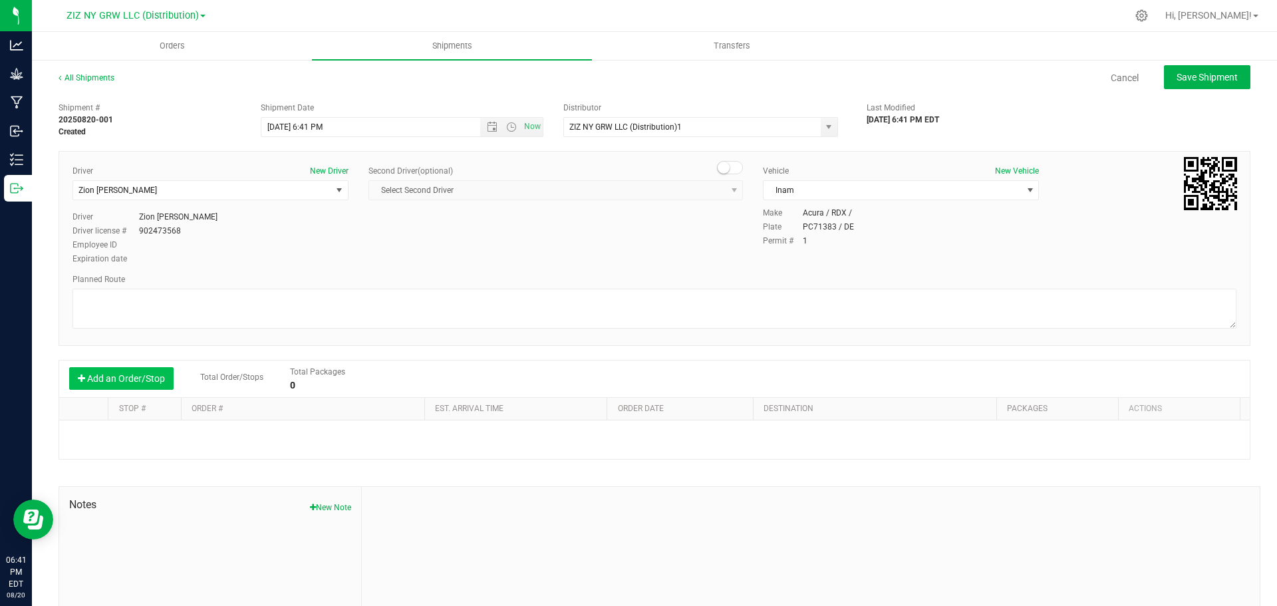
click at [148, 382] on button "Add an Order/Stop" at bounding box center [121, 378] width 104 height 23
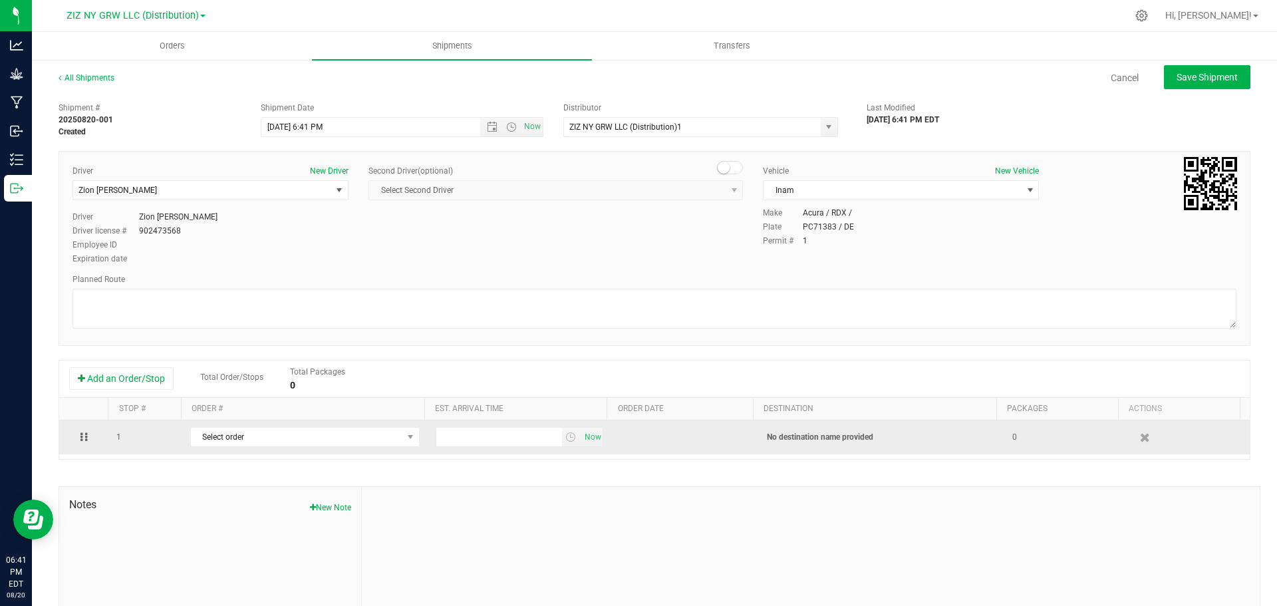
click at [251, 451] on td "Select order 00001013 00001012 00001011 00001007 00001004 00000996 00000883 000…" at bounding box center [304, 437] width 245 height 34
click at [260, 446] on span "Select order" at bounding box center [296, 437] width 211 height 19
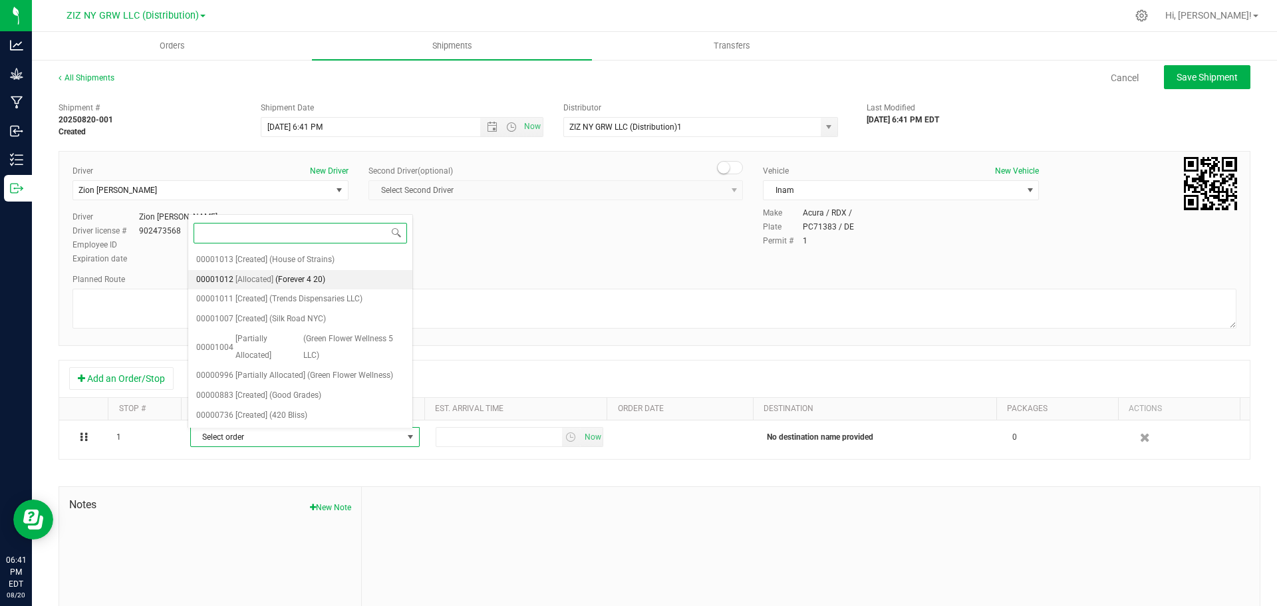
click at [367, 277] on li "00001012 [Allocated] (Forever 4 20)" at bounding box center [300, 280] width 224 height 20
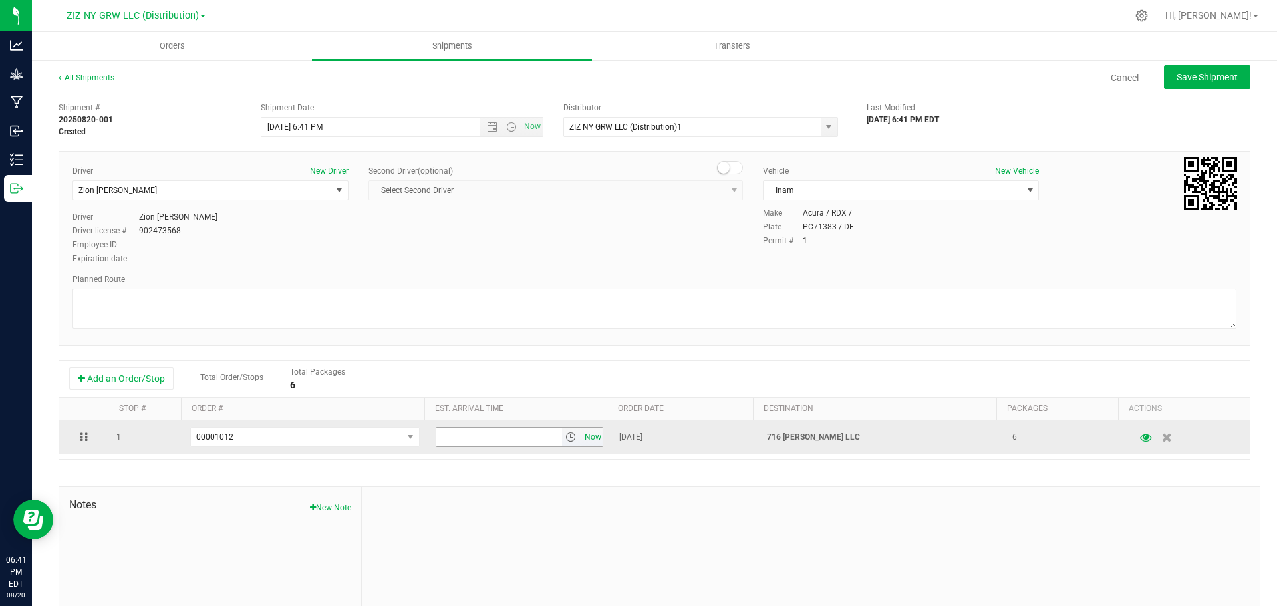
click at [587, 438] on span "Now" at bounding box center [592, 437] width 23 height 19
drag, startPoint x: 479, startPoint y: 436, endPoint x: 424, endPoint y: 436, distance: 54.5
click at [428, 436] on td "6:41 PM Now" at bounding box center [520, 437] width 184 height 34
type input "7:45 PM"
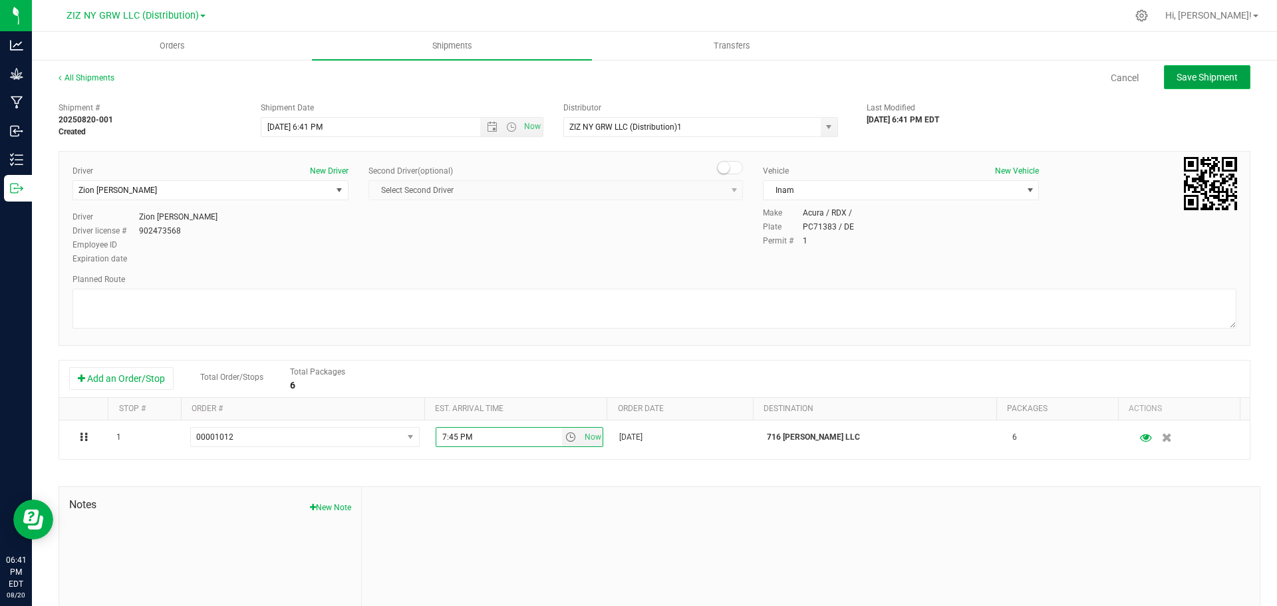
click at [1198, 78] on span "Save Shipment" at bounding box center [1206, 77] width 61 height 11
type input "8/20/2025 10:41 PM"
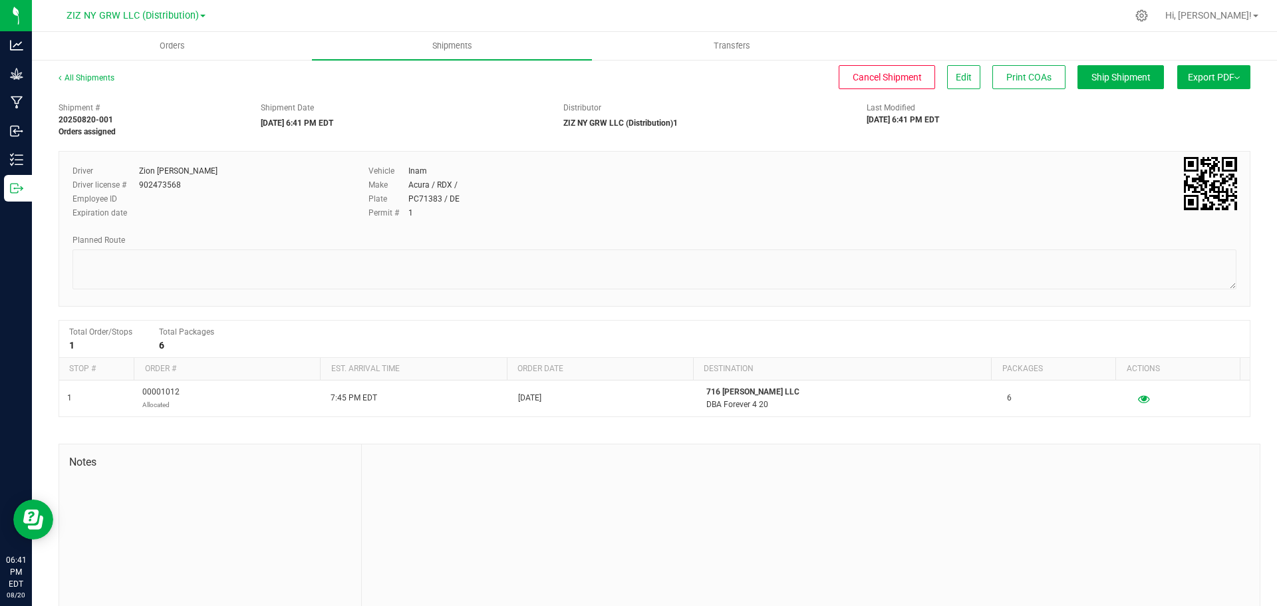
click at [1228, 81] on button "Export PDF" at bounding box center [1213, 77] width 73 height 24
click at [1184, 149] on span "NY Manifest" at bounding box center [1174, 146] width 44 height 9
click at [1159, 148] on span "NY Manifest" at bounding box center [1174, 146] width 44 height 9
click at [1154, 146] on span "NY Manifest" at bounding box center [1174, 146] width 44 height 9
click at [1021, 184] on div "Driver Zion Foss Driver license # 902473568 Employee ID Expiration date Vehicle…" at bounding box center [655, 196] width 1184 height 63
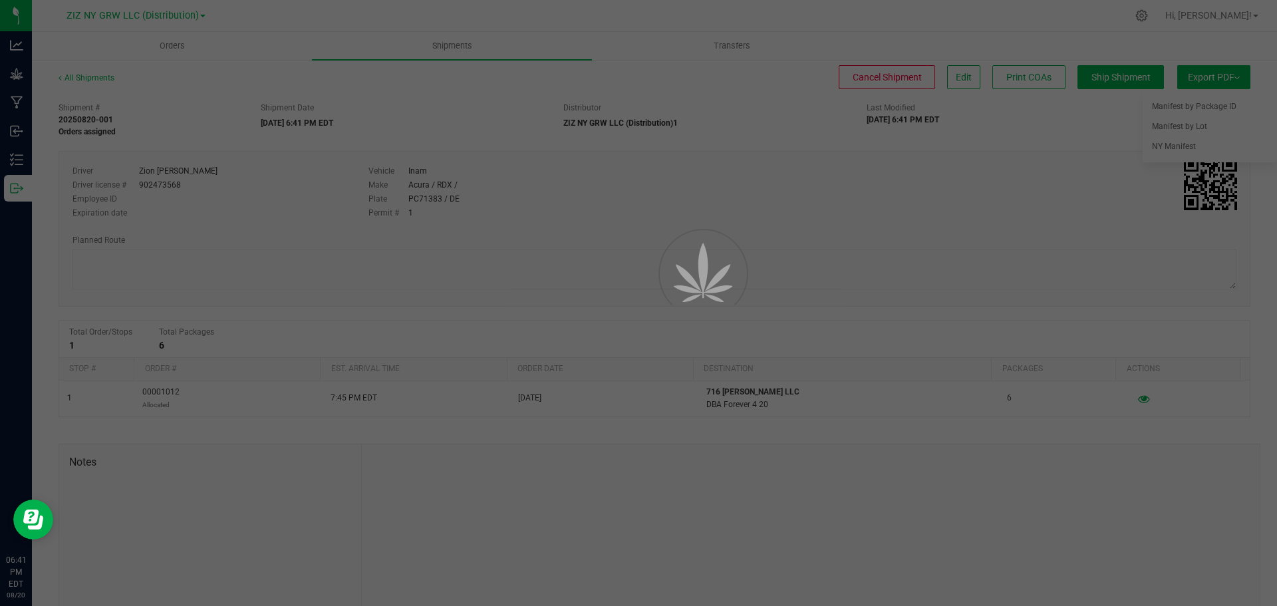
click at [1168, 144] on div at bounding box center [638, 303] width 1277 height 606
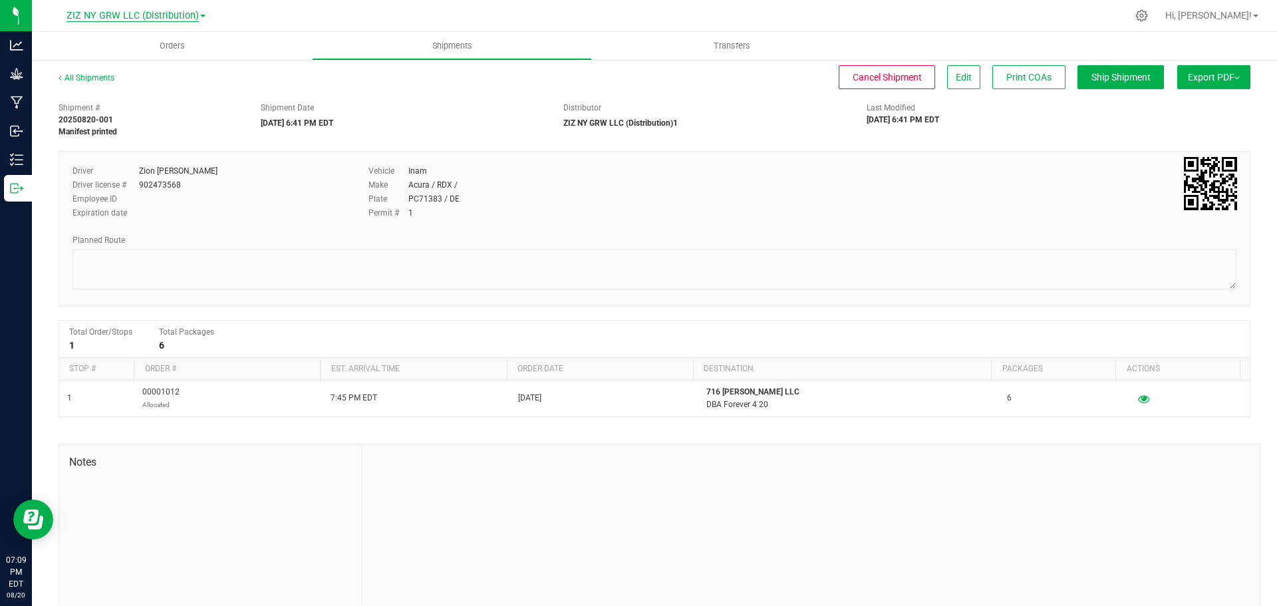
click at [161, 12] on span "ZIZ NY GRW LLC (Distribution)" at bounding box center [133, 16] width 132 height 12
click at [97, 96] on link "Processing" at bounding box center [136, 100] width 194 height 18
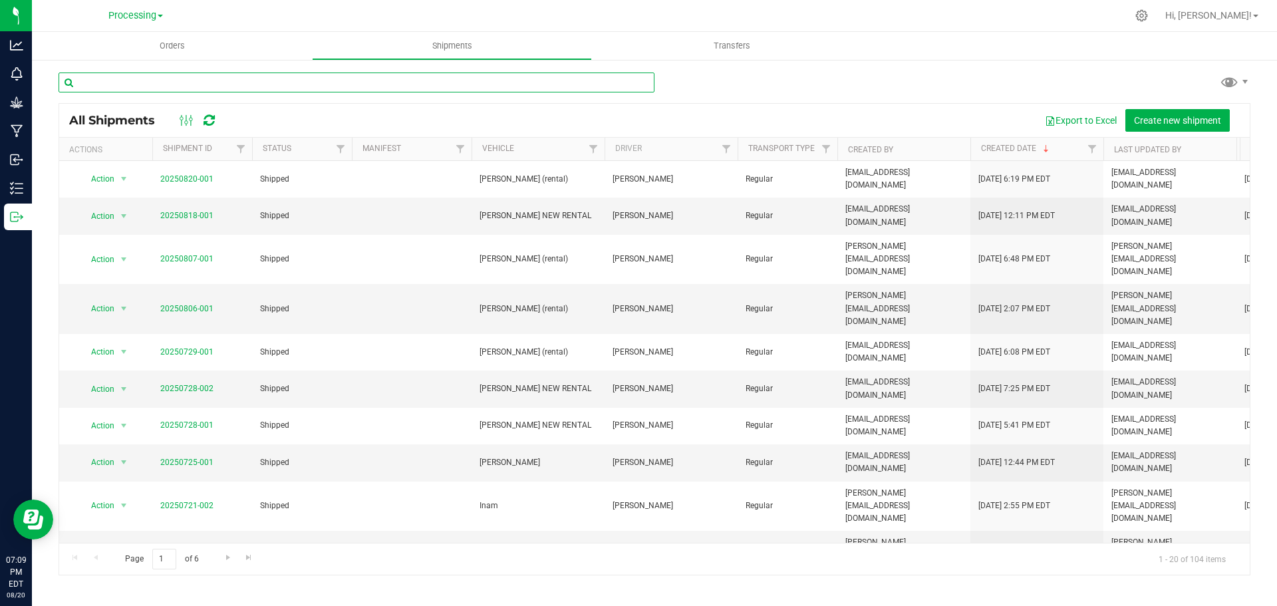
click at [285, 84] on input "text" at bounding box center [357, 82] width 596 height 20
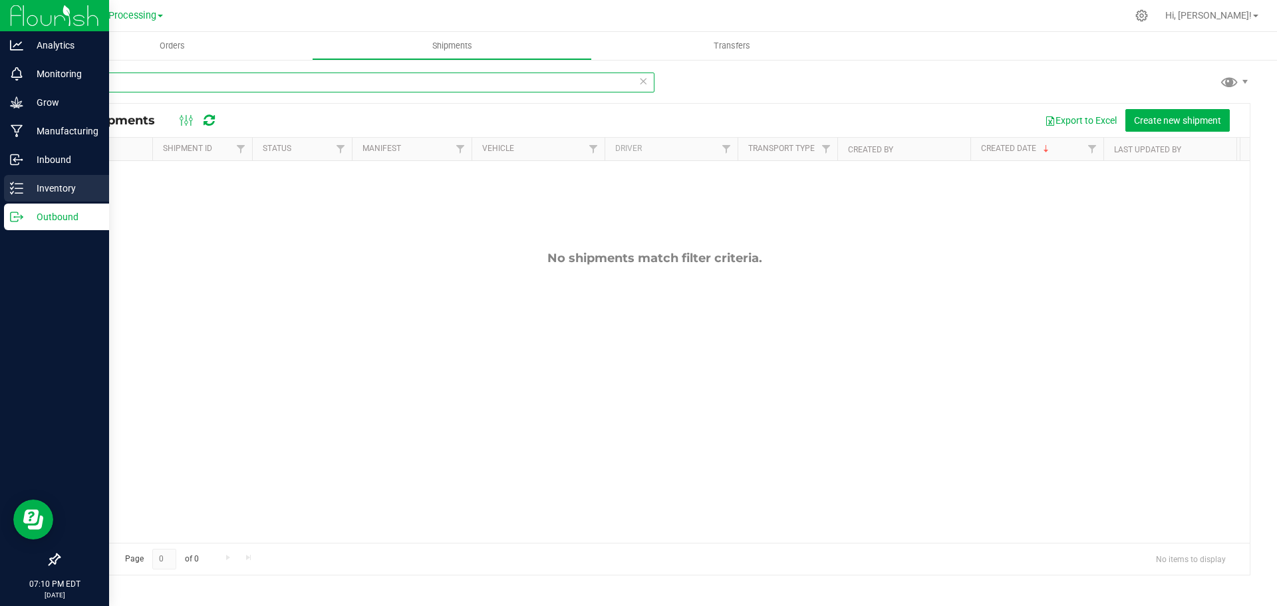
type input "1C"
click at [66, 183] on p "Inventory" at bounding box center [63, 188] width 80 height 16
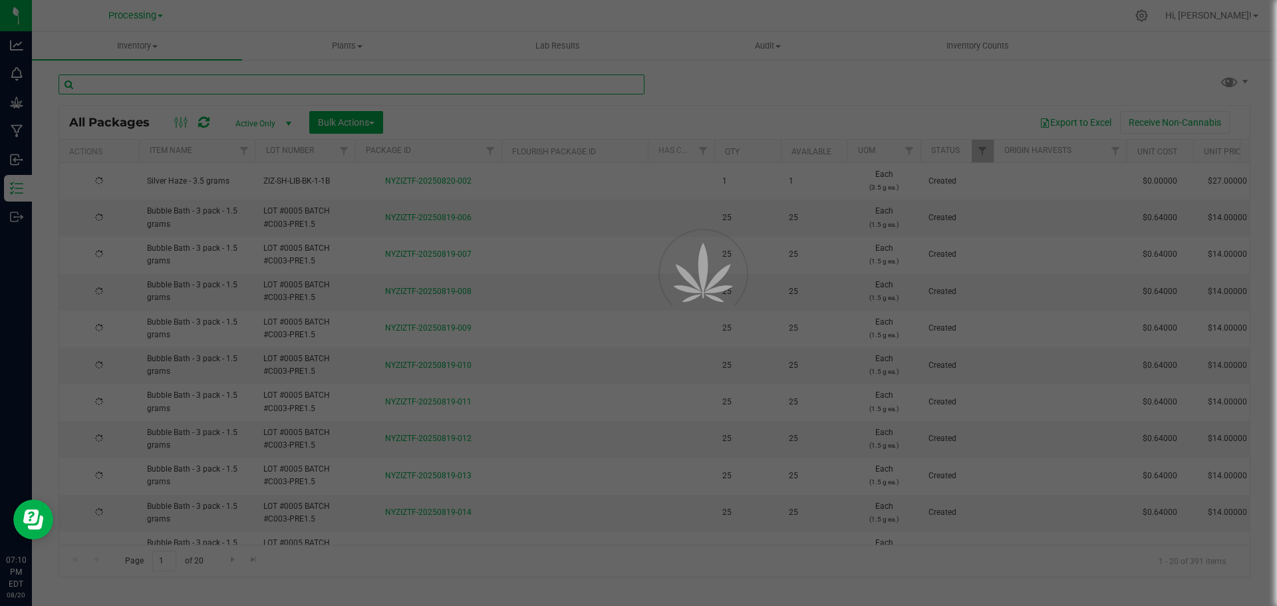
click at [162, 87] on input "text" at bounding box center [352, 84] width 586 height 20
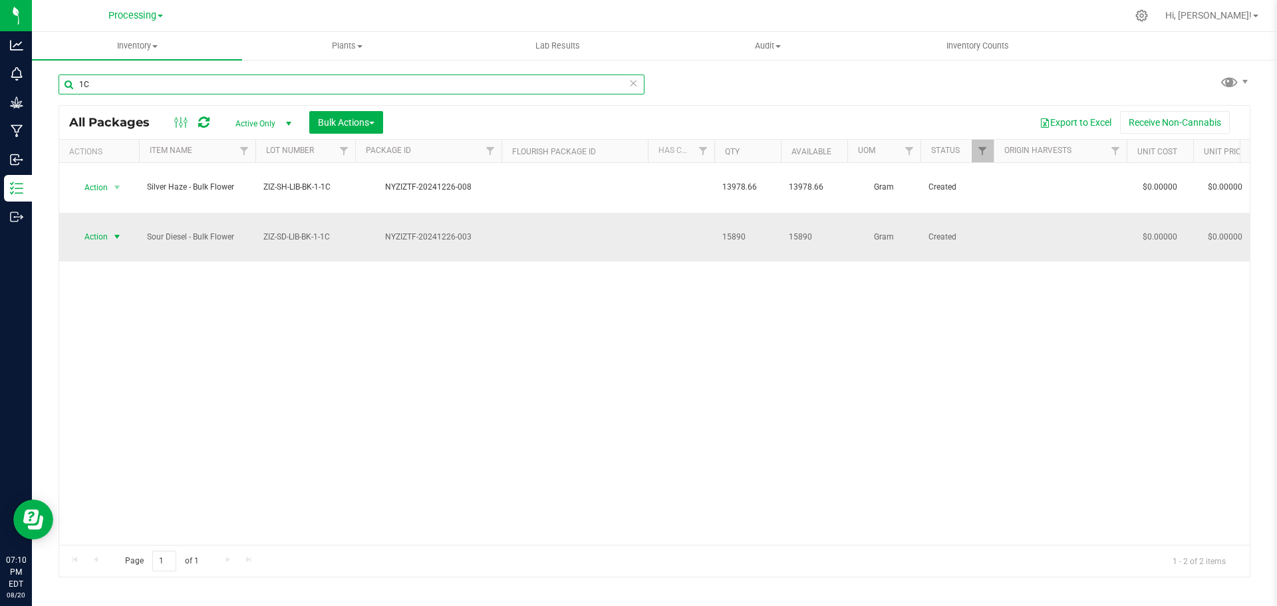
type input "1C"
click at [104, 227] on span "Action" at bounding box center [90, 236] width 36 height 19
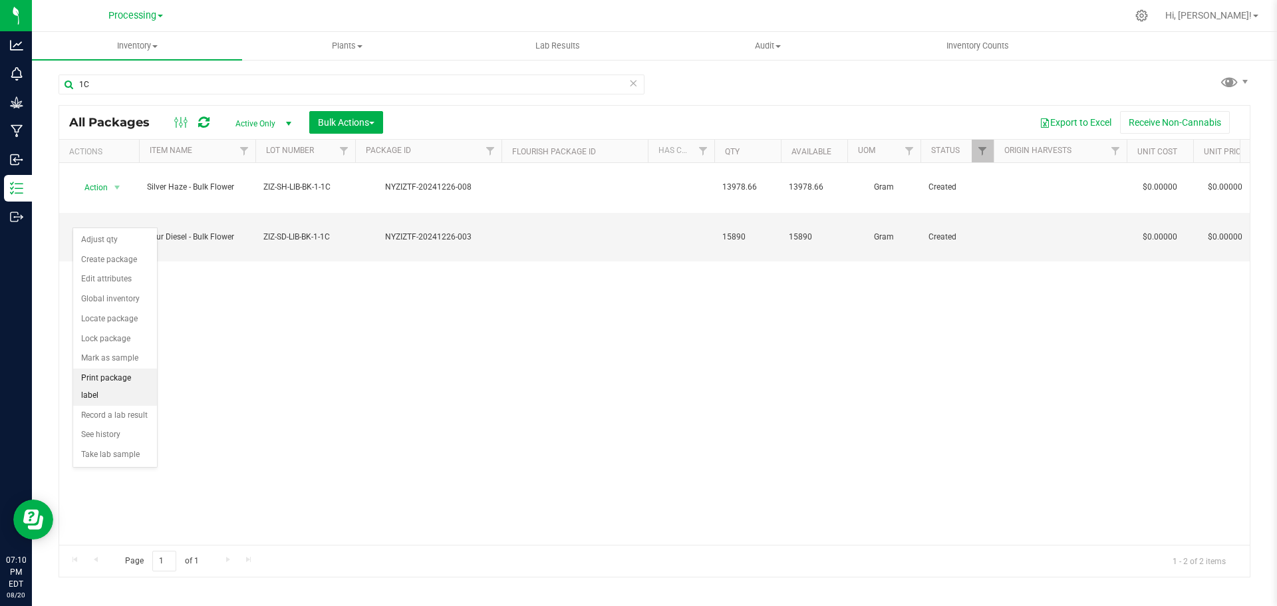
click at [137, 376] on li "Print package label" at bounding box center [115, 386] width 84 height 37
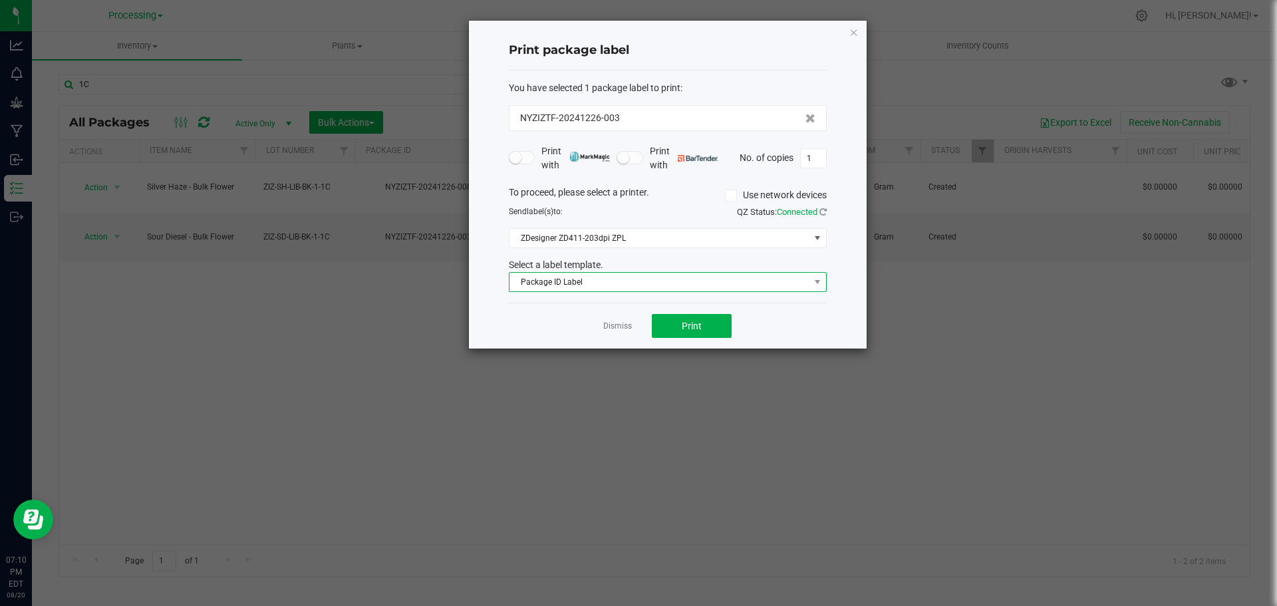
click at [665, 283] on span "Package ID Label" at bounding box center [659, 282] width 300 height 19
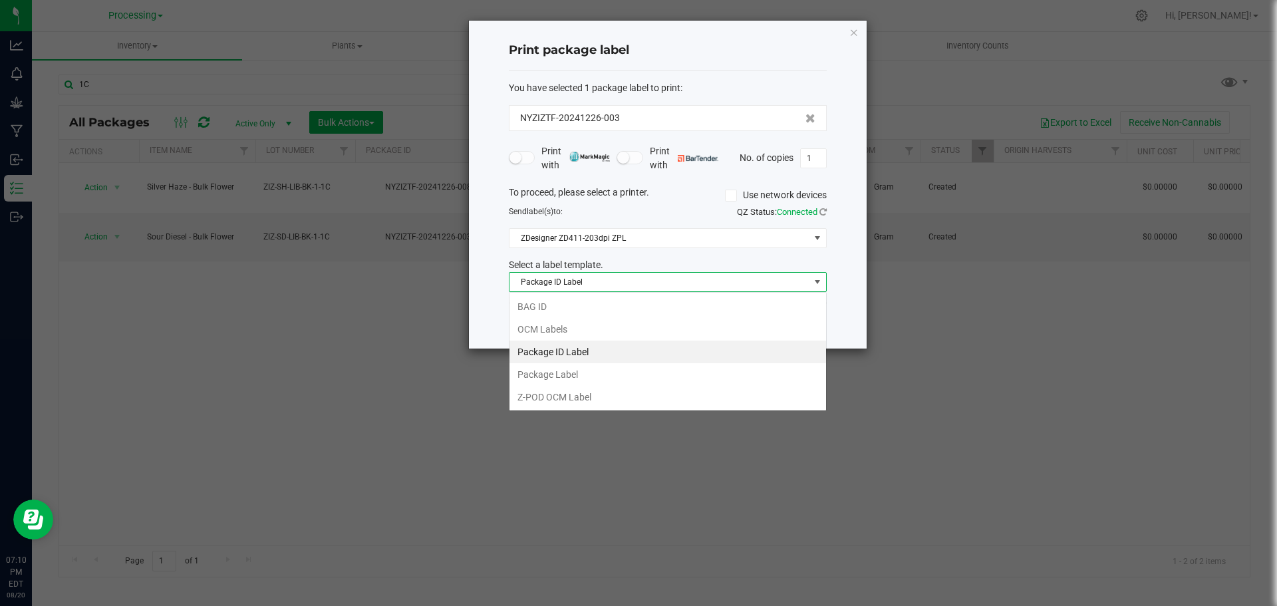
scroll to position [20, 318]
click at [610, 311] on li "BAG ID" at bounding box center [667, 306] width 317 height 23
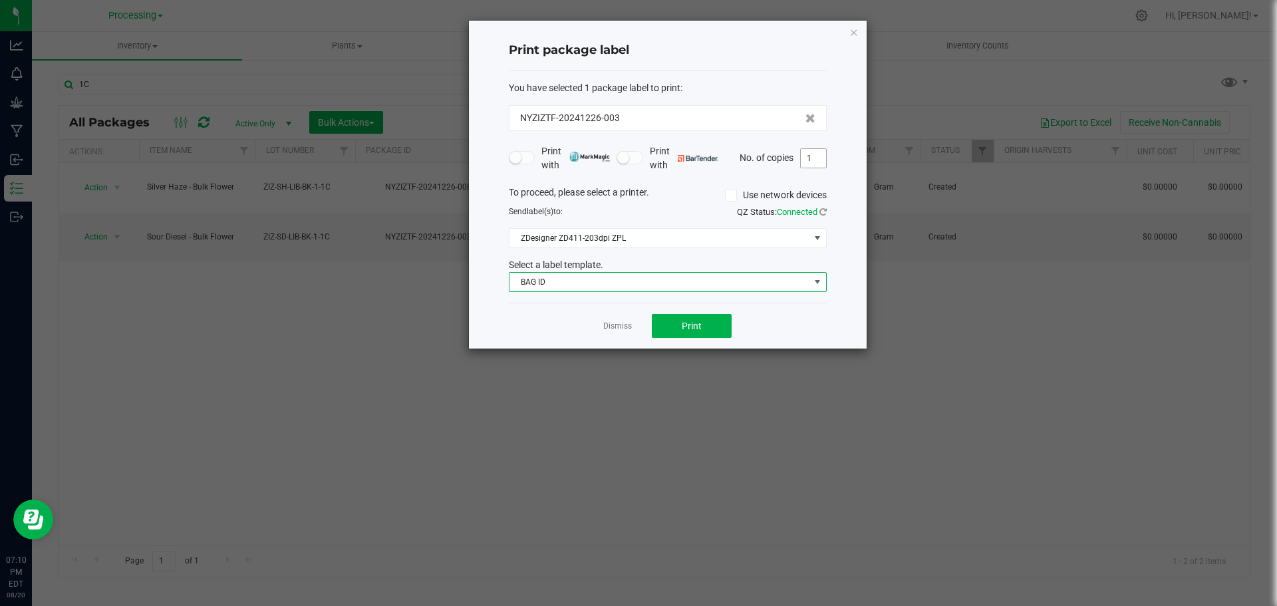
click at [819, 158] on input "1" at bounding box center [813, 158] width 25 height 19
type input "40"
click at [710, 329] on button "Print" at bounding box center [692, 326] width 80 height 24
click at [625, 320] on app-cancel-button "Dismiss" at bounding box center [617, 326] width 29 height 14
click at [624, 322] on link "Dismiss" at bounding box center [617, 326] width 29 height 11
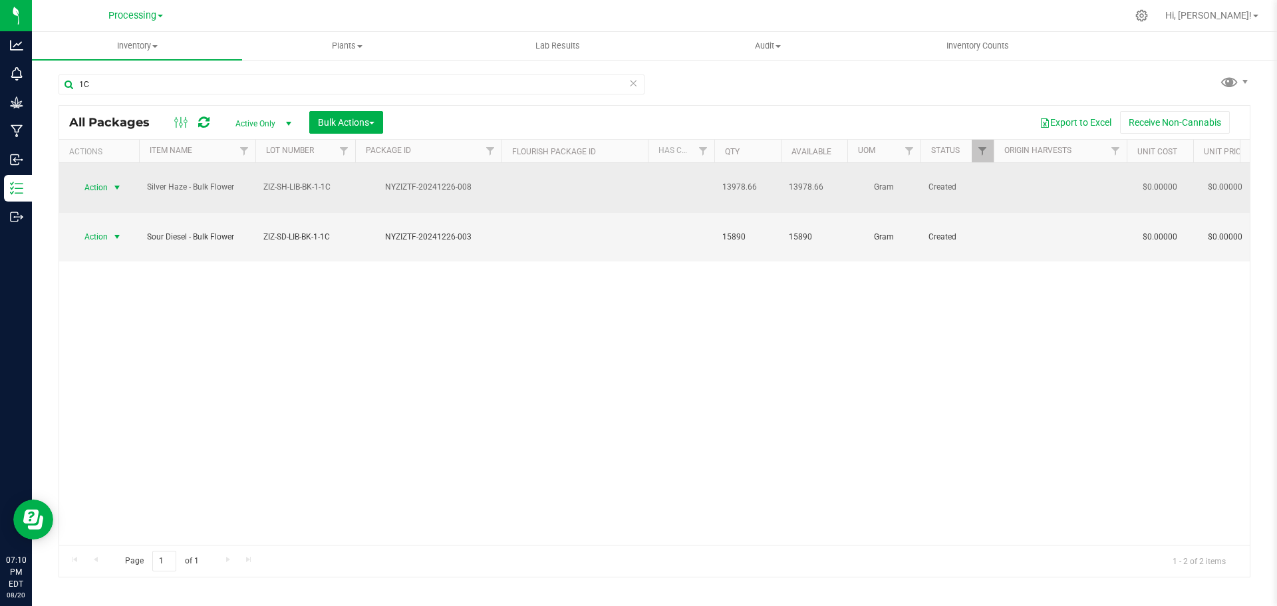
click at [107, 182] on span "Action" at bounding box center [90, 187] width 36 height 19
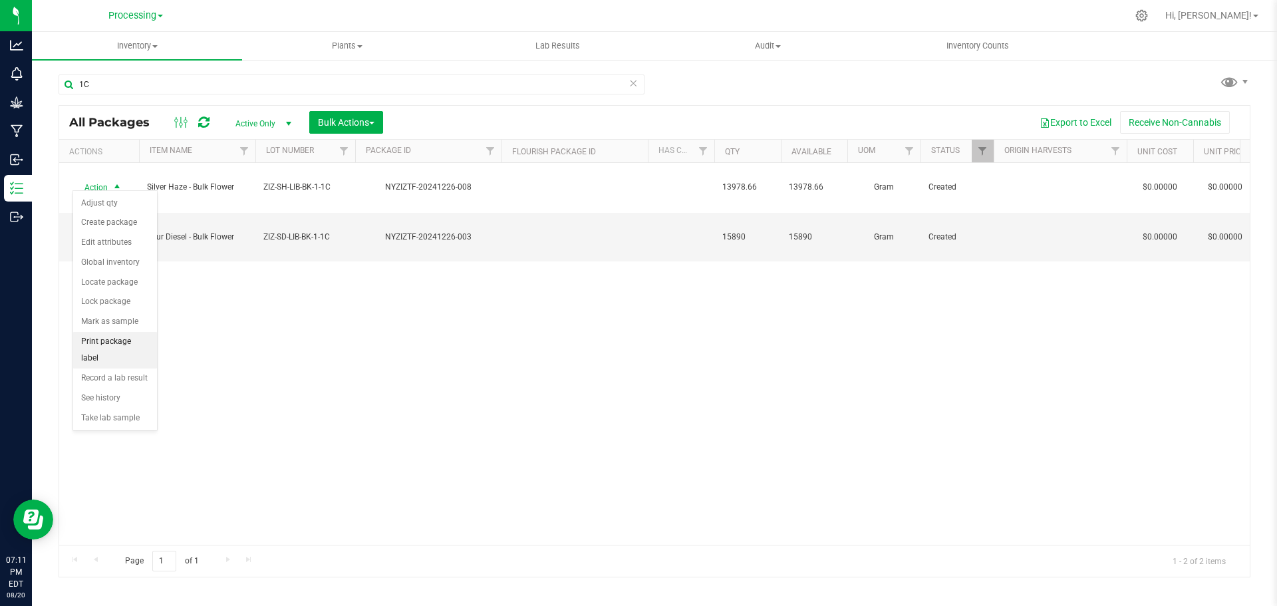
click at [128, 337] on li "Print package label" at bounding box center [115, 350] width 84 height 37
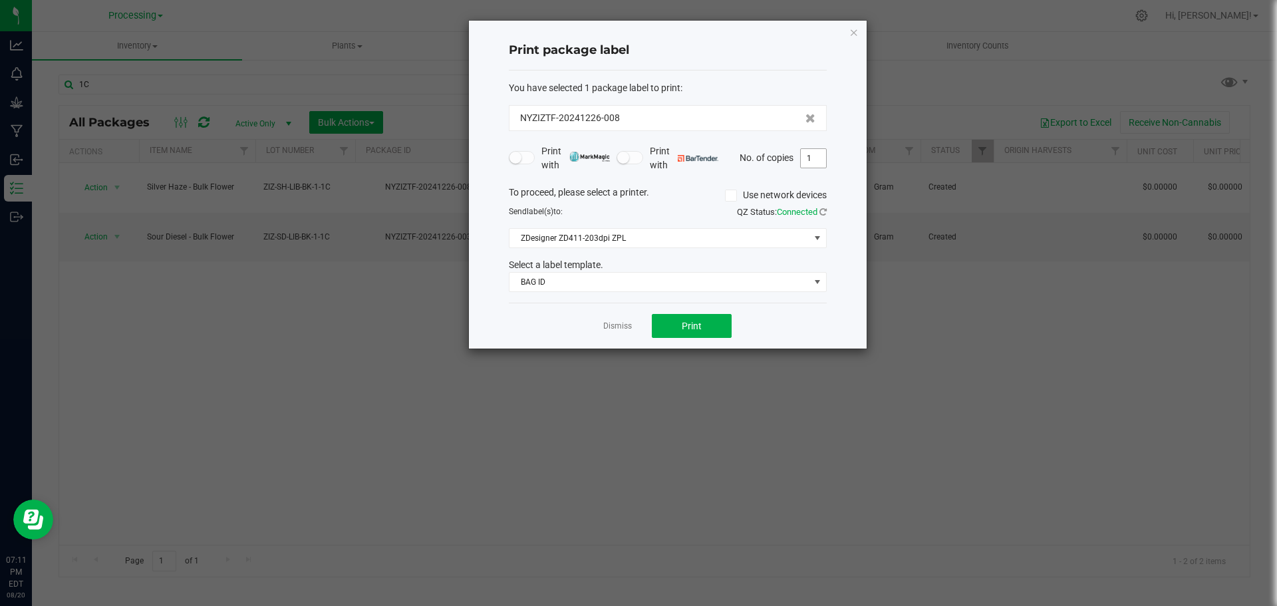
click at [811, 156] on input "1" at bounding box center [813, 158] width 25 height 19
type input "40"
click at [724, 329] on button "Print" at bounding box center [692, 326] width 80 height 24
click at [613, 325] on link "Dismiss" at bounding box center [617, 326] width 29 height 11
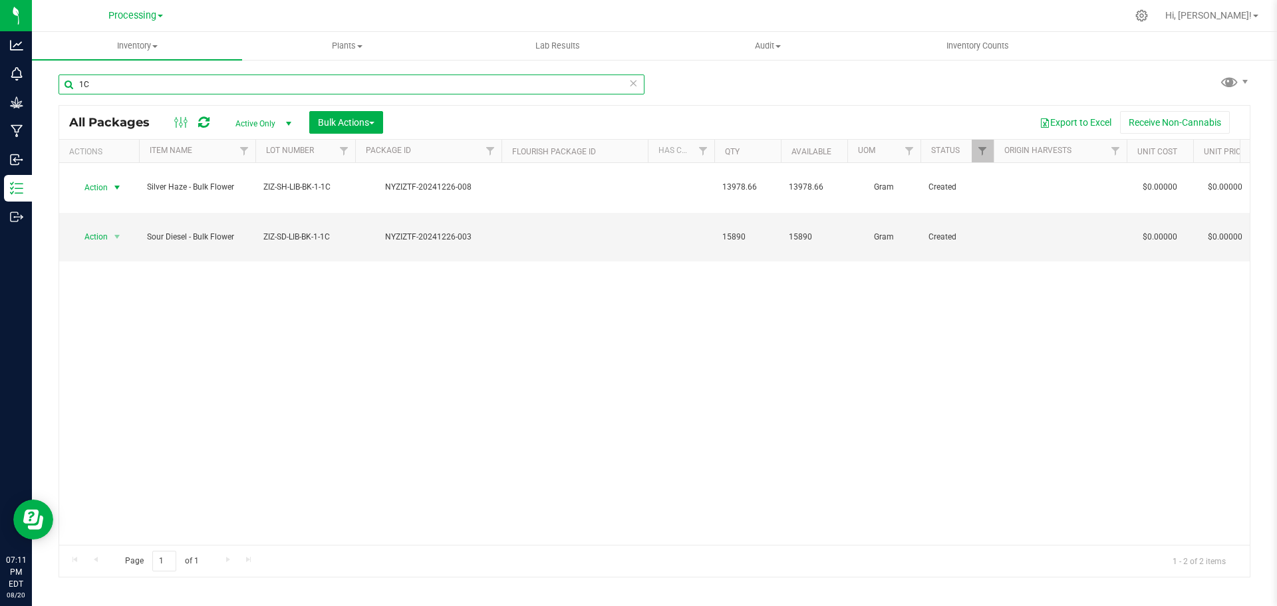
click at [126, 83] on input "1C" at bounding box center [352, 84] width 586 height 20
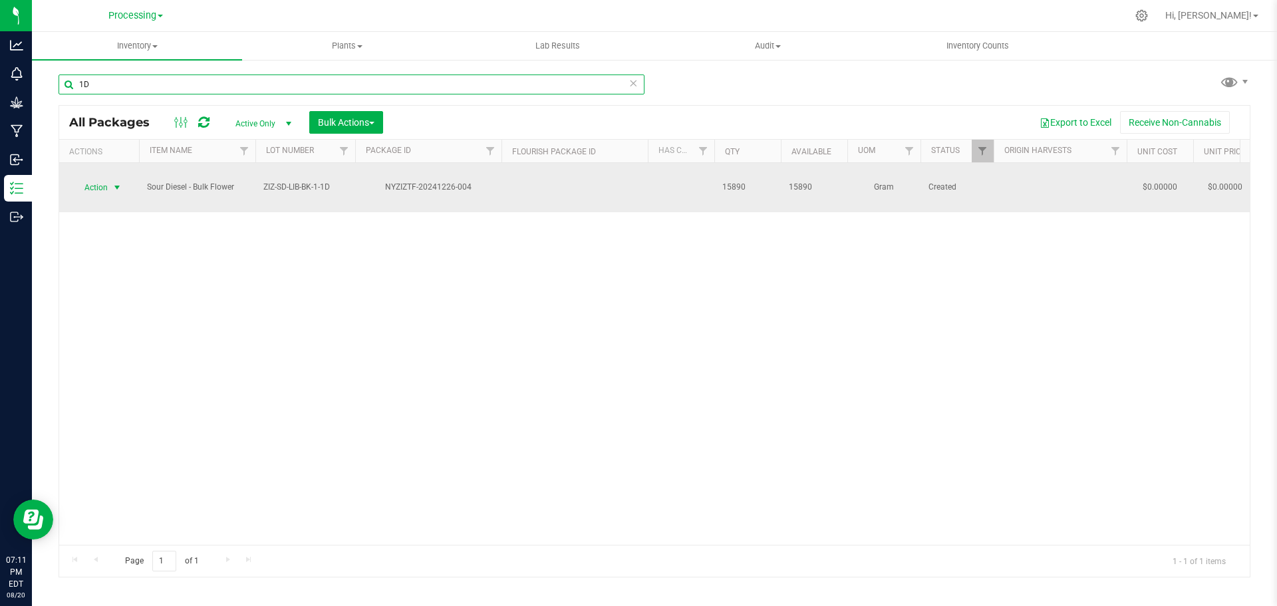
type input "1D"
click at [90, 178] on span "Action" at bounding box center [90, 187] width 36 height 19
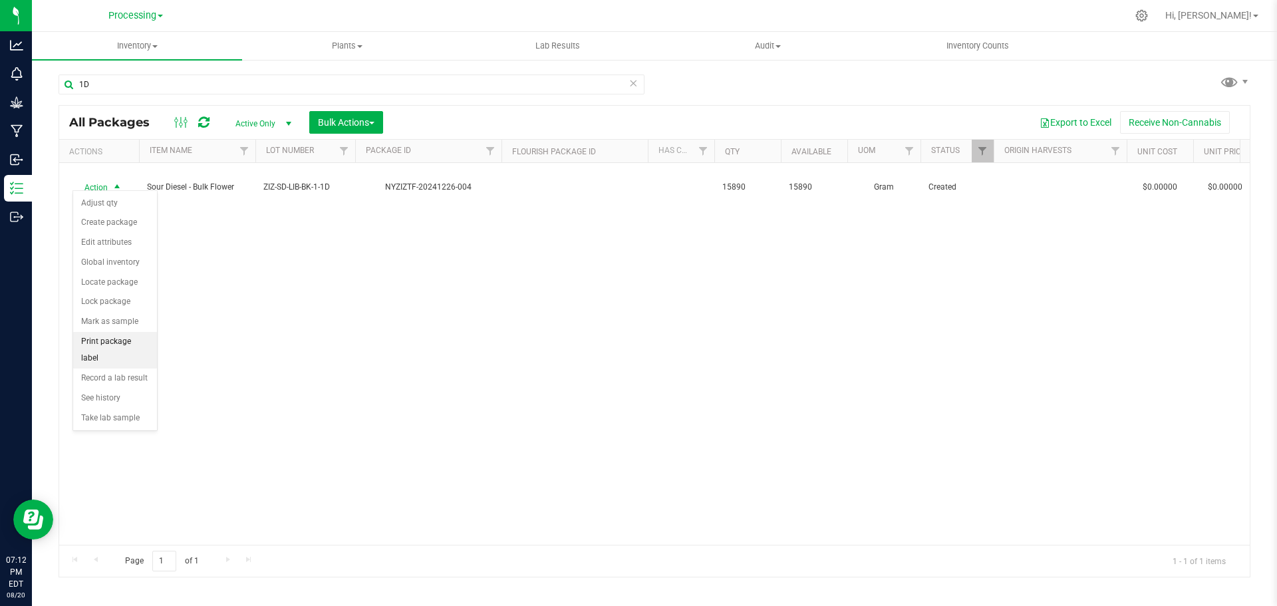
click at [137, 340] on li "Print package label" at bounding box center [115, 350] width 84 height 37
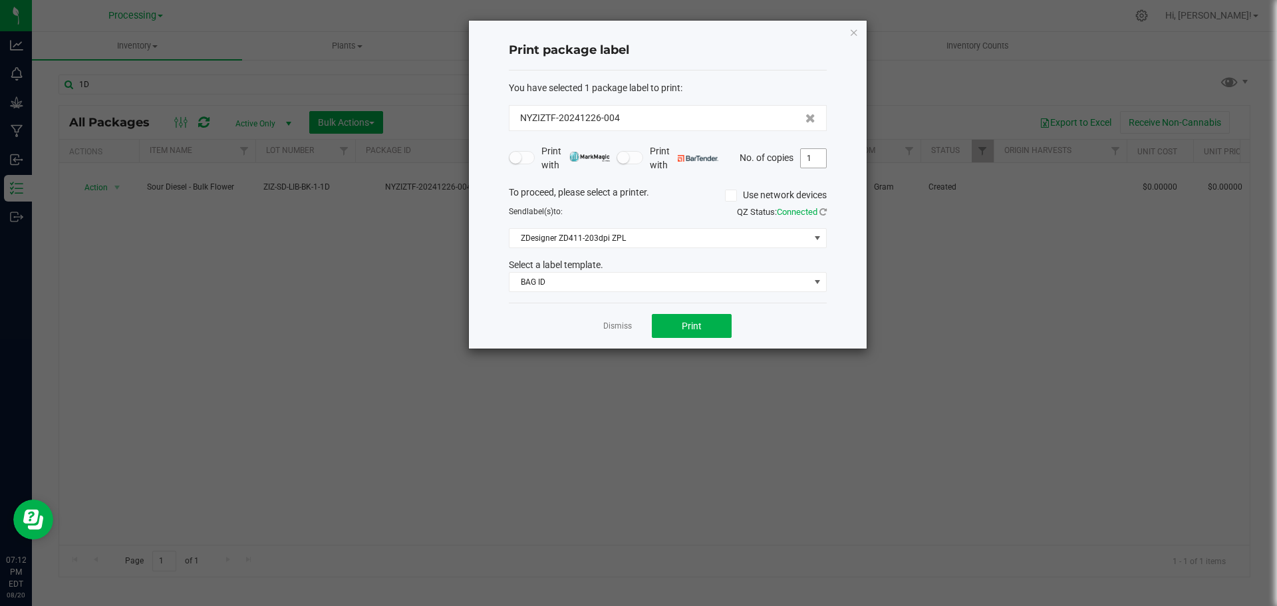
click at [819, 153] on input "1" at bounding box center [813, 158] width 25 height 19
type input "40"
click at [718, 321] on button "Print" at bounding box center [692, 326] width 80 height 24
click at [618, 328] on link "Dismiss" at bounding box center [617, 326] width 29 height 11
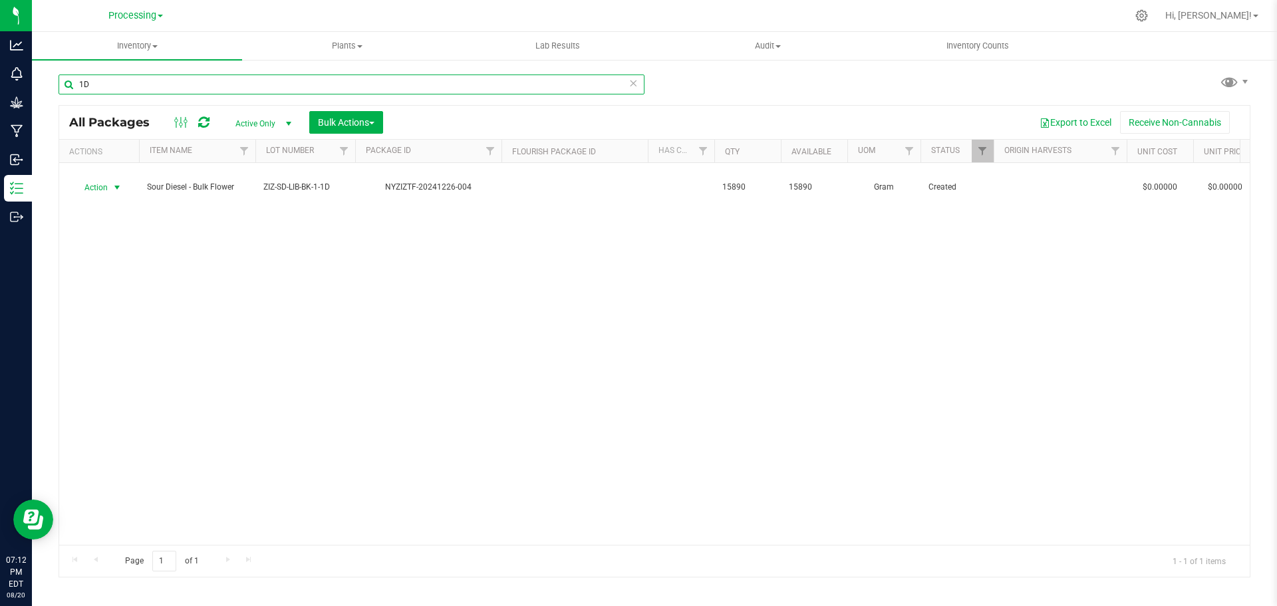
click at [265, 86] on input "1D" at bounding box center [352, 84] width 586 height 20
type input "1E"
click at [164, 81] on input "1E" at bounding box center [352, 84] width 586 height 20
click at [164, 80] on input "1E" at bounding box center [352, 84] width 586 height 20
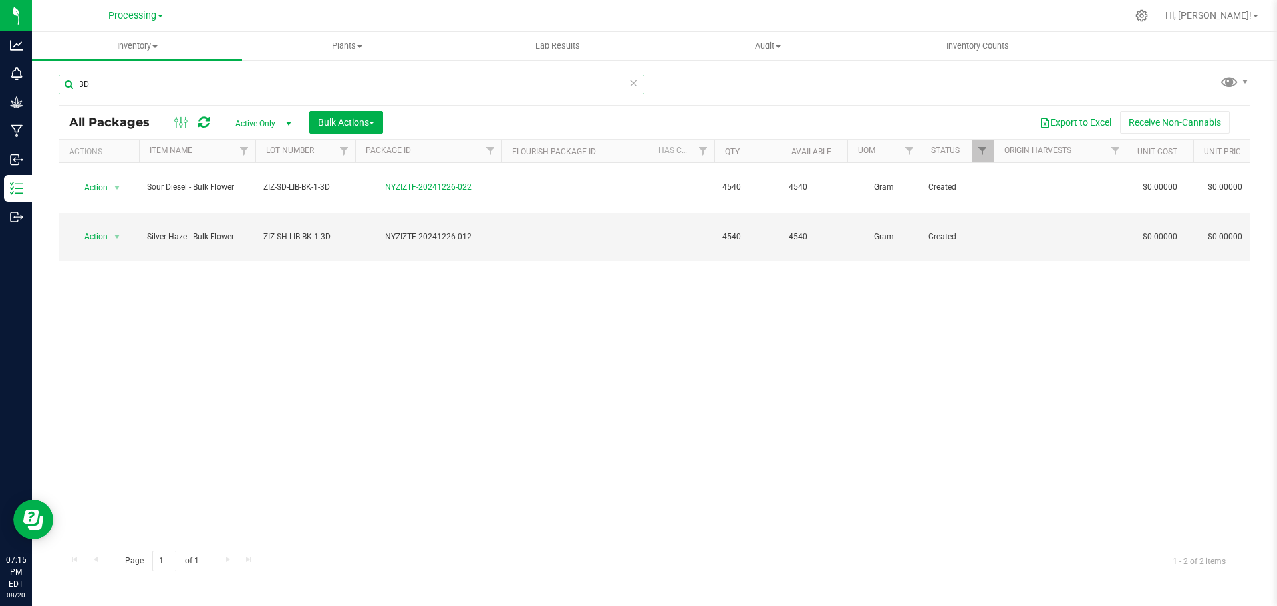
click at [396, 86] on input "3D" at bounding box center [352, 84] width 586 height 20
drag, startPoint x: 95, startPoint y: 86, endPoint x: 74, endPoint y: 88, distance: 21.4
click at [74, 88] on input "3D" at bounding box center [352, 84] width 586 height 20
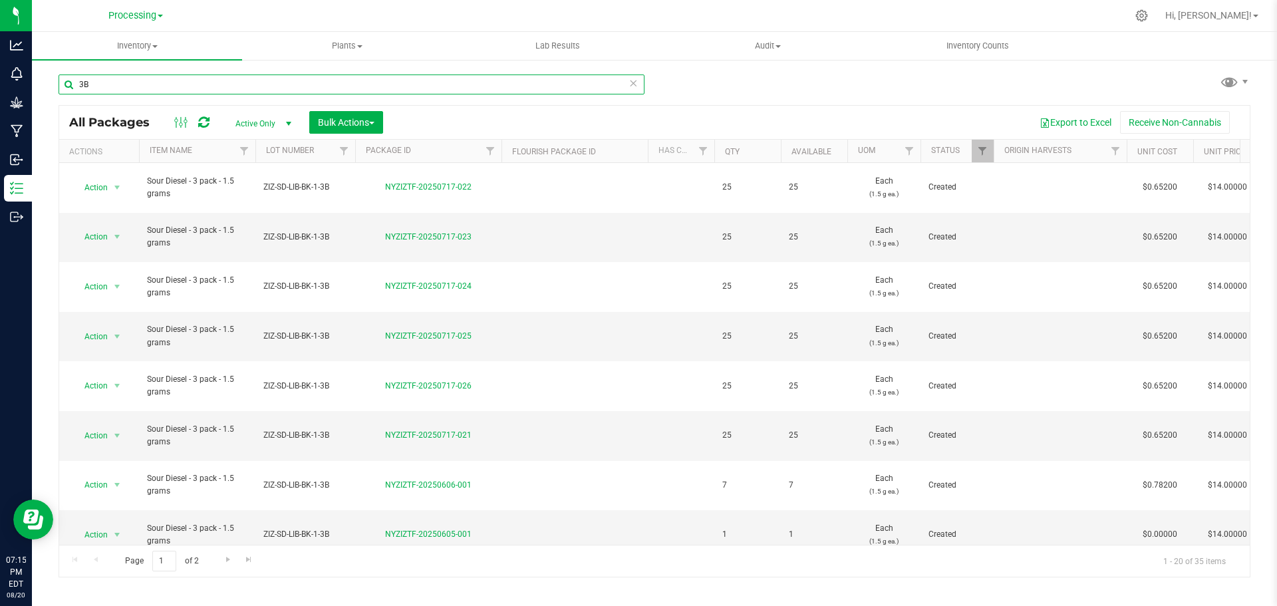
click at [142, 82] on input "3B" at bounding box center [352, 84] width 586 height 20
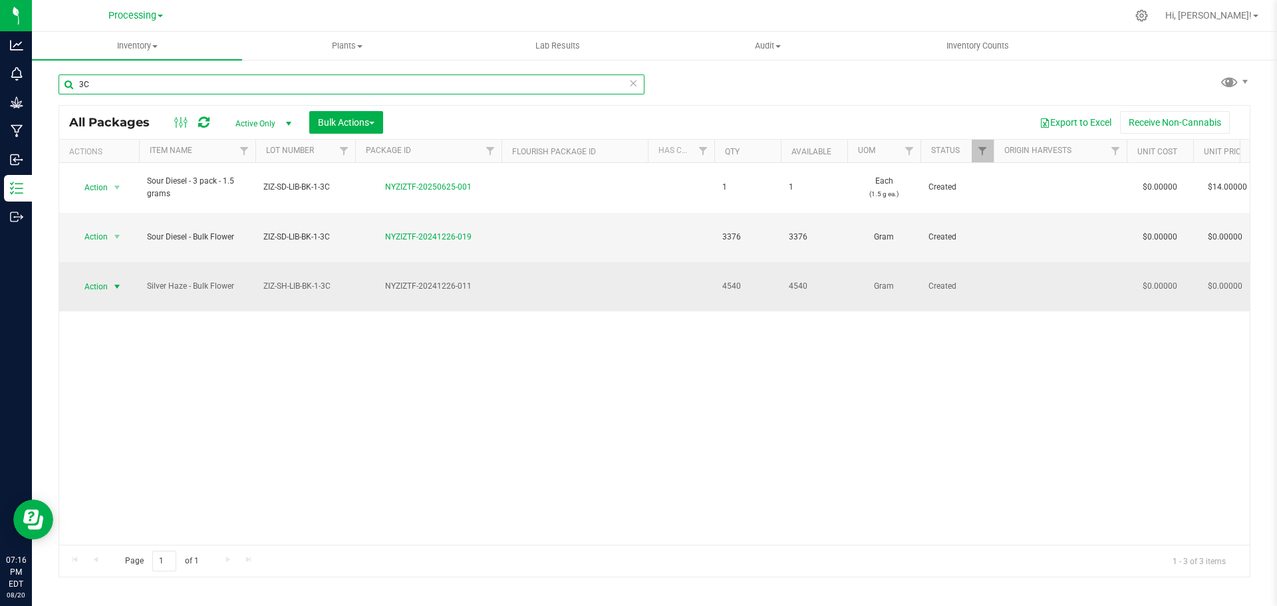
type input "3C"
click at [98, 277] on span "Action" at bounding box center [90, 286] width 36 height 19
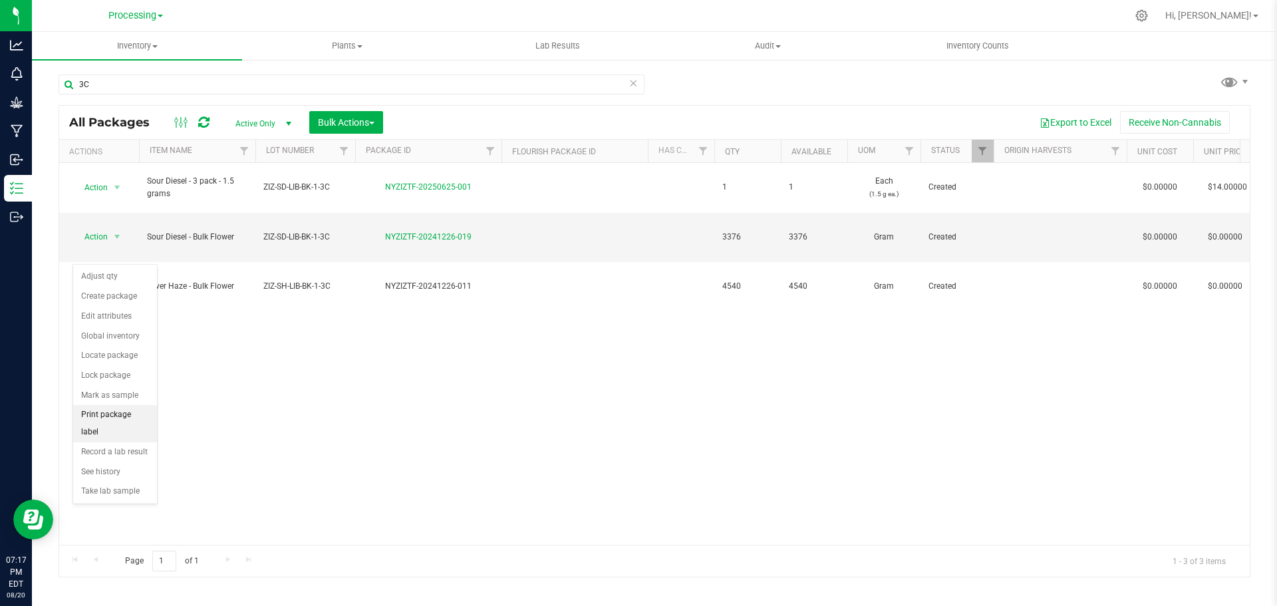
click at [140, 418] on li "Print package label" at bounding box center [115, 423] width 84 height 37
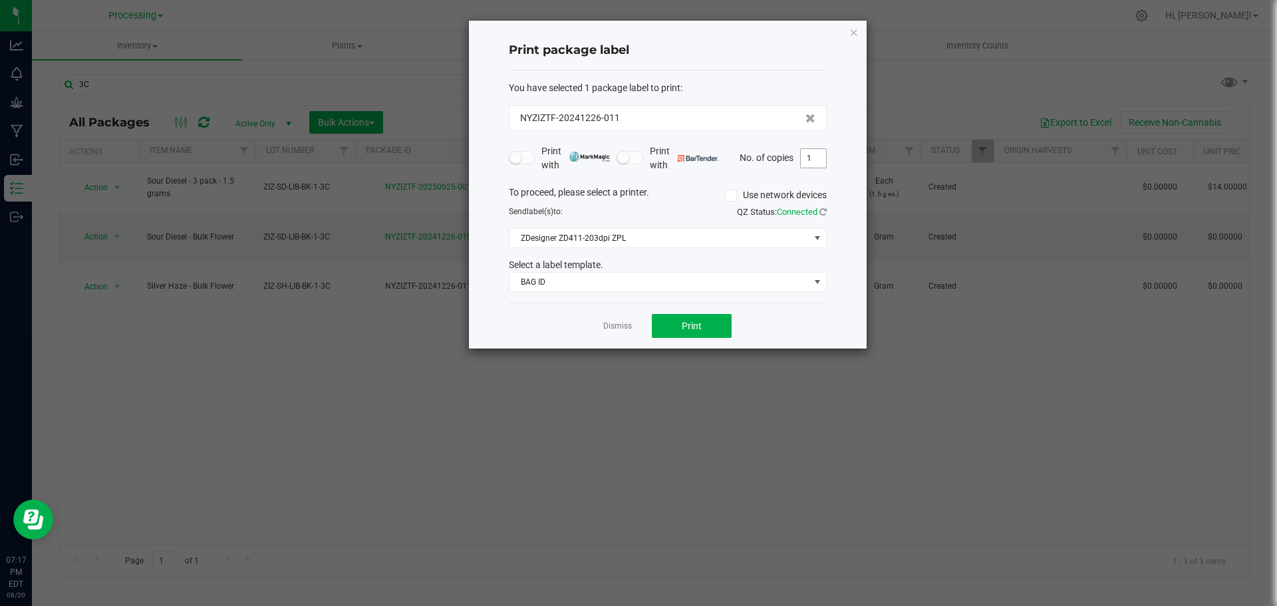
click at [817, 153] on input "1" at bounding box center [813, 158] width 25 height 19
type input "40"
click at [686, 342] on div "Dismiss Print" at bounding box center [668, 326] width 318 height 46
click at [704, 329] on button "Print" at bounding box center [692, 326] width 80 height 24
click at [620, 328] on link "Dismiss" at bounding box center [617, 326] width 29 height 11
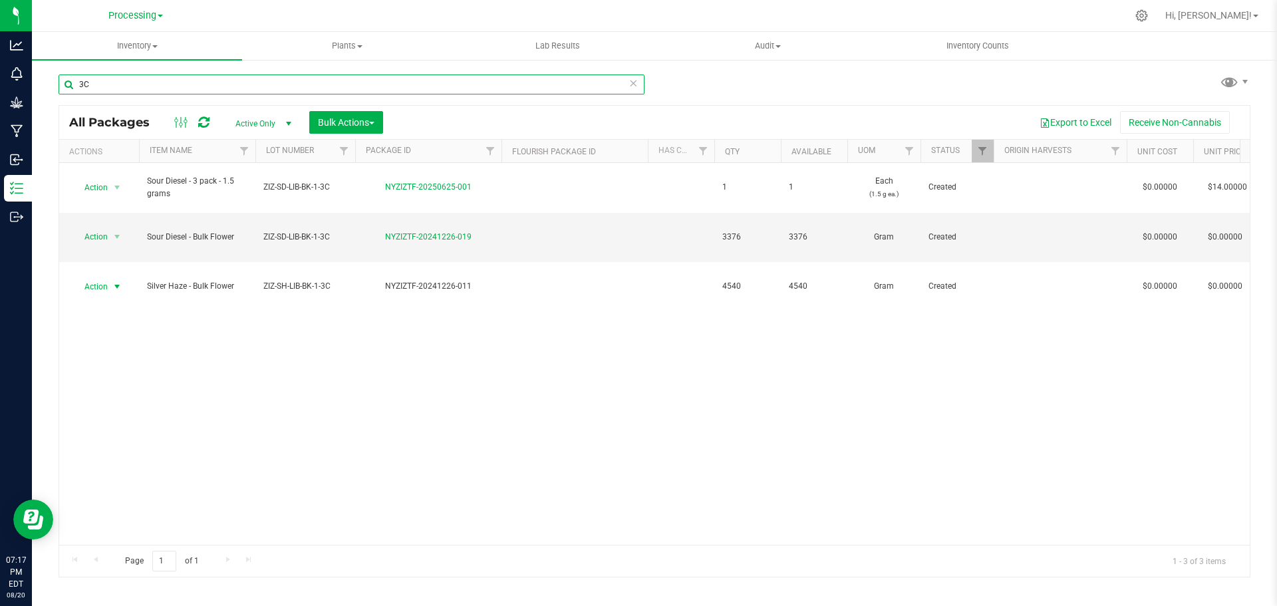
click at [163, 83] on input "3C" at bounding box center [352, 84] width 586 height 20
type input "3D"
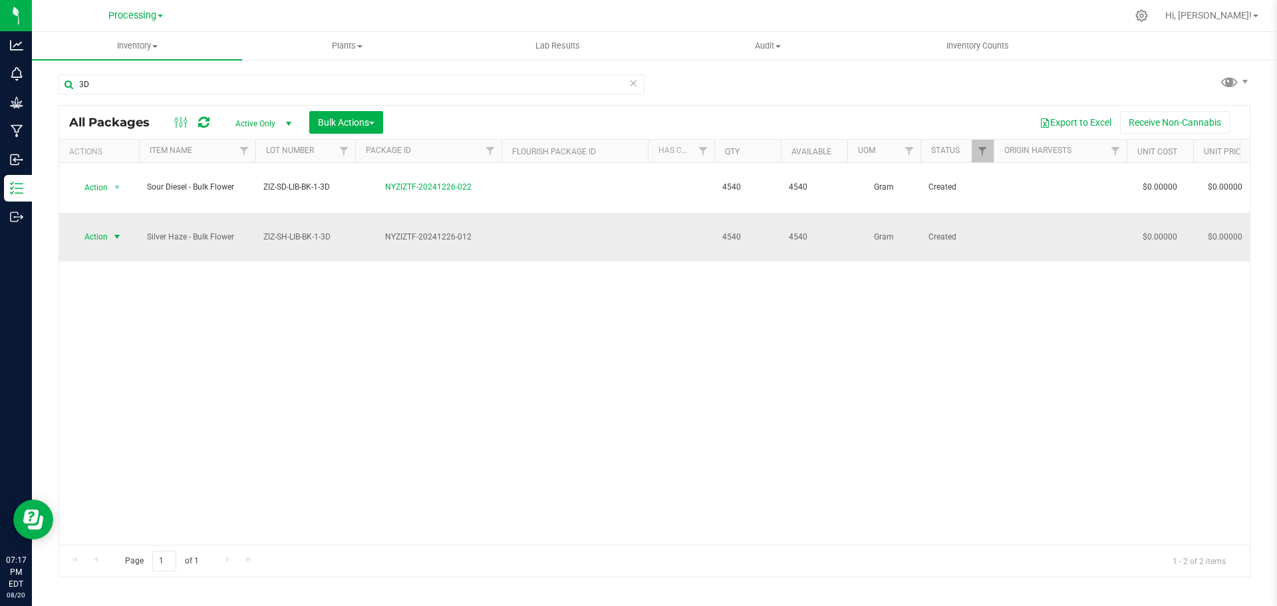
click at [102, 227] on span "Action" at bounding box center [90, 236] width 36 height 19
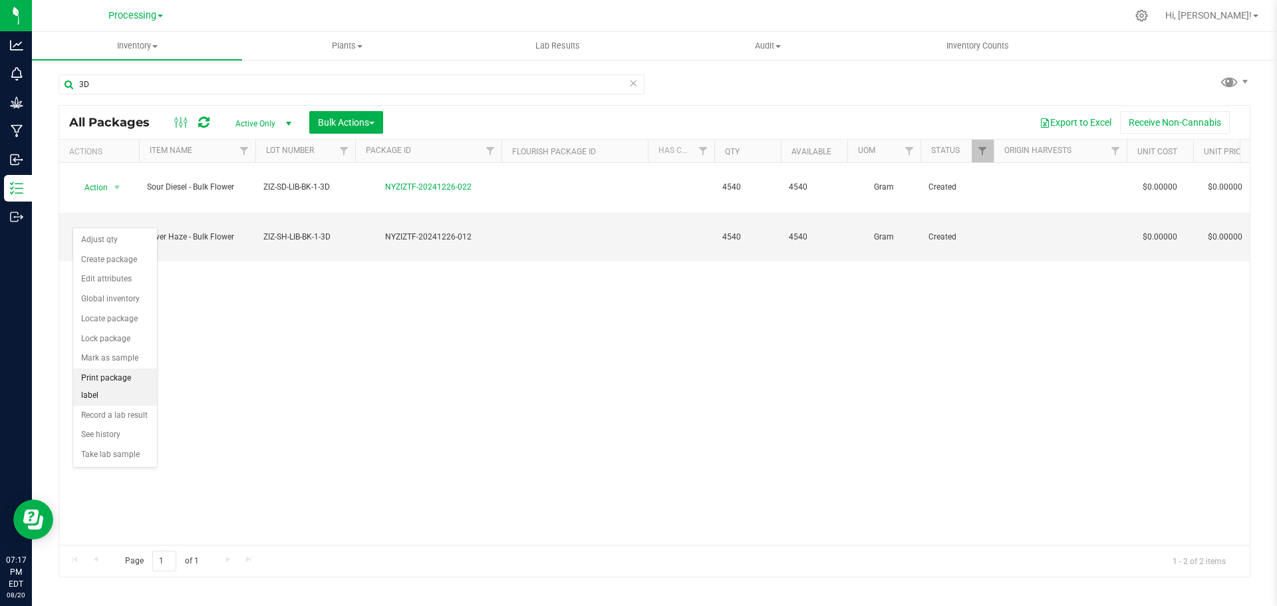
click at [131, 378] on li "Print package label" at bounding box center [115, 386] width 84 height 37
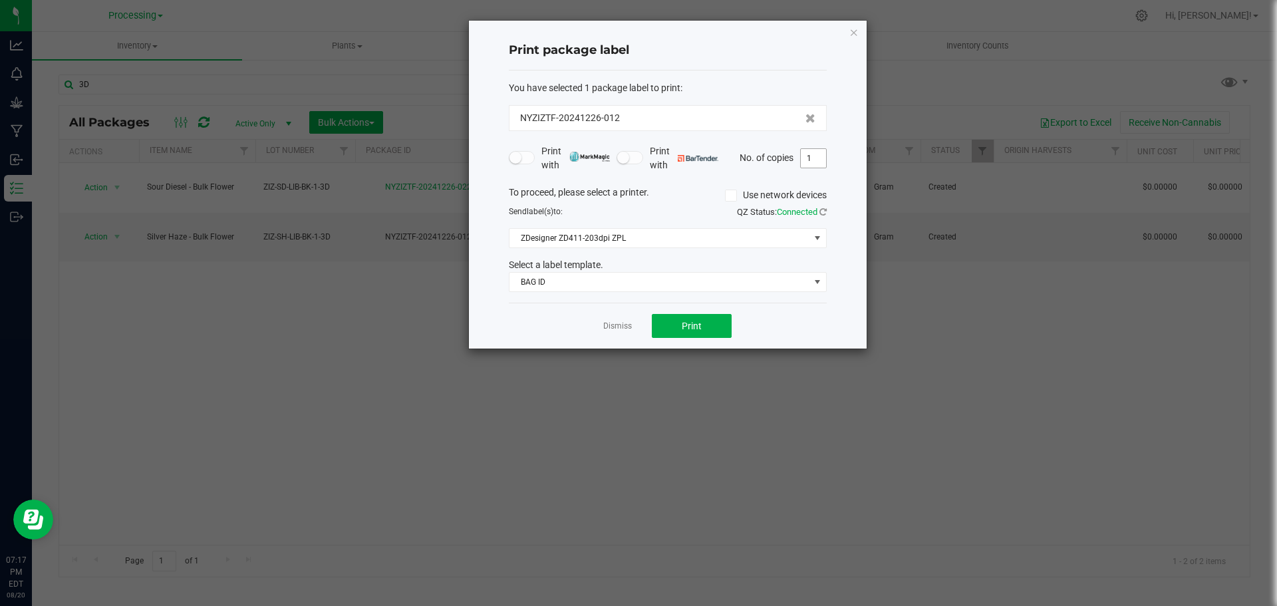
click at [814, 155] on input "1" at bounding box center [813, 158] width 25 height 19
type input "40"
click at [718, 319] on button "Print" at bounding box center [692, 326] width 80 height 24
click at [618, 323] on link "Dismiss" at bounding box center [617, 326] width 29 height 11
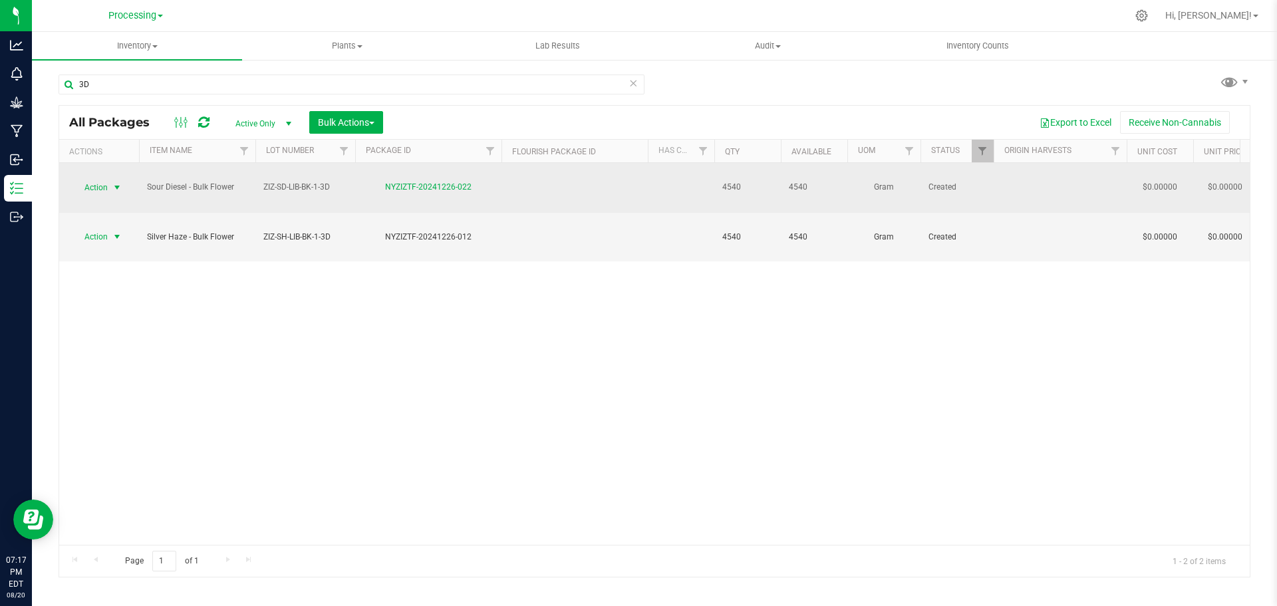
click at [107, 181] on span "Action" at bounding box center [90, 187] width 36 height 19
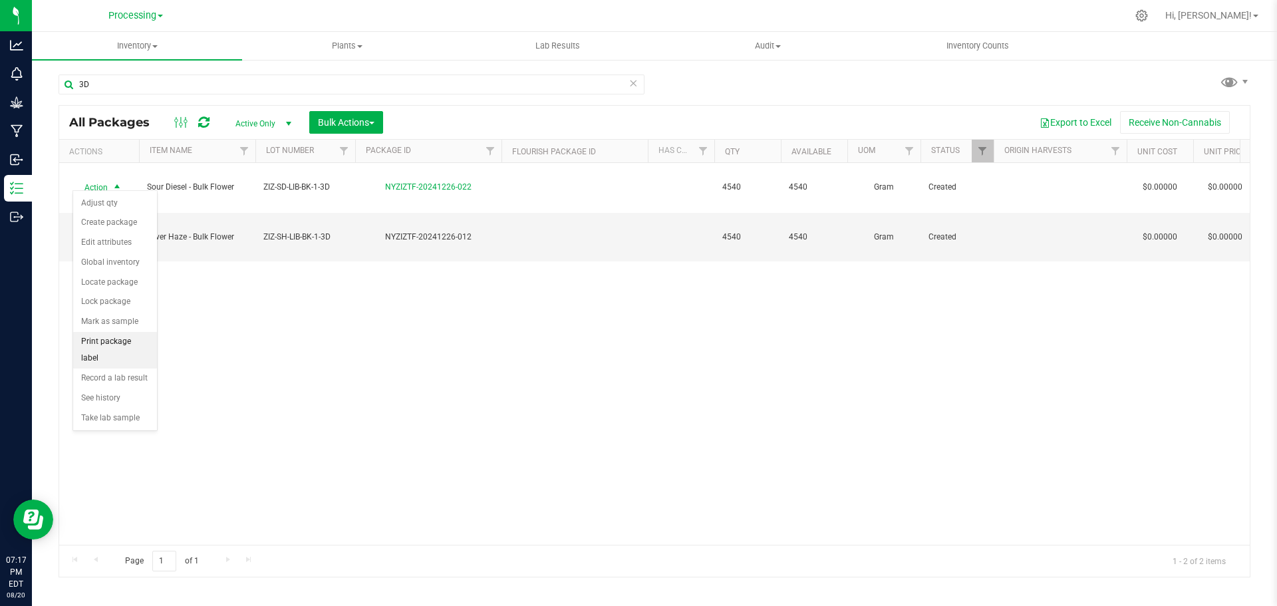
click at [119, 343] on li "Print package label" at bounding box center [115, 350] width 84 height 37
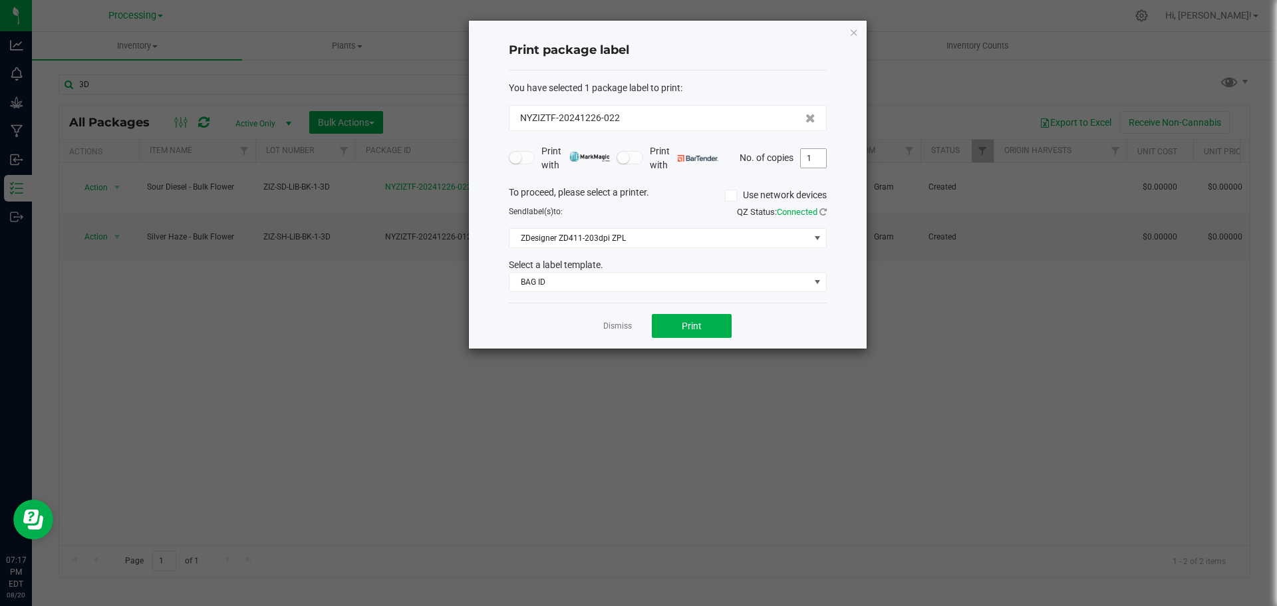
click at [822, 161] on input "1" at bounding box center [813, 158] width 25 height 19
type input "40"
click at [668, 331] on button "Print" at bounding box center [692, 326] width 80 height 24
